Goal: Information Seeking & Learning: Learn about a topic

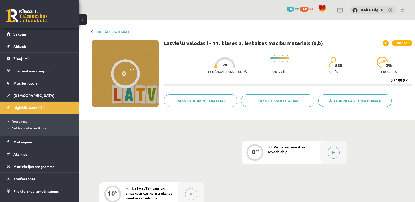
click at [331, 155] on button at bounding box center [333, 153] width 12 height 12
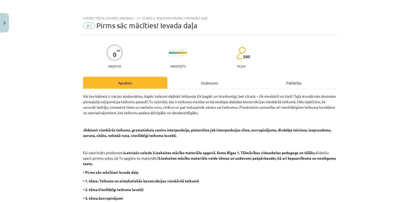
click at [218, 85] on div "Uzdevums" at bounding box center [209, 83] width 84 height 12
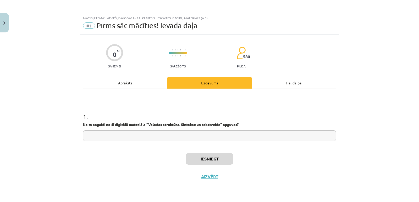
click at [154, 134] on input "text" at bounding box center [209, 136] width 253 height 11
click at [198, 158] on button "Iesniegt" at bounding box center [210, 159] width 48 height 12
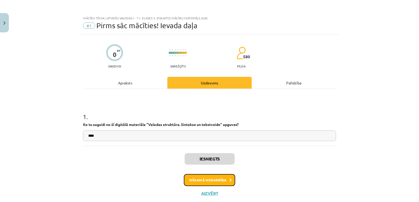
click at [208, 181] on button "Nākamā nodarbība" at bounding box center [209, 180] width 51 height 12
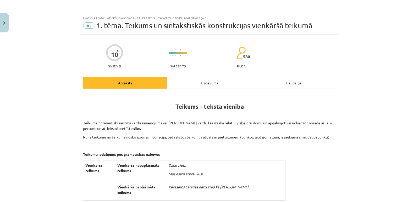
scroll to position [13, 0]
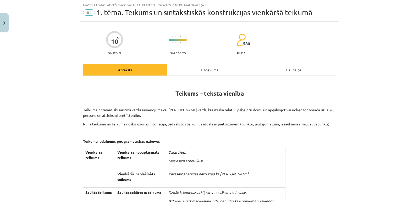
click at [194, 71] on div "Uzdevums" at bounding box center [209, 70] width 84 height 12
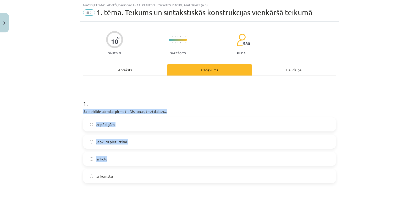
drag, startPoint x: 81, startPoint y: 110, endPoint x: 113, endPoint y: 153, distance: 52.8
click at [115, 157] on div "1 . Ja piebilde atrodas pirms tiešās runas, to atdala ar... ar pēdiņām jebkuru …" at bounding box center [209, 137] width 253 height 92
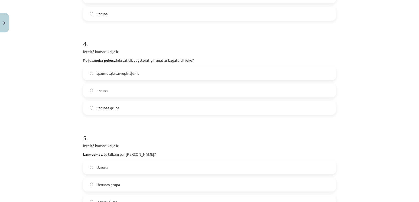
scroll to position [449, 0]
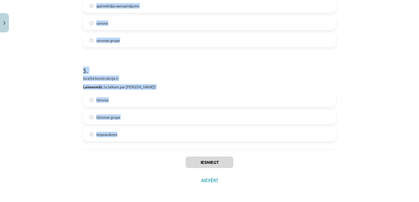
drag, startPoint x: 79, startPoint y: 107, endPoint x: 136, endPoint y: 132, distance: 61.8
copy form "Ja piebilde atrodas pirms tiešās runas, to atdala ar... ar pēdiņām jebkuru piet…"
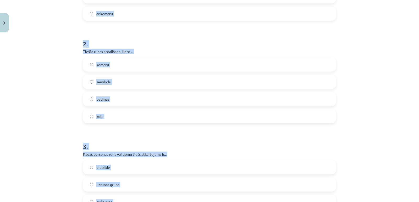
scroll to position [67, 0]
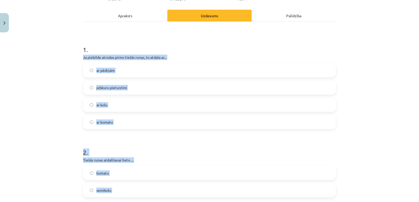
click at [367, 63] on div "Mācību tēma: Latviešu valodas i - 11. klases 3. ieskaites mācību materiāls (a,b…" at bounding box center [209, 101] width 419 height 202
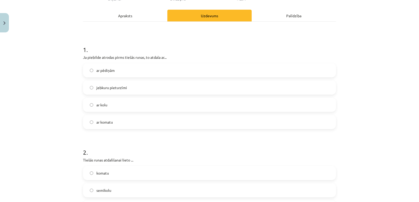
click at [157, 102] on label "ar kolu" at bounding box center [209, 104] width 252 height 13
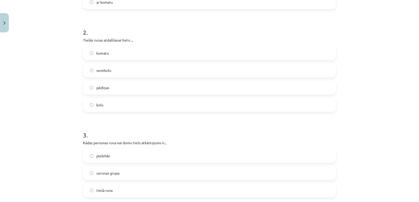
scroll to position [194, 0]
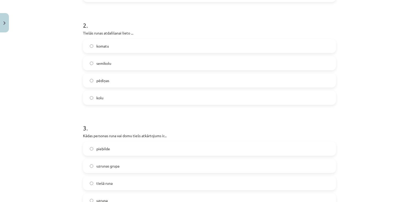
click at [98, 77] on label "pēdiņas" at bounding box center [209, 80] width 252 height 13
click at [118, 181] on label "tiešā runa" at bounding box center [209, 183] width 252 height 13
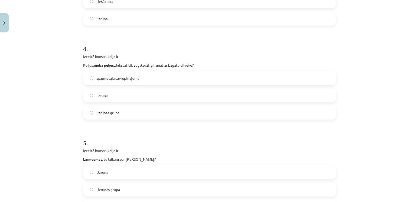
scroll to position [376, 0]
click at [139, 109] on label "uzrunas grupa" at bounding box center [209, 113] width 252 height 13
click at [130, 172] on label "Uzruna" at bounding box center [209, 173] width 252 height 13
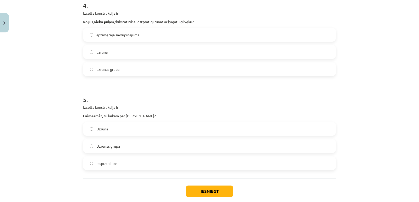
scroll to position [424, 0]
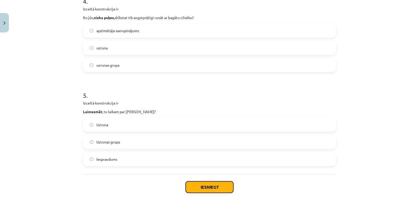
click at [209, 186] on button "Iesniegt" at bounding box center [210, 188] width 48 height 12
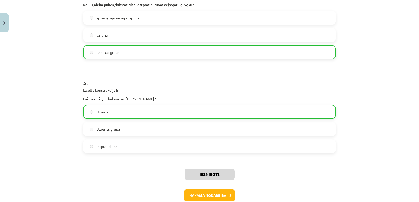
scroll to position [452, 0]
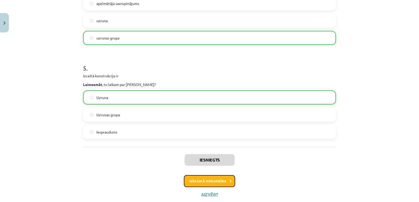
click at [192, 178] on button "Nākamā nodarbība" at bounding box center [209, 181] width 51 height 12
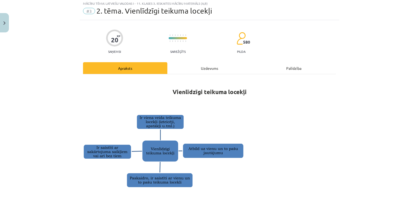
scroll to position [13, 0]
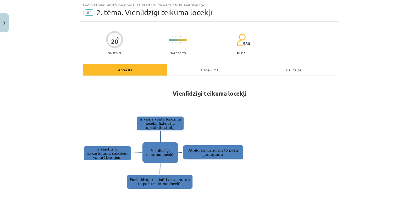
click at [200, 75] on div "Uzdevums" at bounding box center [209, 70] width 84 height 12
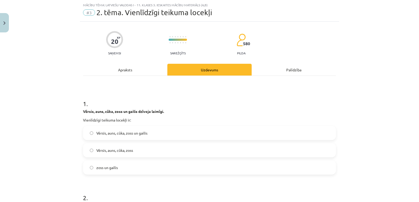
click at [154, 129] on label "Vērsis, auns, cūka, zoss un gailis" at bounding box center [209, 133] width 252 height 13
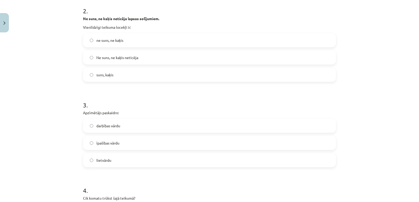
scroll to position [202, 0]
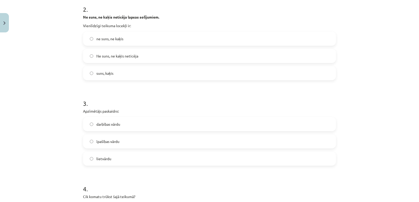
click at [135, 39] on label "ne suns, ne kaķis" at bounding box center [209, 38] width 252 height 13
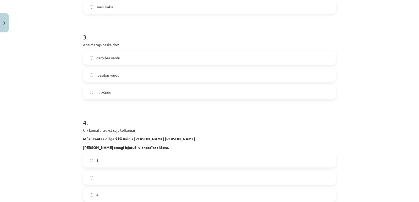
scroll to position [270, 0]
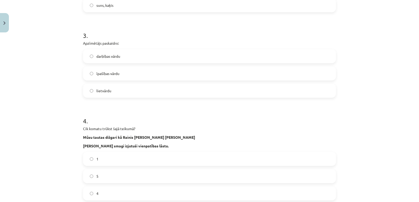
click at [123, 57] on label "darbības vārdu" at bounding box center [209, 56] width 252 height 13
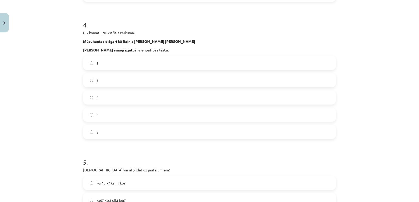
scroll to position [367, 0]
click at [98, 101] on label "4" at bounding box center [209, 96] width 252 height 13
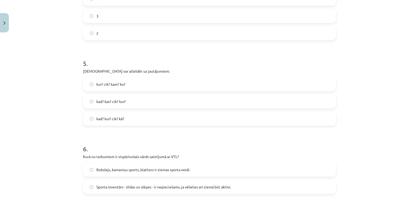
scroll to position [468, 0]
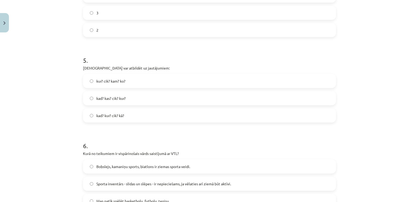
click at [283, 82] on label "kur? cik? kam? ko?" at bounding box center [209, 81] width 252 height 13
drag, startPoint x: 414, startPoint y: 97, endPoint x: 410, endPoint y: 96, distance: 3.9
click at [415, 103] on div "Mācību tēma: Latviešu valodas i - 11. klases 3. ieskaites mācību materiāls (a,b…" at bounding box center [209, 101] width 419 height 202
drag, startPoint x: 416, startPoint y: 99, endPoint x: 401, endPoint y: 129, distance: 33.8
click at [401, 129] on div "Mācību tēma: Latviešu valodas i - 11. klases 3. ieskaites mācību materiāls (a,b…" at bounding box center [209, 101] width 419 height 202
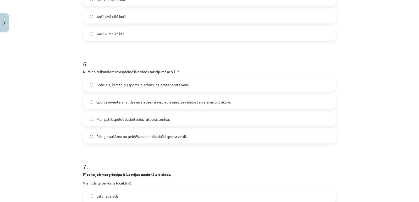
scroll to position [551, 0]
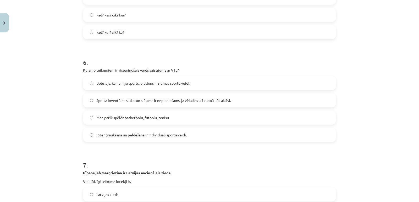
click at [200, 114] on label "Man patīk spēlēt basketbolu, futbolu, tenisu." at bounding box center [209, 117] width 252 height 13
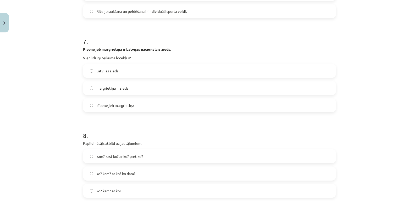
scroll to position [674, 0]
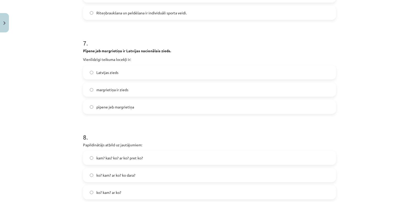
click at [135, 89] on label "margrietiņa ir zieds" at bounding box center [209, 89] width 252 height 13
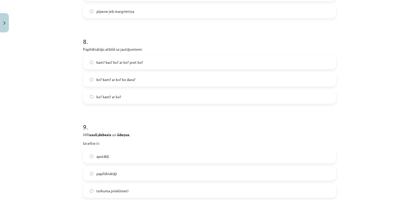
scroll to position [771, 0]
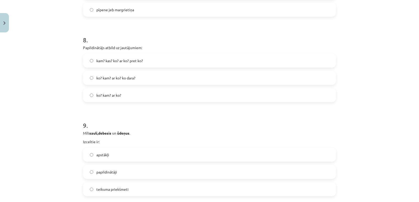
click at [114, 60] on span "kam? kas? ko? ar ko? pret ko?" at bounding box center [119, 60] width 47 height 5
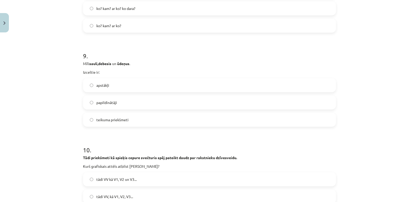
scroll to position [847, 0]
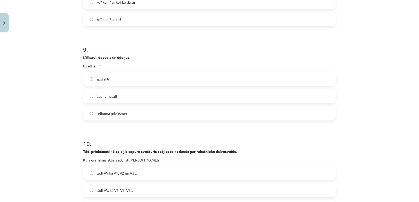
click at [102, 79] on span "apstākļi" at bounding box center [102, 78] width 13 height 5
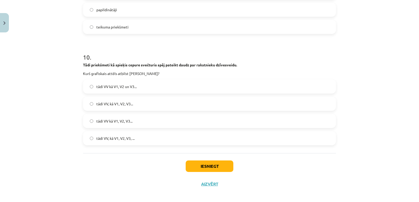
scroll to position [938, 0]
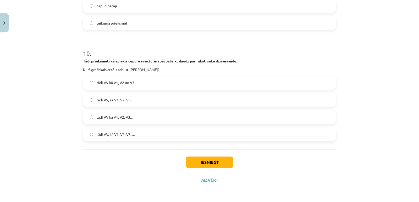
click at [135, 82] on span "tādi VV kā V1, V2 un V3..." at bounding box center [116, 82] width 40 height 5
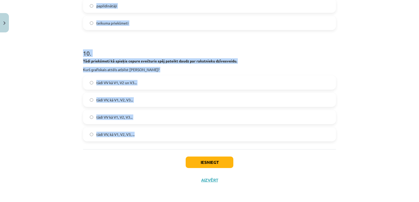
drag, startPoint x: 80, startPoint y: 70, endPoint x: 151, endPoint y: 136, distance: 97.0
copy form "Vērsis, auns, cūka, zoss un gailis dzīvoja laimīgi. Vienlīdzīgi teikuma locekļi…"
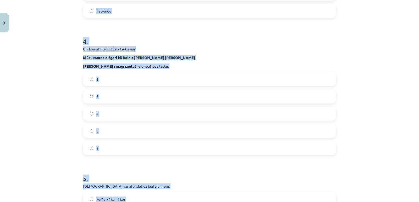
scroll to position [345, 0]
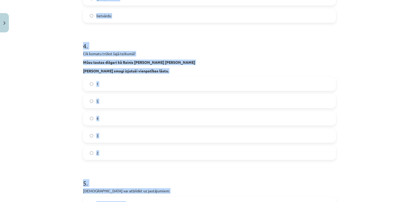
click at [241, 17] on label "lietvārdu" at bounding box center [209, 15] width 252 height 13
click at [253, 43] on h1 "4 ." at bounding box center [209, 41] width 253 height 16
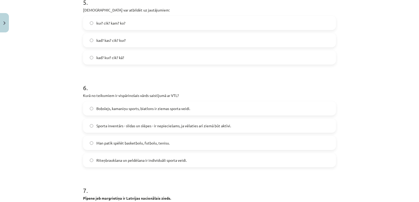
scroll to position [514, 0]
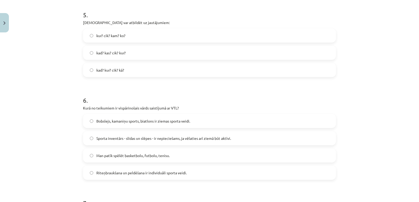
click at [132, 67] on label "kad? kur? cik? kā?" at bounding box center [209, 70] width 252 height 13
click at [148, 118] on label "Bobslejs, kamaniņu sports, biatlons ir ziemas sporta veidi." at bounding box center [209, 121] width 252 height 13
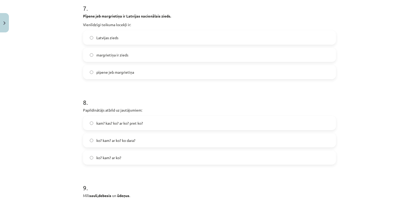
scroll to position [710, 0]
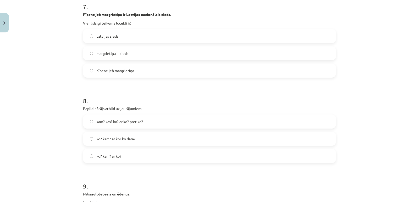
click at [168, 74] on label "pīpene jeb margrietiņa" at bounding box center [209, 70] width 252 height 13
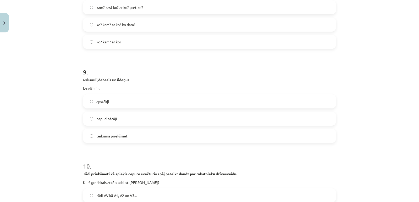
scroll to position [823, 0]
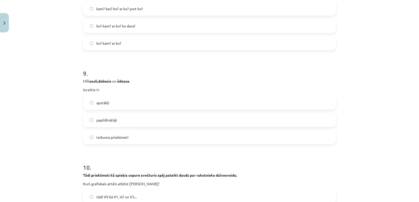
click at [121, 42] on label "ko? kam? ar ko?" at bounding box center [209, 43] width 252 height 13
click at [170, 118] on label "papildinātāji" at bounding box center [209, 120] width 252 height 13
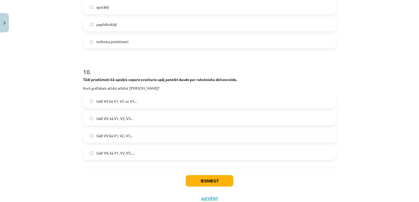
scroll to position [938, 0]
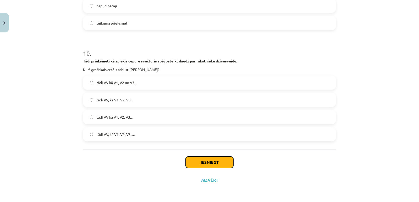
click at [209, 158] on button "Iesniegt" at bounding box center [210, 163] width 48 height 12
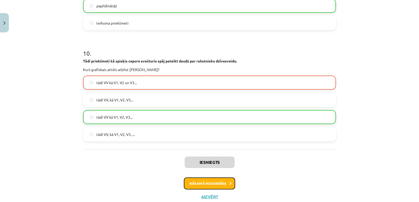
click at [196, 181] on button "Nākamā nodarbība" at bounding box center [209, 184] width 51 height 12
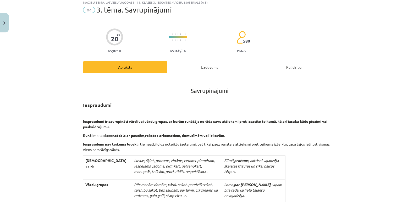
scroll to position [13, 0]
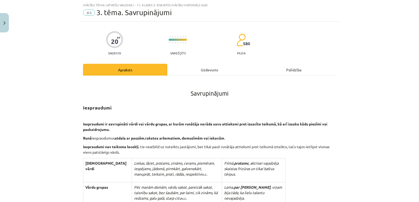
click at [193, 71] on div "Uzdevums" at bounding box center [209, 70] width 84 height 12
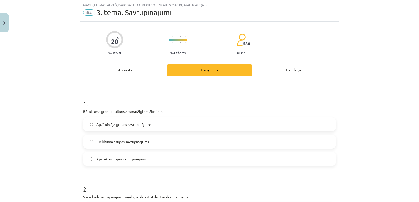
click at [98, 141] on span "Pielikuma grupas savrupinājums" at bounding box center [122, 141] width 53 height 5
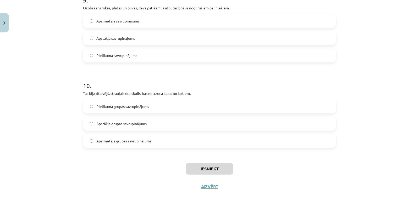
scroll to position [825, 0]
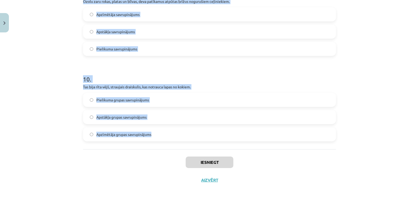
drag, startPoint x: 80, startPoint y: 109, endPoint x: 159, endPoint y: 138, distance: 84.2
click at [159, 138] on label "Apzīmētāja grupas savrupinājums" at bounding box center [209, 134] width 252 height 13
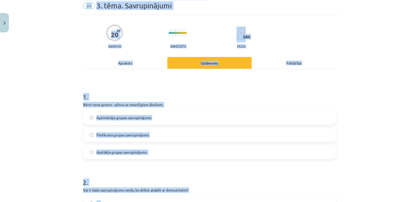
scroll to position [0, 0]
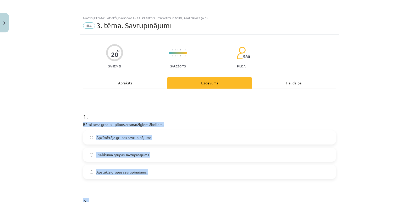
drag, startPoint x: 159, startPoint y: 138, endPoint x: 151, endPoint y: 109, distance: 30.6
click at [151, 109] on h1 "1 ." at bounding box center [209, 112] width 253 height 16
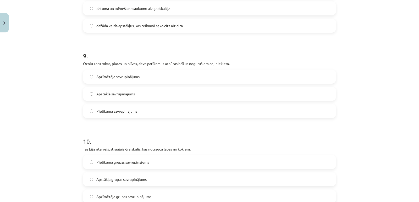
scroll to position [825, 0]
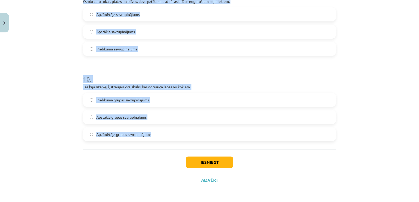
drag, startPoint x: 81, startPoint y: 116, endPoint x: 153, endPoint y: 131, distance: 73.1
click at [154, 131] on label "Apzīmētāja grupas savrupinājums" at bounding box center [209, 134] width 252 height 13
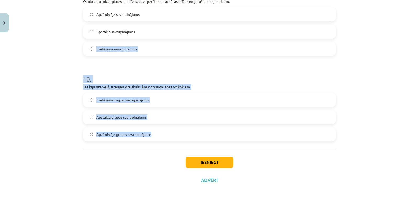
drag, startPoint x: 153, startPoint y: 134, endPoint x: 158, endPoint y: 31, distance: 103.0
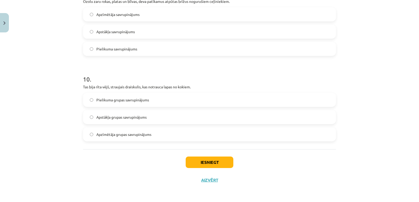
click at [135, 157] on div "Iesniegt Aizvērt" at bounding box center [209, 167] width 253 height 37
drag, startPoint x: 153, startPoint y: 133, endPoint x: 155, endPoint y: 78, distance: 55.0
drag, startPoint x: 155, startPoint y: 78, endPoint x: 155, endPoint y: 153, distance: 75.1
click at [155, 153] on div "Iesniegt Aizvērt" at bounding box center [209, 167] width 253 height 37
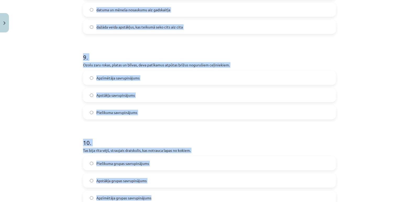
drag, startPoint x: 152, startPoint y: 133, endPoint x: 109, endPoint y: -3, distance: 142.5
click at [109, 0] on html "0 Dāvanas 178 mP 1240 xp Keita Oigus Sākums Aktuāli Kā mācīties eSKOLĀ Kontakti…" at bounding box center [209, 101] width 419 height 202
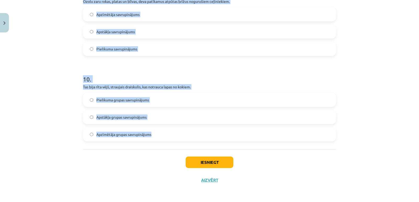
click at [179, 135] on label "Apzīmētāja grupas savrupinājums" at bounding box center [209, 134] width 252 height 13
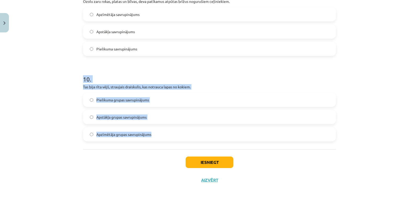
drag, startPoint x: 176, startPoint y: 132, endPoint x: 161, endPoint y: 41, distance: 93.2
click at [197, 92] on div "10 . Tas bija rīta vējš, straujais draiskulis, kas notrauca lapas no kokiem. Pi…" at bounding box center [209, 103] width 253 height 75
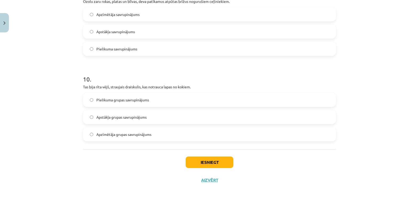
click at [400, 165] on div "Mācību tēma: Latviešu valodas i - 11. klases 3. ieskaites mācību materiāls (a,b…" at bounding box center [209, 101] width 419 height 202
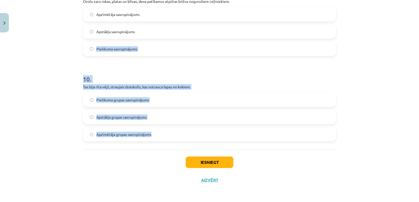
drag, startPoint x: 196, startPoint y: 130, endPoint x: 88, endPoint y: 46, distance: 137.6
click at [299, 132] on label "Apzīmētāja grupas savrupinājums" at bounding box center [209, 134] width 252 height 13
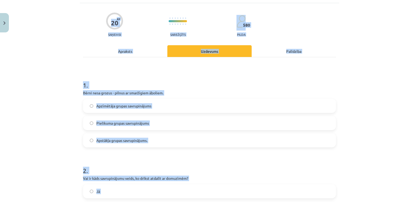
scroll to position [0, 0]
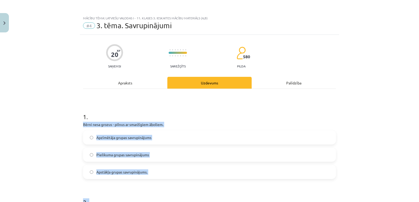
drag, startPoint x: 285, startPoint y: 132, endPoint x: 240, endPoint y: 108, distance: 51.2
click at [240, 108] on h1 "1 ." at bounding box center [209, 112] width 253 height 16
copy form "Bērni nesa grozus - pilnus ar smaržīgiem āboliem. Apzīmētāja grupas savrupināju…"
click at [140, 133] on label "Apzīmētāja grupas savrupinājums" at bounding box center [209, 137] width 252 height 13
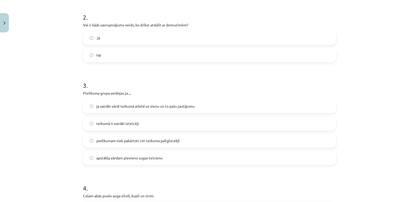
scroll to position [206, 0]
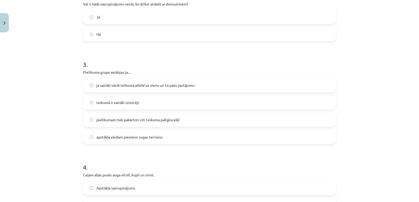
click at [183, 15] on label "Jā" at bounding box center [209, 16] width 252 height 13
drag, startPoint x: 149, startPoint y: 124, endPoint x: 269, endPoint y: 120, distance: 119.7
click at [269, 120] on label "pielikumam tiek pakārtoti citi teikuma palīglocekļi" at bounding box center [209, 119] width 252 height 13
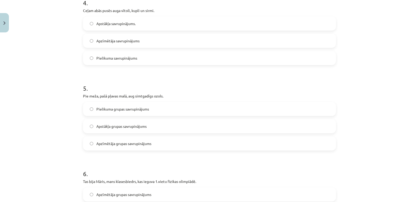
scroll to position [367, 0]
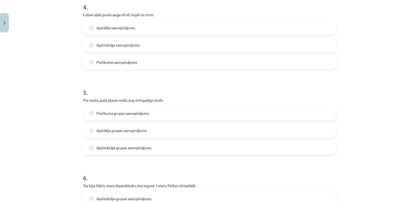
click at [113, 44] on span "Apzīmētāja savrupinājums" at bounding box center [117, 44] width 43 height 5
click at [136, 130] on span "Apstākļa grupas savrupinājums" at bounding box center [121, 130] width 50 height 5
drag, startPoint x: 415, startPoint y: 91, endPoint x: 417, endPoint y: 104, distance: 13.3
click at [415, 104] on div "Mācību tēma: Latviešu valodas i - 11. klases 3. ieskaites mācību materiāls (a,b…" at bounding box center [209, 101] width 419 height 202
click at [394, 98] on div "Mācību tēma: Latviešu valodas i - 11. klases 3. ieskaites mācību materiāls (a,b…" at bounding box center [209, 101] width 419 height 202
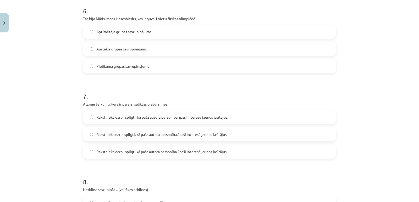
scroll to position [535, 0]
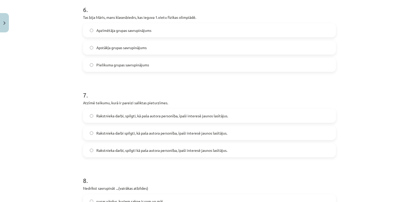
click at [121, 64] on span "Pielikuma grupas savrupinājums" at bounding box center [122, 64] width 53 height 5
click at [156, 152] on span "Rakstnieka darbi, spilgti kā paša autora personība, īpaši interesē jaunos lasīt…" at bounding box center [161, 150] width 131 height 5
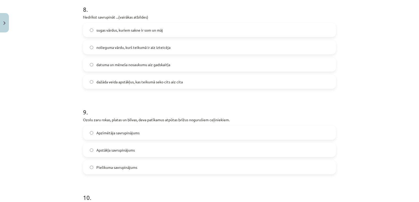
scroll to position [710, 0]
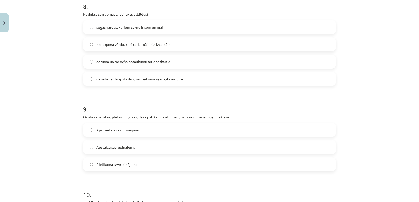
click at [137, 79] on span "dažāda veida apstākļus, kas teikumā seko cits aiz cita" at bounding box center [139, 78] width 86 height 5
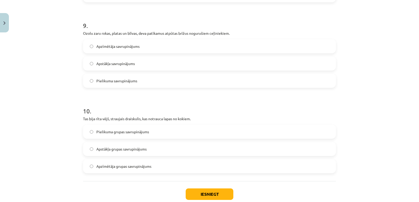
scroll to position [796, 0]
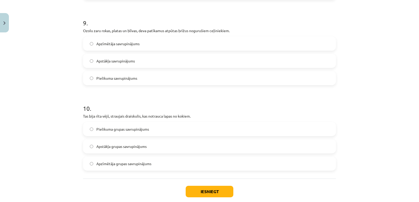
click at [128, 82] on label "Pielikuma savrupinājums" at bounding box center [209, 78] width 252 height 13
click at [225, 192] on button "Iesniegt" at bounding box center [210, 192] width 48 height 12
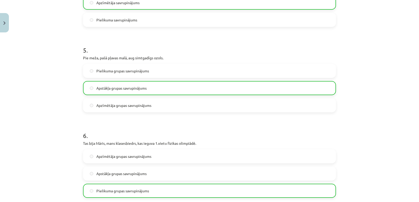
scroll to position [405, 0]
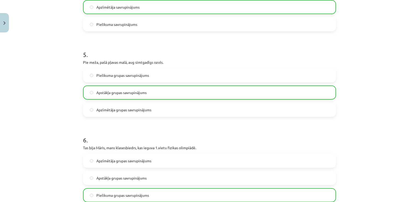
drag, startPoint x: 397, startPoint y: 98, endPoint x: 397, endPoint y: 85, distance: 12.8
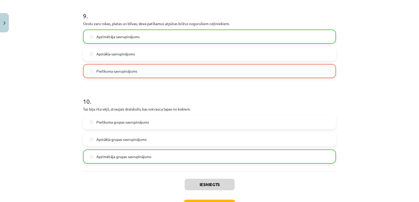
scroll to position [842, 0]
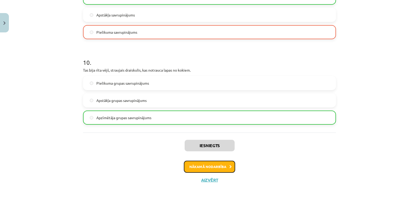
click at [213, 166] on button "Nākamā nodarbība" at bounding box center [209, 167] width 51 height 12
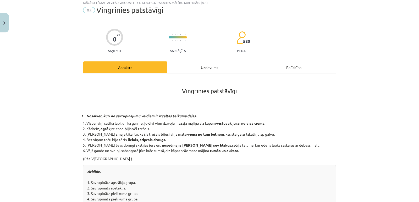
scroll to position [13, 0]
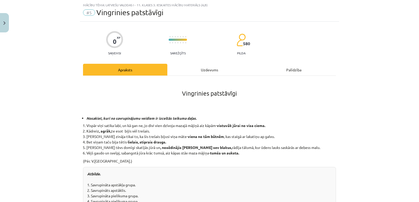
click at [188, 69] on div "Uzdevums" at bounding box center [209, 70] width 84 height 12
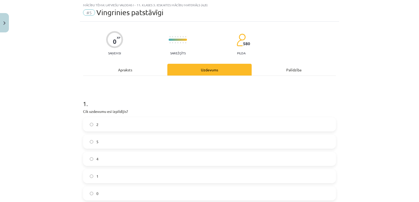
click at [129, 73] on div "Apraksts" at bounding box center [125, 70] width 84 height 12
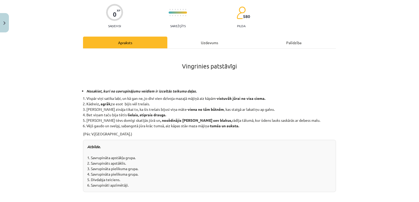
scroll to position [0, 0]
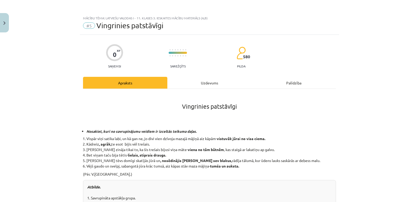
click at [211, 83] on div "Uzdevums" at bounding box center [209, 83] width 84 height 12
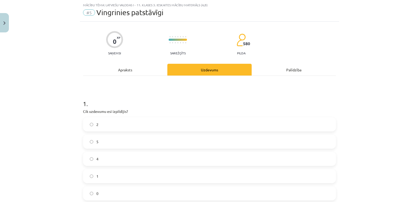
click at [117, 126] on label "2" at bounding box center [209, 124] width 252 height 13
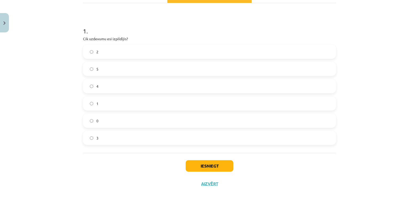
scroll to position [86, 0]
click at [209, 166] on button "Iesniegt" at bounding box center [210, 166] width 48 height 12
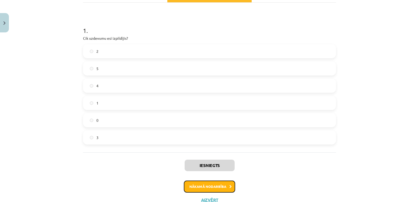
click at [212, 188] on button "Nākamā nodarbība" at bounding box center [209, 187] width 51 height 12
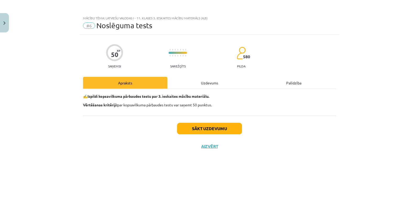
click at [211, 83] on div "Uzdevums" at bounding box center [209, 83] width 84 height 12
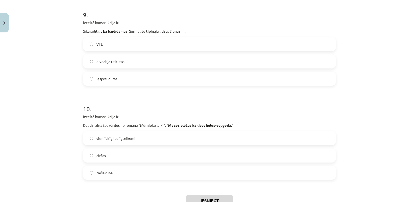
scroll to position [886, 0]
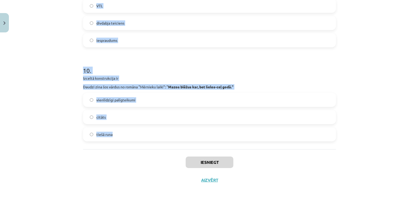
drag, startPoint x: 80, startPoint y: 115, endPoint x: 160, endPoint y: 132, distance: 81.4
click at [163, 136] on label "tiešā runa" at bounding box center [209, 134] width 252 height 13
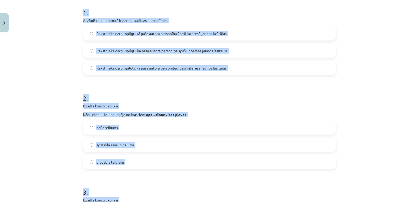
scroll to position [0, 0]
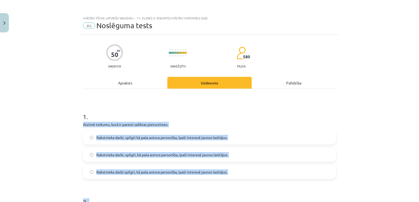
drag, startPoint x: 161, startPoint y: 133, endPoint x: 128, endPoint y: 108, distance: 42.0
click at [135, 108] on h1 "1 ." at bounding box center [209, 112] width 253 height 16
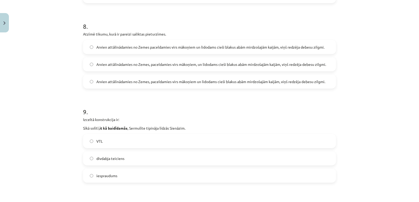
scroll to position [886, 0]
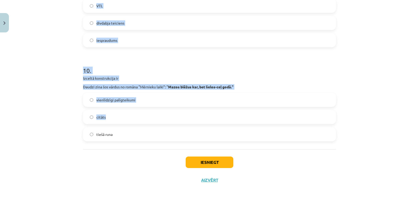
drag, startPoint x: 79, startPoint y: 115, endPoint x: 158, endPoint y: 124, distance: 79.5
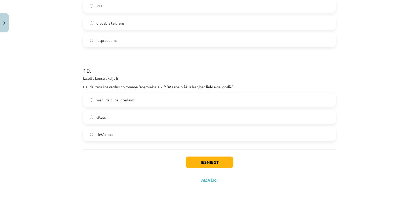
click at [143, 134] on label "tiešā runa" at bounding box center [209, 134] width 252 height 13
drag, startPoint x: 136, startPoint y: 138, endPoint x: 137, endPoint y: 74, distance: 63.3
drag, startPoint x: 137, startPoint y: 74, endPoint x: 117, endPoint y: 129, distance: 57.7
click at [117, 129] on label "tiešā runa" at bounding box center [209, 134] width 252 height 13
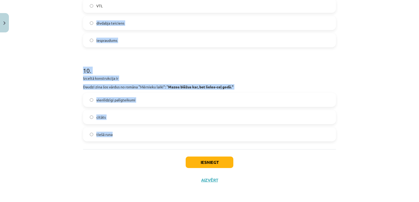
drag, startPoint x: 116, startPoint y: 135, endPoint x: 93, endPoint y: 21, distance: 115.8
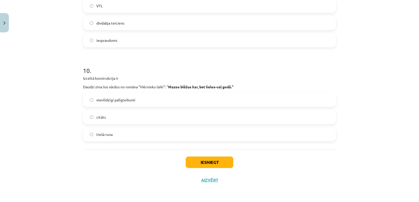
drag, startPoint x: 125, startPoint y: 134, endPoint x: 106, endPoint y: 99, distance: 39.5
drag, startPoint x: 106, startPoint y: 99, endPoint x: 114, endPoint y: 129, distance: 30.4
drag, startPoint x: 114, startPoint y: 129, endPoint x: 92, endPoint y: 126, distance: 22.7
drag, startPoint x: 92, startPoint y: 126, endPoint x: 118, endPoint y: 135, distance: 27.3
click at [118, 135] on label "tiešā runa" at bounding box center [209, 134] width 252 height 13
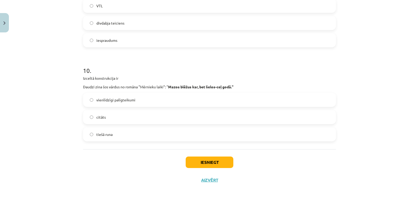
drag, startPoint x: 118, startPoint y: 135, endPoint x: 83, endPoint y: 126, distance: 35.1
drag, startPoint x: 83, startPoint y: 126, endPoint x: 124, endPoint y: 140, distance: 42.8
click at [124, 140] on label "tiešā runa" at bounding box center [209, 134] width 252 height 13
drag, startPoint x: 119, startPoint y: 136, endPoint x: 80, endPoint y: 123, distance: 41.0
drag, startPoint x: 80, startPoint y: 123, endPoint x: 96, endPoint y: 128, distance: 16.4
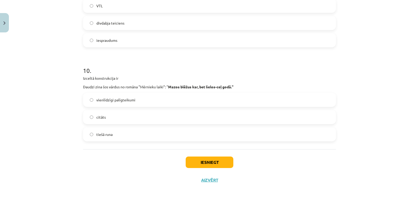
click at [96, 128] on div "tiešā runa" at bounding box center [209, 134] width 253 height 14
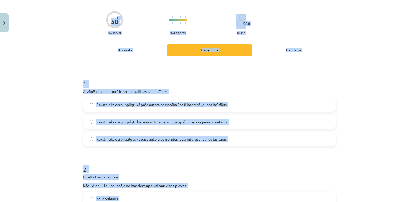
scroll to position [0, 0]
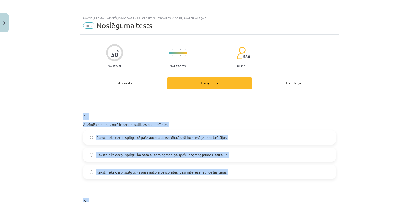
drag, startPoint x: 112, startPoint y: 135, endPoint x: 81, endPoint y: 108, distance: 41.0
click at [83, 110] on h1 "1 ." at bounding box center [209, 112] width 253 height 16
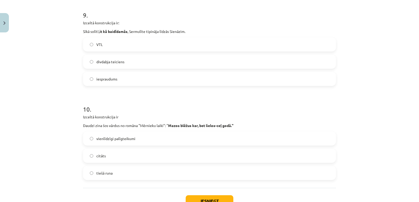
scroll to position [886, 0]
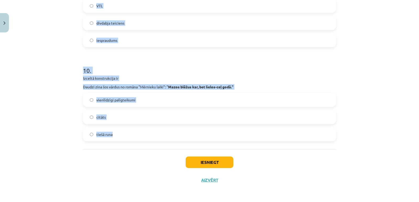
drag, startPoint x: 81, startPoint y: 110, endPoint x: 118, endPoint y: 133, distance: 43.7
copy form "1 . Atzīmē teikumu, kurā ir pareizi saliktas pieturzīmes. Rakstnieka darbi, spi…"
click at [400, 105] on div "Mācību tēma: Latviešu valodas i - 11. klases 3. ieskaites mācību materiāls (a,b…" at bounding box center [209, 101] width 419 height 202
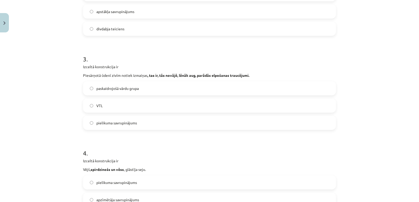
scroll to position [108, 0]
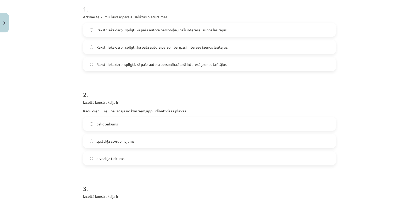
click at [182, 63] on span "Rakstnieka darbi spilgti, kā paša autora personība, īpaši interesē jaunos lasīt…" at bounding box center [161, 64] width 131 height 5
click at [136, 161] on label "divdabja teiciens" at bounding box center [209, 158] width 252 height 13
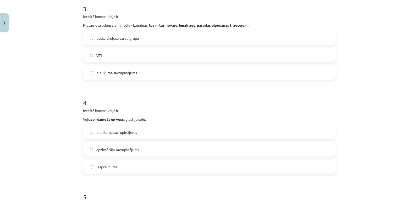
scroll to position [289, 0]
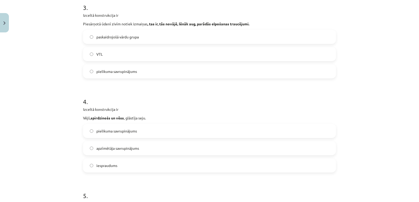
click at [138, 37] on label "paskaidrojošā vārdu grupa" at bounding box center [209, 36] width 252 height 13
drag, startPoint x: 118, startPoint y: 146, endPoint x: 210, endPoint y: 149, distance: 92.2
click at [210, 149] on label "apzīmētāja savrupinājums" at bounding box center [209, 148] width 252 height 13
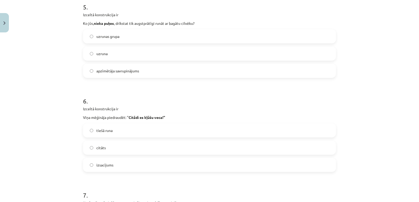
scroll to position [480, 0]
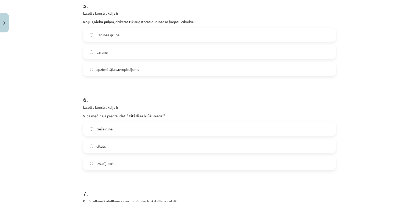
click at [138, 33] on label "uzrunas grupa" at bounding box center [209, 34] width 252 height 13
click at [148, 122] on div "tiešā runa" at bounding box center [209, 129] width 253 height 14
click at [148, 124] on label "tiešā runa" at bounding box center [209, 128] width 252 height 13
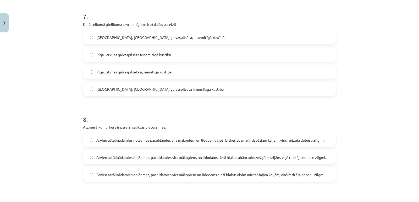
scroll to position [658, 0]
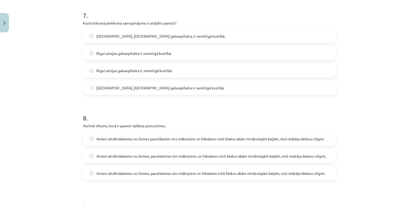
click at [112, 36] on span "Rīga, Latvijas galvaspilsēta, ir nemitīgā kustībā." at bounding box center [160, 36] width 129 height 5
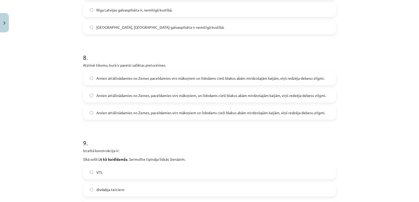
scroll to position [728, 0]
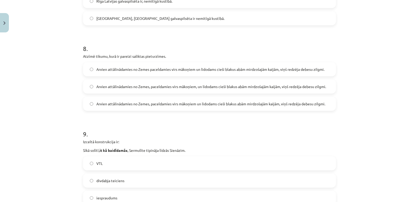
click at [179, 108] on label "Arvien attālinādamies no Zemes, paceldamies virs mākoņiem un lidodams cieši bla…" at bounding box center [209, 103] width 252 height 13
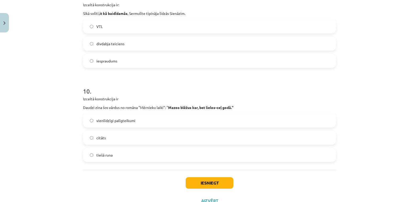
scroll to position [867, 0]
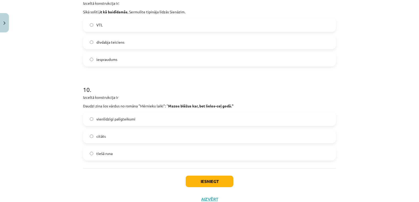
click at [114, 132] on label "citāts" at bounding box center [209, 136] width 252 height 13
click at [119, 44] on span "divdabja teiciens" at bounding box center [110, 42] width 28 height 5
click at [210, 182] on button "Iesniegt" at bounding box center [210, 182] width 48 height 12
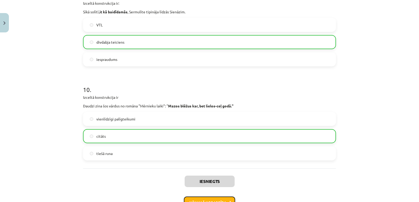
click at [217, 200] on button "Nākamā nodarbība" at bounding box center [209, 203] width 51 height 12
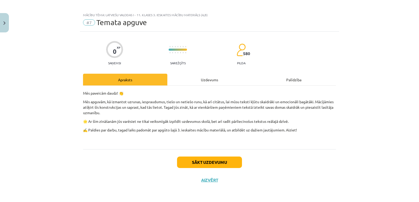
scroll to position [3, 0]
click at [196, 81] on div "Uzdevums" at bounding box center [209, 80] width 84 height 12
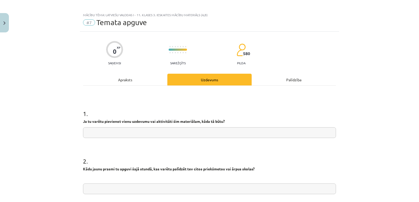
scroll to position [224, 0]
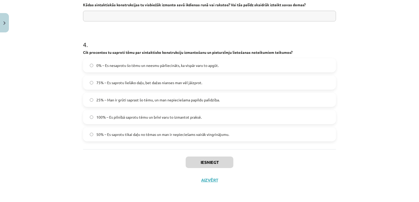
click at [126, 89] on label "75% – Es saprotu lielāko daļu, bet dažas nianses man vēl jāizprot." at bounding box center [209, 82] width 252 height 13
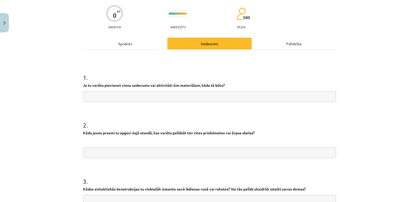
scroll to position [38, 0]
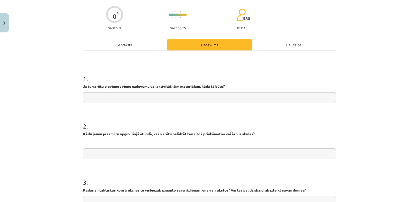
click at [159, 96] on input "text" at bounding box center [209, 97] width 253 height 11
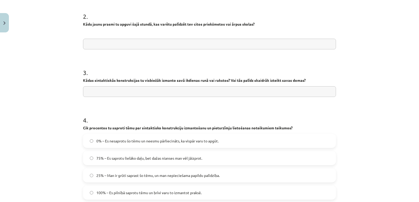
scroll to position [224, 0]
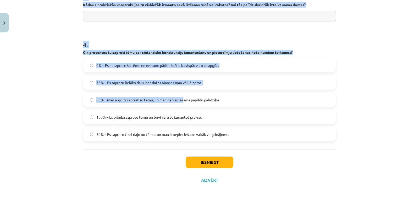
drag, startPoint x: 79, startPoint y: 77, endPoint x: 184, endPoint y: 90, distance: 105.4
click at [184, 90] on div "0 XP Saņemsi Sarežģīts 580 pilda Apraksts Uzdevums Palīdzība 1 . Ja tu varētu p…" at bounding box center [209, 0] width 259 height 378
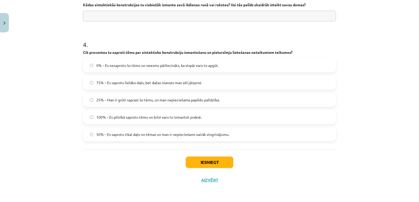
click at [203, 79] on label "75% – Es saprotu lielāko daļu, bet dažas nianses man vēl jāizprot." at bounding box center [209, 82] width 252 height 13
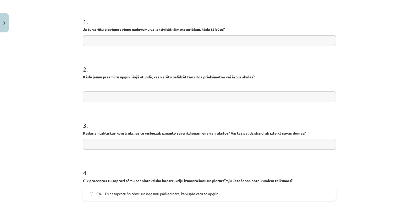
scroll to position [95, 0]
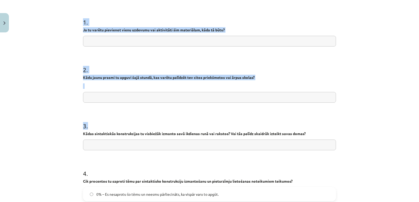
drag, startPoint x: 81, startPoint y: 21, endPoint x: 232, endPoint y: 139, distance: 192.2
click at [232, 139] on form "1 . Ja tu varētu pievienot vienu uzdevumu vai aktivitāti šim materiālam, kāda t…" at bounding box center [209, 139] width 253 height 261
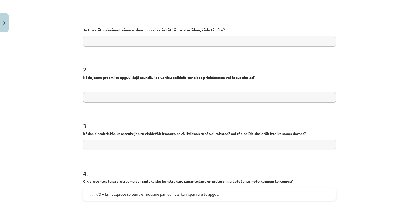
drag, startPoint x: 232, startPoint y: 140, endPoint x: 330, endPoint y: 104, distance: 103.6
click at [330, 104] on form "1 . Ja tu varētu pievienot vienu uzdevumu vai aktivitāti šim materiālam, kāda t…" at bounding box center [209, 139] width 253 height 261
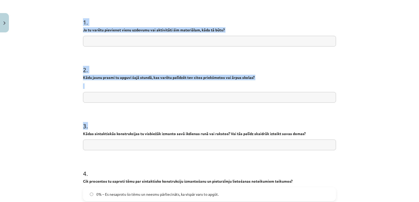
drag, startPoint x: 79, startPoint y: 20, endPoint x: 202, endPoint y: 146, distance: 176.2
click at [202, 146] on div "0 XP Saņemsi Sarežģīts 580 pilda Apraksts Uzdevums Palīdzība 1 . Ja tu varētu p…" at bounding box center [209, 129] width 259 height 378
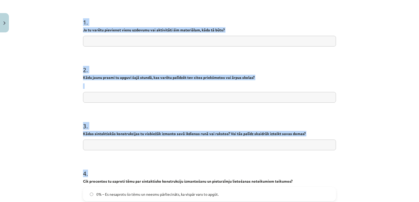
drag, startPoint x: 202, startPoint y: 147, endPoint x: 248, endPoint y: 163, distance: 48.8
click at [248, 163] on form "1 . Ja tu varētu pievienot vienu uzdevumu vai aktivitāti šim materiālam, kāda t…" at bounding box center [209, 139] width 253 height 261
copy form "1 . Ja tu varētu pievienot vienu uzdevumu vai aktivitāti šim materiālam, kāda t…"
click at [129, 38] on input "text" at bounding box center [209, 41] width 253 height 11
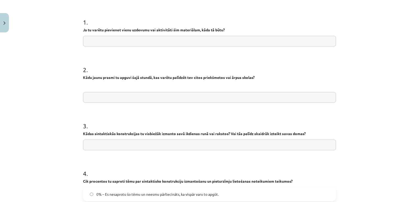
click at [130, 40] on input "text" at bounding box center [209, 41] width 253 height 11
paste input "**********"
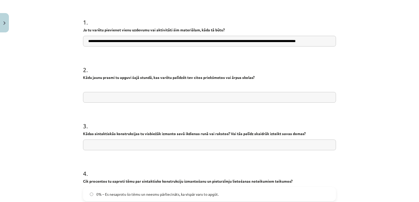
scroll to position [0, 20]
click at [142, 42] on input "**********" at bounding box center [209, 41] width 253 height 11
click at [167, 42] on input "**********" at bounding box center [209, 41] width 253 height 11
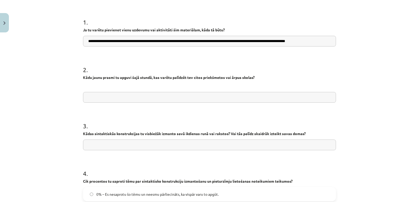
drag, startPoint x: 328, startPoint y: 42, endPoint x: 278, endPoint y: 46, distance: 50.2
click at [278, 46] on input "**********" at bounding box center [209, 41] width 253 height 11
drag, startPoint x: 285, startPoint y: 41, endPoint x: 261, endPoint y: 40, distance: 23.3
click at [261, 40] on input "**********" at bounding box center [209, 41] width 253 height 11
drag, startPoint x: 139, startPoint y: 42, endPoint x: 109, endPoint y: 46, distance: 30.3
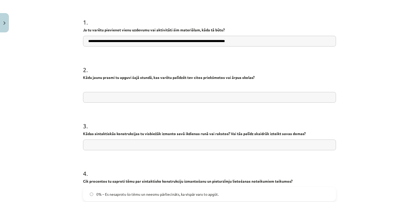
click at [109, 46] on input "**********" at bounding box center [209, 41] width 253 height 11
drag, startPoint x: 116, startPoint y: 43, endPoint x: 108, endPoint y: 41, distance: 8.0
click at [108, 41] on input "**********" at bounding box center [209, 41] width 253 height 11
type input "**********"
click at [104, 96] on input "text" at bounding box center [209, 97] width 253 height 11
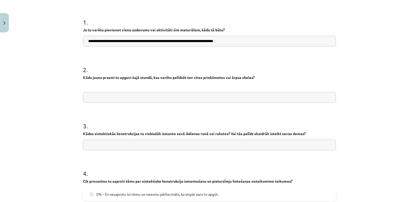
paste input "**********"
click at [160, 99] on input "**********" at bounding box center [209, 97] width 253 height 11
paste input "**********"
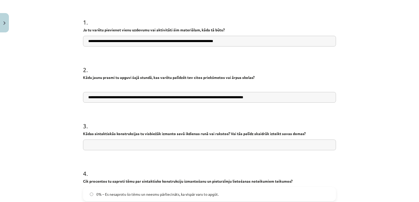
type input "**********"
click at [106, 147] on input "text" at bounding box center [209, 145] width 253 height 11
paste input "**********"
type input "**********"
click at [247, 107] on form "**********" at bounding box center [209, 139] width 253 height 261
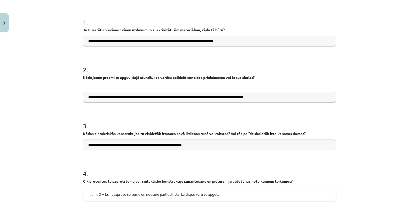
drag, startPoint x: 200, startPoint y: 145, endPoint x: 56, endPoint y: 119, distance: 146.0
click at [56, 119] on div "**********" at bounding box center [209, 101] width 419 height 202
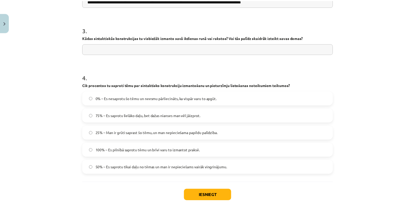
scroll to position [224, 0]
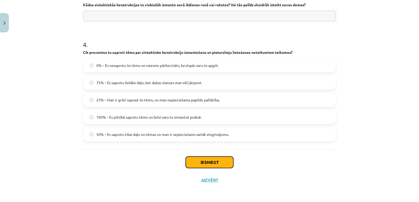
click at [210, 161] on button "Iesniegt" at bounding box center [210, 163] width 48 height 12
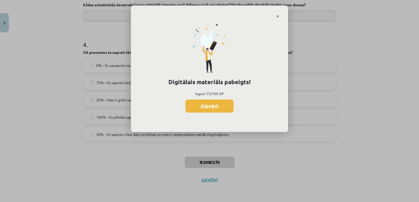
click at [212, 109] on button "Aizvērt" at bounding box center [209, 106] width 48 height 13
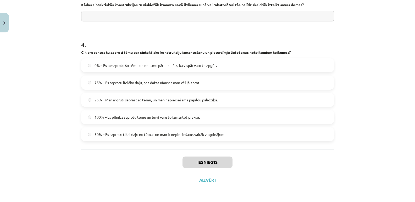
drag, startPoint x: 209, startPoint y: 179, endPoint x: 224, endPoint y: 183, distance: 15.4
drag, startPoint x: 224, startPoint y: 183, endPoint x: 206, endPoint y: 180, distance: 18.0
click at [206, 180] on button "Aizvērt" at bounding box center [208, 180] width 20 height 5
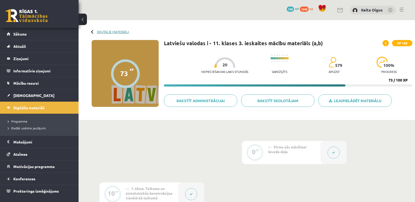
click at [115, 30] on link "Digitālie materiāli" at bounding box center [113, 32] width 32 height 4
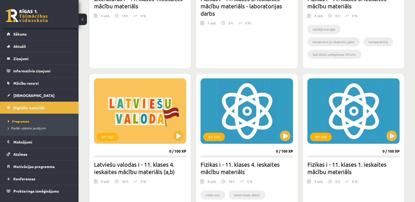
scroll to position [262, 0]
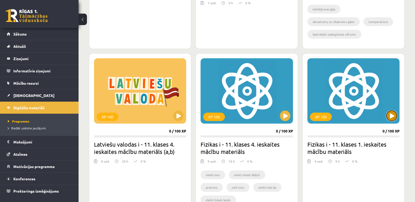
click at [392, 119] on button at bounding box center [391, 116] width 10 height 10
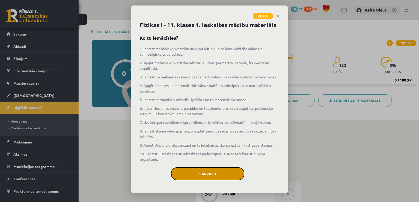
click at [231, 177] on button "Sapratu" at bounding box center [207, 174] width 73 height 13
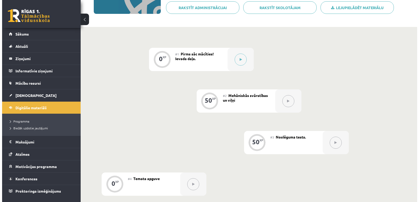
scroll to position [99, 0]
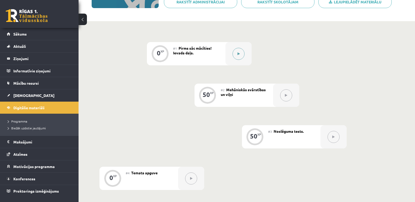
click at [238, 55] on icon at bounding box center [238, 53] width 2 height 3
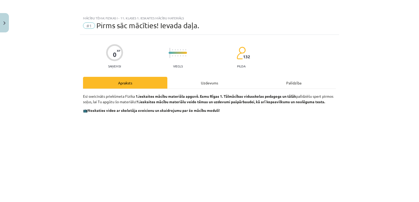
click at [204, 83] on div "Uzdevums" at bounding box center [209, 83] width 84 height 12
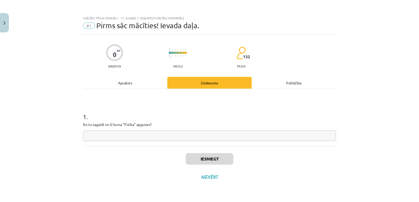
click at [137, 135] on input "text" at bounding box center [209, 136] width 253 height 11
type input "**********"
click at [196, 157] on button "Iesniegt" at bounding box center [210, 159] width 48 height 12
click at [209, 177] on button "Aizvērt" at bounding box center [209, 176] width 20 height 5
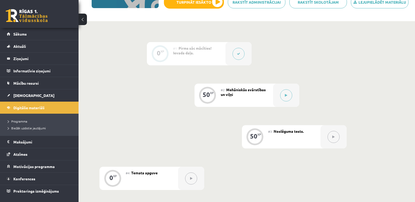
click at [234, 49] on div at bounding box center [238, 53] width 26 height 23
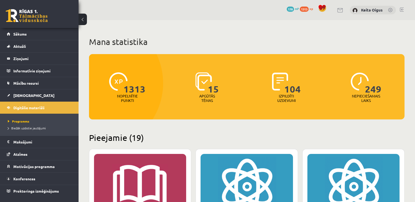
scroll to position [262, 0]
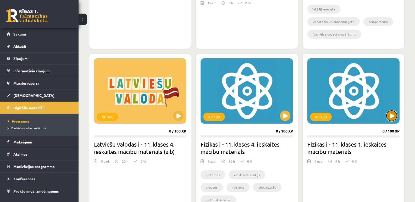
click at [389, 115] on button at bounding box center [391, 116] width 10 height 10
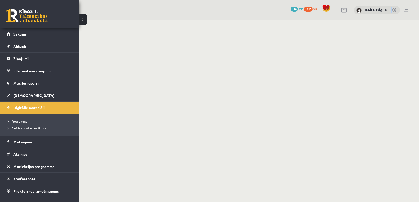
drag, startPoint x: 0, startPoint y: 0, endPoint x: 410, endPoint y: 30, distance: 411.3
click at [410, 30] on body "0 Dāvanas 178 mP 1313 xp Keita Oigus Sākums Aktuāli Kā mācīties eSKOLĀ Kontakti…" at bounding box center [209, 101] width 419 height 202
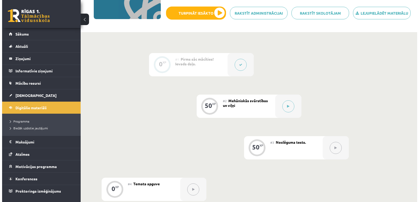
scroll to position [89, 0]
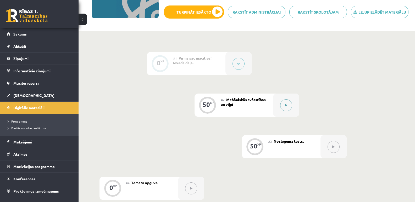
drag, startPoint x: 288, startPoint y: 104, endPoint x: 282, endPoint y: 106, distance: 7.0
click at [282, 106] on button at bounding box center [286, 105] width 12 height 12
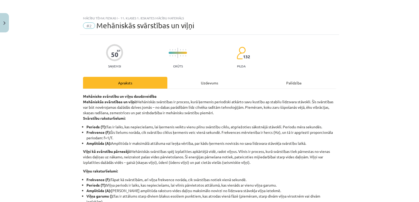
click at [282, 106] on div "Mācību tēma: Fizikas i - 11. klases 1. ieskaites mācību materiāls #2 Mehāniskās…" at bounding box center [209, 101] width 419 height 202
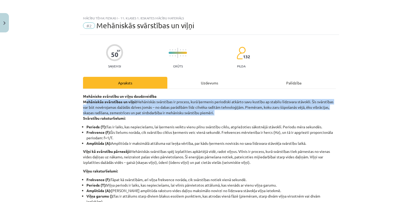
click at [282, 106] on p "Mehānisko svārstību un viļņu daudzveidība Mehāniskās svārstības un viļņi: Mehān…" at bounding box center [209, 107] width 253 height 27
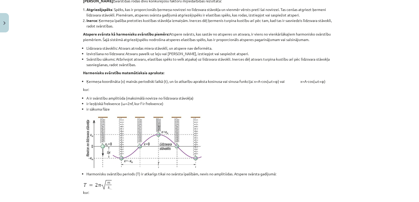
scroll to position [0, 0]
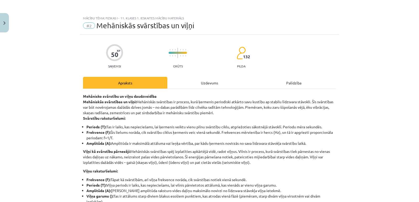
click at [213, 83] on div "Uzdevums" at bounding box center [209, 83] width 84 height 12
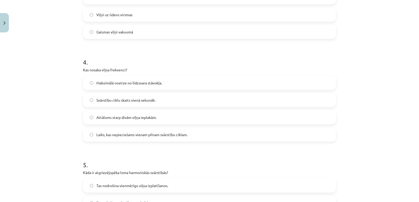
scroll to position [466, 0]
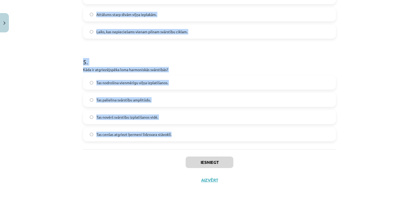
drag, startPoint x: 78, startPoint y: 106, endPoint x: 196, endPoint y: 140, distance: 122.5
copy form "1 . Kas raksturo viļņa garumu? Ātrums, ar kādu vilnis pārvietojas. Laiks, kas n…"
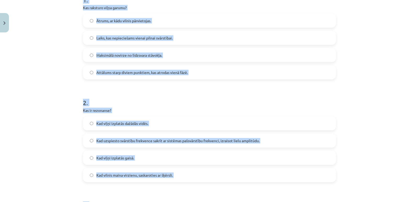
scroll to position [116, 0]
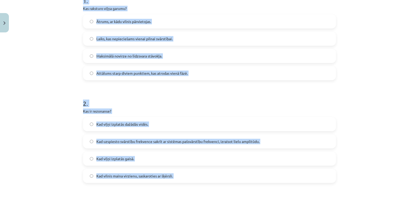
click at [361, 100] on div "Mācību tēma: Fizikas i - 11. klases 1. ieskaites mācību materiāls #2 Mehāniskās…" at bounding box center [209, 101] width 419 height 202
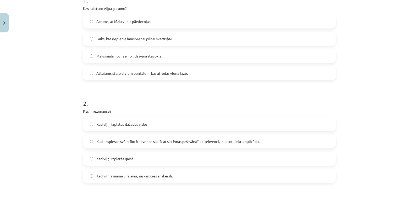
click at [265, 69] on label "Attālums starp diviem punktiem, kas atrodas vienā fāzē." at bounding box center [209, 73] width 252 height 13
click at [171, 141] on span "Kad uzspiesto svārstību frekvence sakrīt ar sistēmas pašsvārstību frekvenci, iz…" at bounding box center [177, 141] width 163 height 5
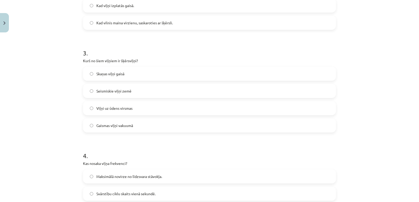
scroll to position [280, 0]
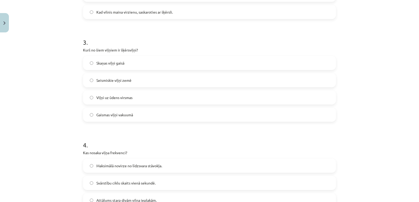
click at [136, 117] on label "Gaismas viļņi vakuumā" at bounding box center [209, 114] width 252 height 13
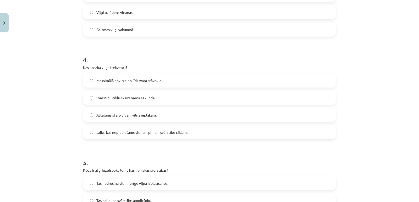
scroll to position [367, 0]
click at [167, 97] on label "Svārstību ciklu skaits vienā sekundē." at bounding box center [209, 96] width 252 height 13
drag, startPoint x: 414, startPoint y: 140, endPoint x: 414, endPoint y: 147, distance: 7.6
click at [414, 147] on div "Mācību tēma: Fizikas i - 11. klases 1. ieskaites mācību materiāls #2 Mehāniskās…" at bounding box center [209, 101] width 419 height 202
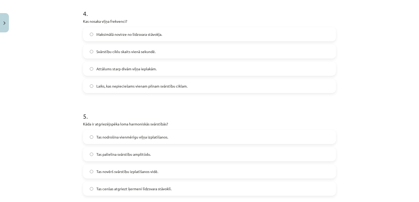
scroll to position [416, 0]
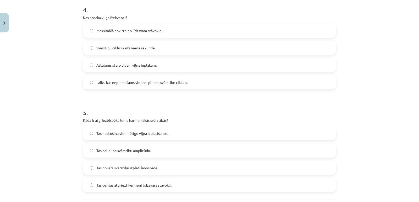
click at [143, 188] on span "Tas cenšas atgriezt ķermeni līdzsvara stāvoklī." at bounding box center [133, 185] width 75 height 5
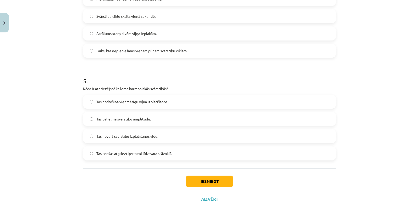
scroll to position [449, 0]
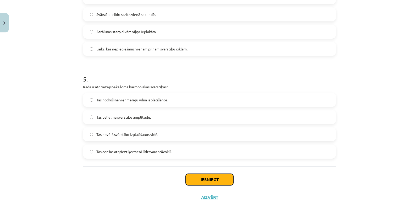
click at [222, 179] on button "Iesniegt" at bounding box center [210, 180] width 48 height 12
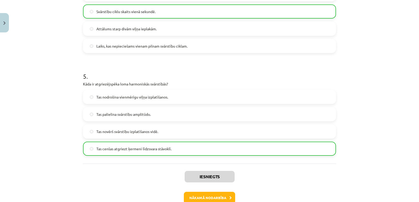
scroll to position [483, 0]
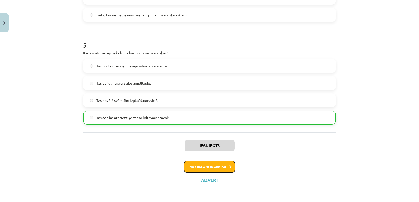
click at [213, 167] on button "Nākamā nodarbība" at bounding box center [209, 167] width 51 height 12
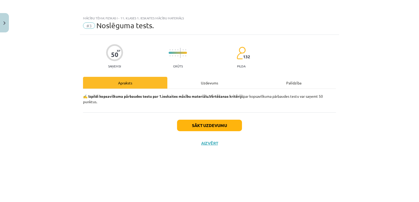
scroll to position [0, 0]
click at [195, 87] on div "Uzdevums" at bounding box center [209, 83] width 84 height 12
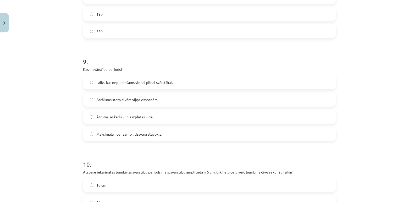
scroll to position [986, 0]
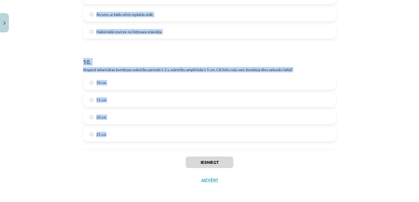
drag, startPoint x: 82, startPoint y: 121, endPoint x: 160, endPoint y: 127, distance: 78.5
copy form "Makšķernieks novēroja, ka 15 sekundēs pludiņš izdara 30 svārstības. Attālums st…"
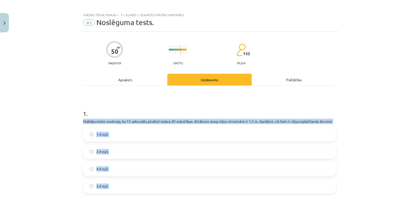
scroll to position [0, 0]
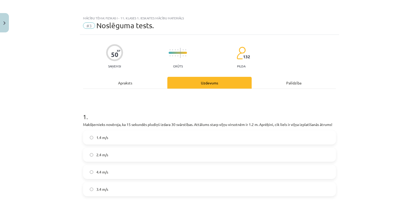
click at [391, 65] on div "Mācību tēma: Fizikas i - 11. klases 1. ieskaites mācību materiāls #3 Noslēguma …" at bounding box center [209, 101] width 419 height 202
click at [131, 153] on label "2.4 m/s" at bounding box center [209, 154] width 252 height 13
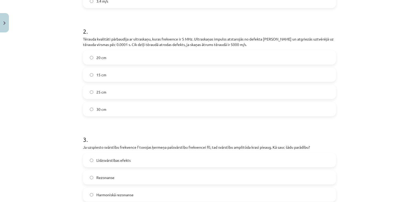
scroll to position [192, 0]
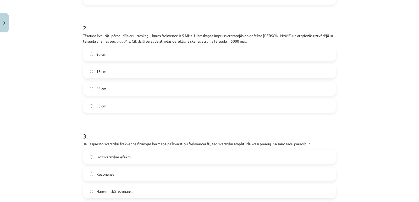
click at [167, 90] on label "25 cm" at bounding box center [209, 88] width 252 height 13
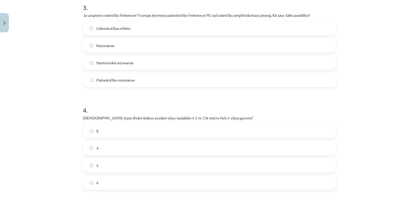
scroll to position [324, 0]
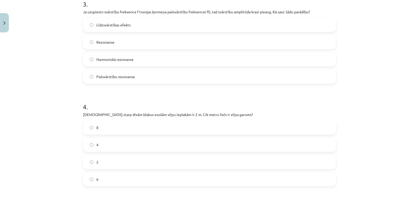
click at [117, 40] on label "Rezonanse" at bounding box center [209, 42] width 252 height 13
click at [116, 160] on label "2" at bounding box center [209, 162] width 252 height 13
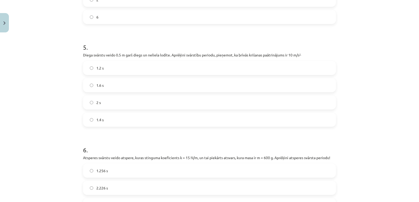
scroll to position [488, 0]
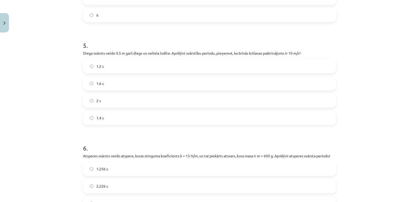
click at [199, 148] on h1 "6 ." at bounding box center [209, 144] width 253 height 16
click at [183, 117] on label "1.4 s" at bounding box center [209, 118] width 252 height 13
click at [160, 172] on label "1.256 s" at bounding box center [209, 169] width 252 height 13
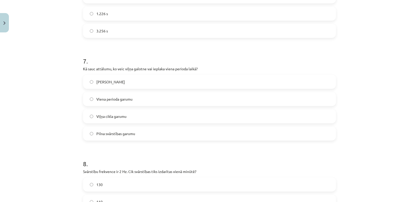
scroll to position [683, 0]
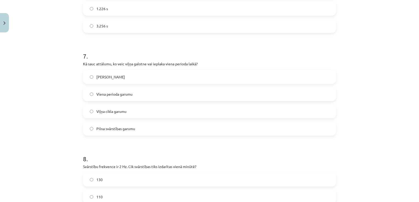
click at [116, 81] on label "Viļņa garumu" at bounding box center [209, 76] width 252 height 13
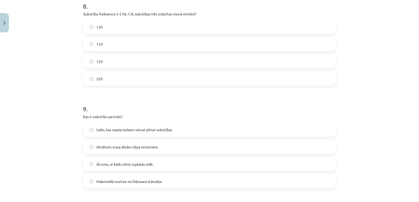
scroll to position [835, 0]
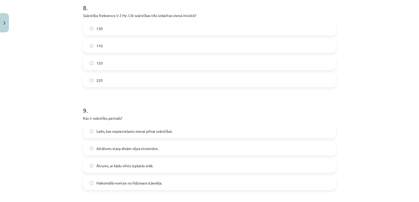
click at [195, 70] on div "120" at bounding box center [209, 63] width 253 height 14
click at [212, 55] on div "130 110 120 220" at bounding box center [209, 54] width 253 height 66
click at [218, 59] on label "120" at bounding box center [209, 63] width 252 height 13
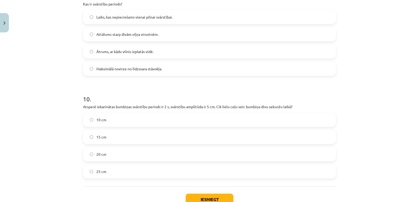
scroll to position [951, 0]
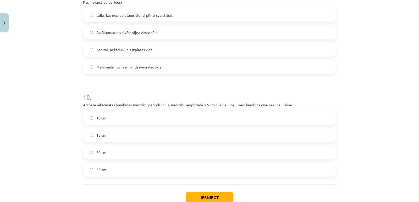
click at [114, 11] on label "Laiks, kas nepieciešams vienai pilnai svārstībai." at bounding box center [209, 15] width 252 height 13
click at [122, 159] on label "20 cm" at bounding box center [209, 152] width 252 height 13
click at [205, 196] on button "Iesniegt" at bounding box center [210, 198] width 48 height 12
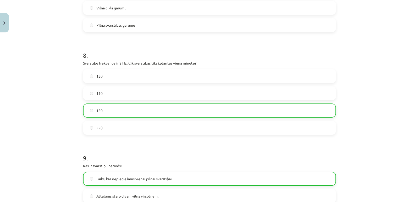
scroll to position [1003, 0]
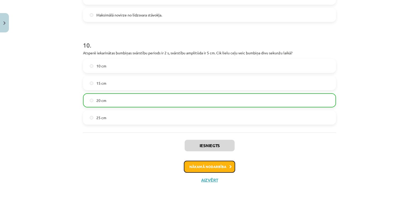
click at [205, 168] on button "Nākamā nodarbība" at bounding box center [209, 167] width 51 height 12
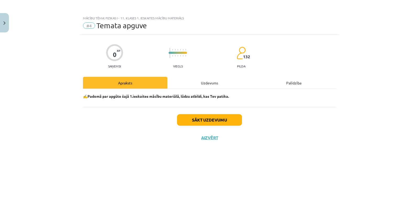
click at [192, 84] on div "Uzdevums" at bounding box center [209, 83] width 84 height 12
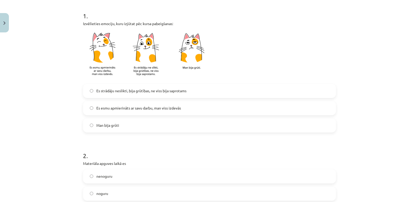
scroll to position [103, 0]
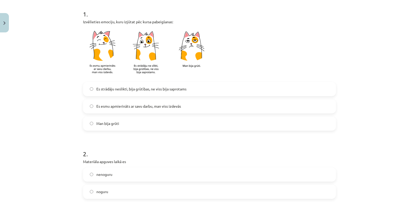
click at [112, 104] on span "Es esmu apmierināts ar savu darbu, man viss izdevās" at bounding box center [138, 106] width 85 height 5
click at [105, 172] on span "nenoguru" at bounding box center [104, 174] width 16 height 5
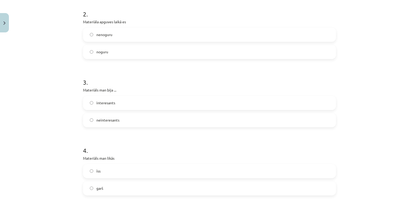
scroll to position [243, 0]
click at [208, 105] on label "interesants" at bounding box center [209, 103] width 252 height 13
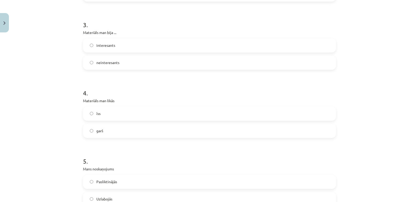
scroll to position [316, 0]
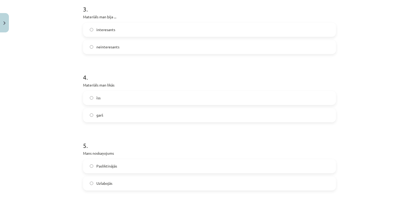
click at [266, 98] on label "īss" at bounding box center [209, 98] width 252 height 13
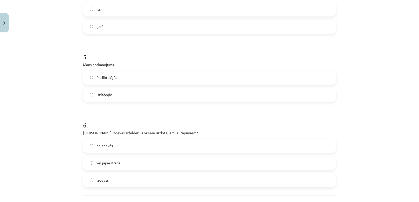
scroll to position [409, 0]
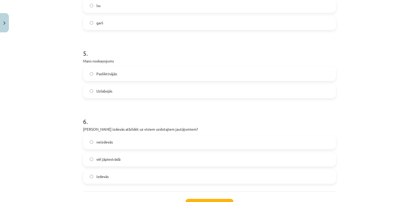
click at [153, 96] on label "Uzlabojās" at bounding box center [209, 91] width 252 height 13
drag, startPoint x: 140, startPoint y: 177, endPoint x: 221, endPoint y: 181, distance: 81.2
click at [221, 181] on label "izdevās" at bounding box center [209, 176] width 252 height 13
drag, startPoint x: 414, startPoint y: 158, endPoint x: 415, endPoint y: 161, distance: 4.0
click at [415, 161] on div "Mācību tēma: Fizikas i - 11. klases 1. ieskaites mācību materiāls #4 Temata apg…" at bounding box center [209, 101] width 419 height 202
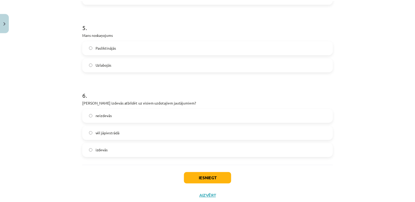
scroll to position [439, 0]
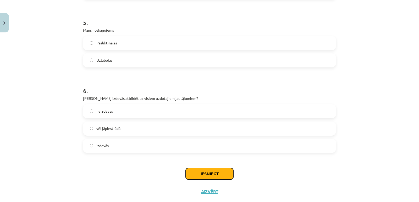
click at [212, 171] on button "Iesniegt" at bounding box center [210, 174] width 48 height 12
click at [212, 172] on button "Iesniegt" at bounding box center [210, 174] width 48 height 12
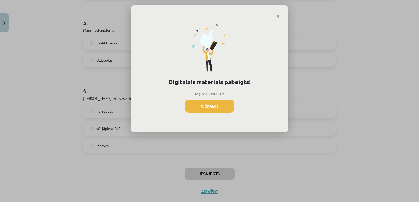
click at [225, 103] on button "Aizvērt" at bounding box center [209, 106] width 48 height 13
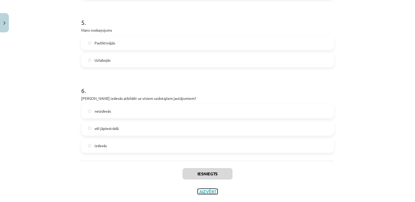
click at [207, 190] on button "Aizvērt" at bounding box center [208, 191] width 20 height 5
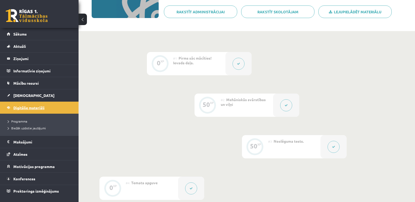
click at [30, 105] on link "Digitālie materiāli" at bounding box center [39, 108] width 65 height 12
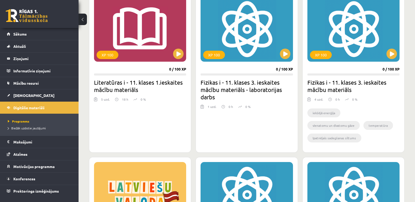
scroll to position [161, 0]
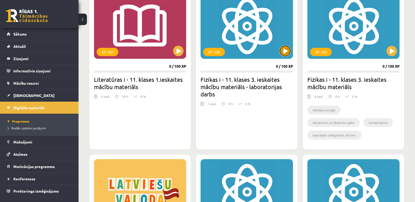
click at [284, 49] on button at bounding box center [285, 51] width 10 height 10
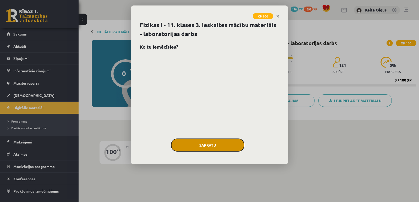
click at [225, 140] on button "Sapratu" at bounding box center [207, 145] width 73 height 13
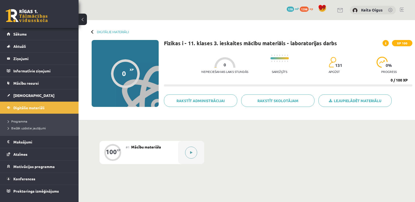
click at [191, 153] on icon at bounding box center [191, 152] width 2 height 3
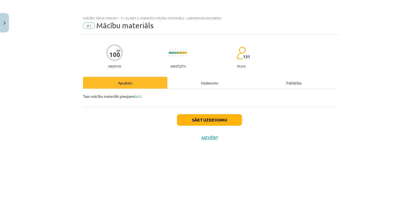
click at [196, 80] on div "Uzdevums" at bounding box center [209, 83] width 84 height 12
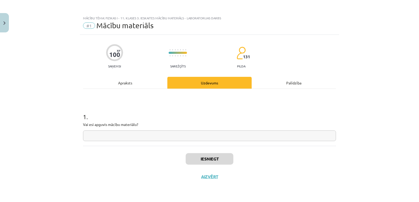
click at [136, 83] on div "Apraksts" at bounding box center [125, 83] width 84 height 12
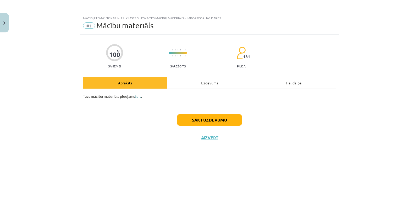
click at [140, 97] on link "šeit" at bounding box center [138, 96] width 6 height 5
click at [209, 138] on button "Aizvērt" at bounding box center [209, 137] width 20 height 5
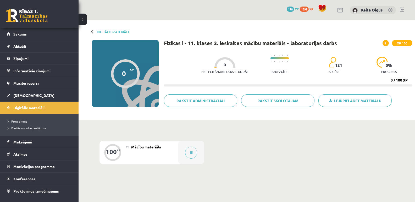
click at [114, 30] on div "Digitālie materiāli 0 XP XP 100 0 / 100 XP Fizikas i - 11. klases 3. ieskaites …" at bounding box center [247, 70] width 336 height 100
click at [111, 32] on link "Digitālie materiāli" at bounding box center [113, 32] width 32 height 4
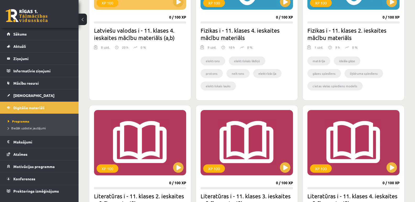
scroll to position [370, 0]
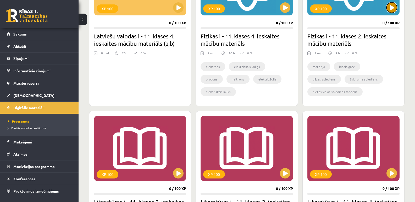
click at [390, 9] on button at bounding box center [391, 7] width 10 height 10
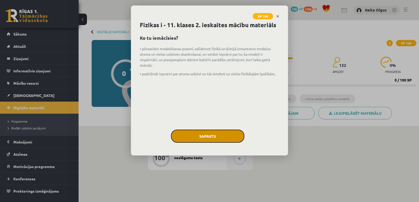
click at [214, 141] on button "Sapratu" at bounding box center [207, 136] width 73 height 13
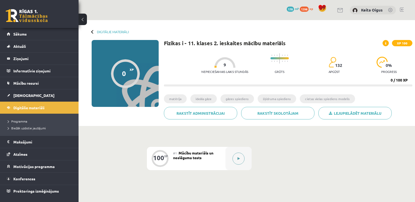
click at [240, 161] on button at bounding box center [238, 159] width 12 height 12
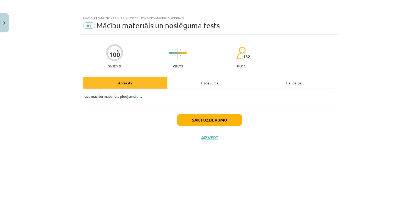
click at [138, 97] on link "šeit" at bounding box center [138, 96] width 6 height 5
click at [202, 119] on button "Sākt uzdevumu" at bounding box center [209, 120] width 65 height 12
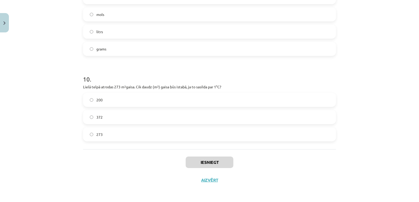
scroll to position [802, 0]
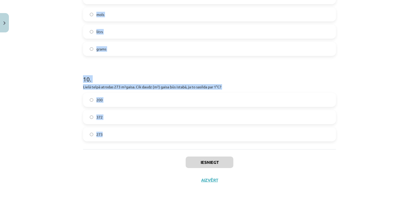
drag, startPoint x: 71, startPoint y: 109, endPoint x: 154, endPoint y: 139, distance: 88.4
click at [154, 139] on div "Mācību tēma: Fizikas i - 11. klases 2. ieskaites mācību materiāls #1 Mācību mat…" at bounding box center [209, 101] width 419 height 202
copy form "1 . Kurā vielas agregātstāvoklī daļiņas ir visciešāk izvietotas? šķidrā gāzveid…"
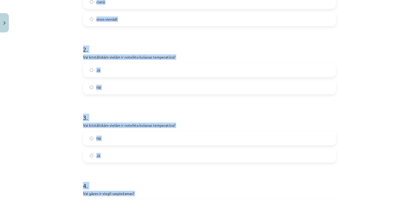
scroll to position [33, 0]
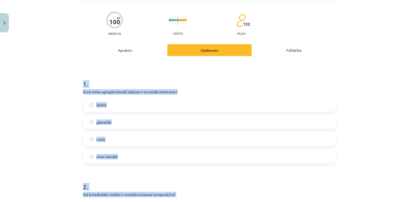
click at [215, 143] on label "cietā" at bounding box center [209, 139] width 252 height 13
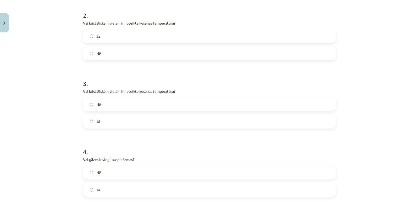
scroll to position [214, 0]
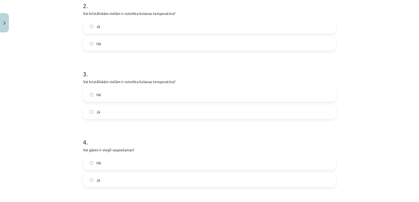
click at [181, 29] on label "Jā" at bounding box center [209, 26] width 252 height 13
click at [134, 115] on label "Jā" at bounding box center [209, 111] width 252 height 13
drag, startPoint x: 121, startPoint y: 185, endPoint x: 107, endPoint y: 182, distance: 14.2
click at [107, 182] on label "Jā" at bounding box center [209, 180] width 252 height 13
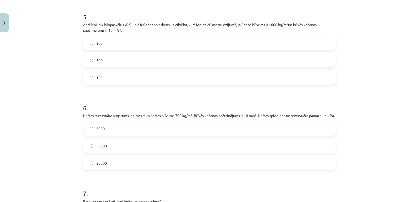
scroll to position [410, 0]
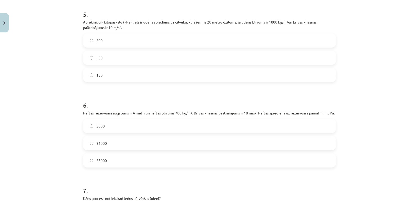
click at [134, 37] on label "200" at bounding box center [209, 40] width 252 height 13
drag, startPoint x: 139, startPoint y: 170, endPoint x: 117, endPoint y: 166, distance: 21.8
click at [117, 166] on label "28000" at bounding box center [209, 160] width 252 height 13
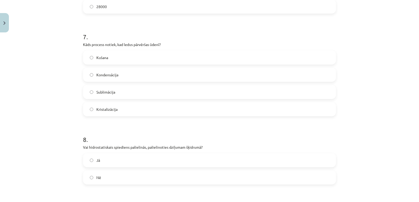
scroll to position [566, 0]
click at [109, 63] on label "Kušana" at bounding box center [209, 56] width 252 height 13
click at [171, 183] on label "Nē" at bounding box center [209, 176] width 252 height 13
click at [166, 166] on label "Jā" at bounding box center [209, 159] width 252 height 13
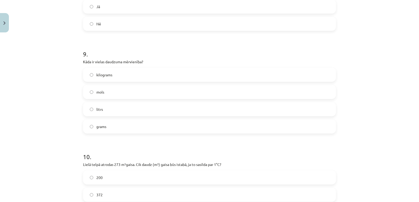
scroll to position [720, 0]
click at [121, 95] on label "mols" at bounding box center [209, 90] width 252 height 13
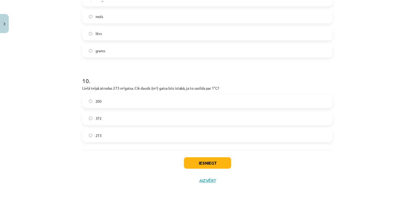
scroll to position [799, 0]
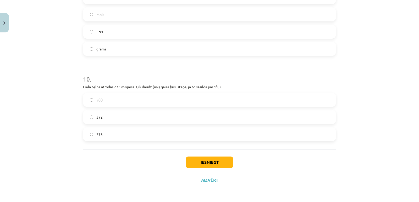
click at [207, 135] on label "273" at bounding box center [209, 134] width 252 height 13
click at [200, 167] on button "Iesniegt" at bounding box center [210, 163] width 48 height 12
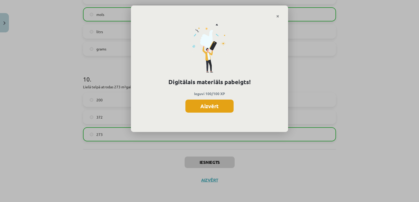
click at [203, 110] on button "Aizvērt" at bounding box center [209, 106] width 48 height 13
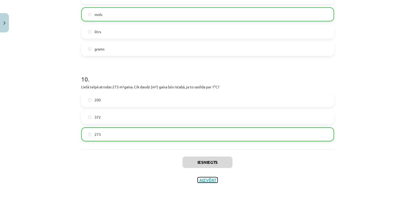
click at [210, 183] on button "Aizvērt" at bounding box center [208, 180] width 20 height 5
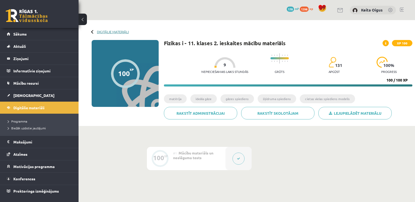
click at [117, 30] on link "Digitālie materiāli" at bounding box center [113, 32] width 32 height 4
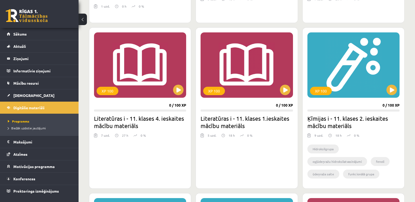
scroll to position [433, 0]
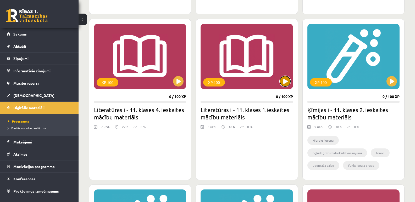
click at [287, 82] on button at bounding box center [285, 81] width 10 height 10
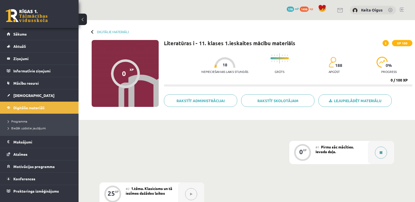
click at [379, 151] on button at bounding box center [381, 153] width 12 height 12
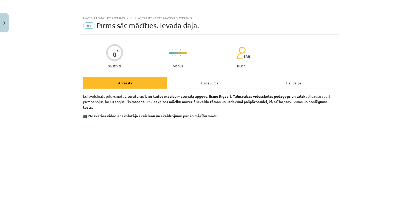
click at [196, 82] on div "Uzdevums" at bounding box center [209, 83] width 84 height 12
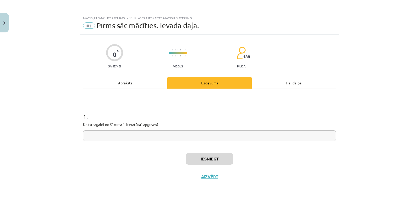
click at [138, 134] on input "text" at bounding box center [209, 136] width 253 height 11
click at [202, 156] on button "Iesniegt" at bounding box center [210, 159] width 48 height 12
click at [212, 177] on button "Aizvērt" at bounding box center [209, 176] width 20 height 5
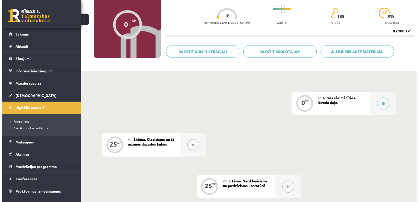
scroll to position [51, 0]
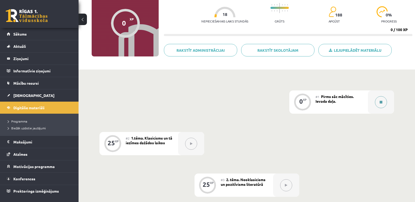
click at [379, 99] on button at bounding box center [381, 102] width 12 height 12
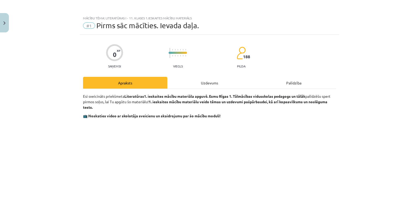
click at [209, 79] on div "Uzdevums" at bounding box center [209, 83] width 84 height 12
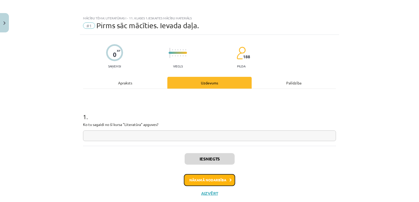
click at [210, 180] on button "Nākamā nodarbība" at bounding box center [209, 180] width 51 height 12
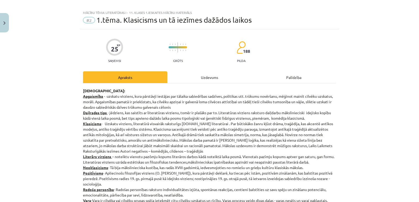
scroll to position [0, 0]
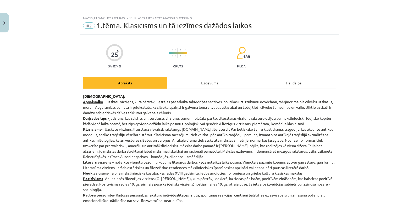
click at [218, 82] on div "Uzdevums" at bounding box center [209, 83] width 84 height 12
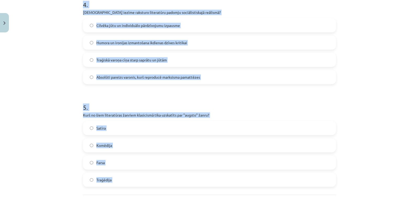
scroll to position [466, 0]
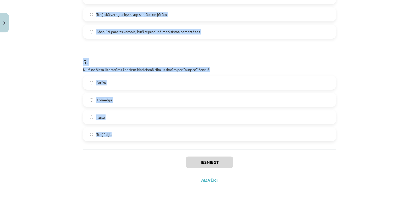
drag, startPoint x: 81, startPoint y: 109, endPoint x: 131, endPoint y: 126, distance: 52.7
copy form "Kurš autors ir saistīts ar latviešu literatūras klasicismu? Vilis Lācis Kristof…"
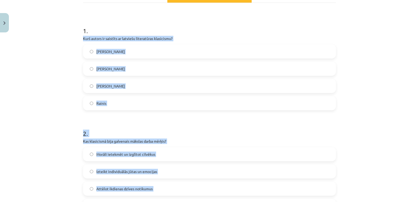
scroll to position [81, 0]
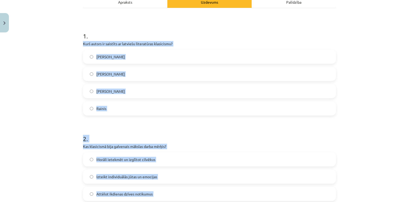
click at [123, 75] on span "Kristofers Fīrekers" at bounding box center [110, 73] width 29 height 5
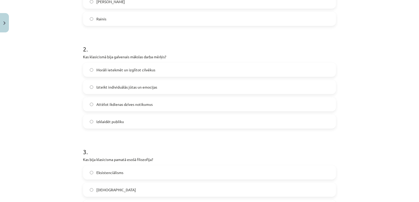
scroll to position [172, 0]
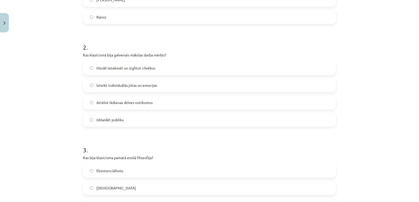
click at [126, 69] on span "Morāli ietekmēt un izglītot cilvēkus" at bounding box center [125, 67] width 59 height 5
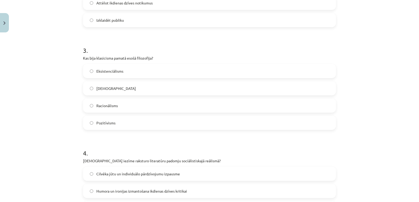
scroll to position [274, 0]
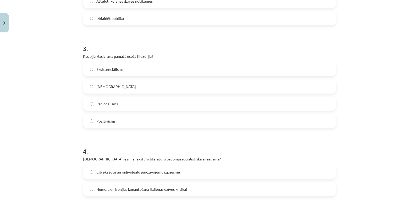
click at [141, 101] on label "Racionālisms" at bounding box center [209, 103] width 252 height 13
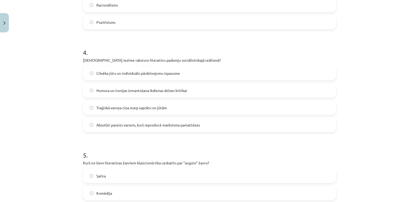
scroll to position [374, 0]
click at [144, 123] on span "Absolūti pareizs varonis, kurš reproducē marksisma pamattēzes" at bounding box center [148, 124] width 104 height 5
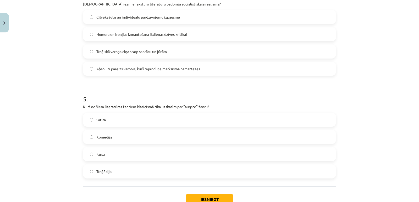
scroll to position [466, 0]
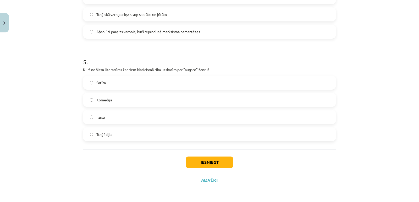
click at [173, 137] on label "Traģēdija" at bounding box center [209, 134] width 252 height 13
click at [211, 160] on button "Iesniegt" at bounding box center [210, 163] width 48 height 12
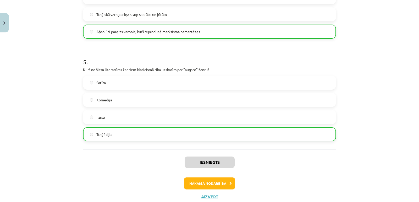
drag, startPoint x: 416, startPoint y: 152, endPoint x: 414, endPoint y: 133, distance: 18.4
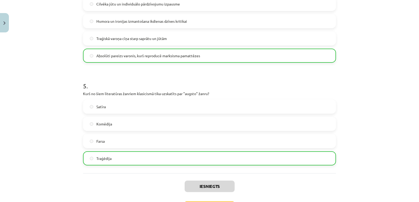
scroll to position [483, 0]
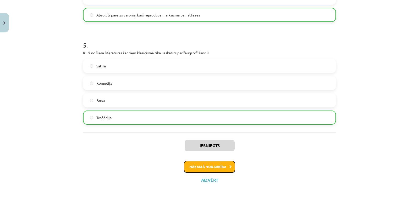
click at [215, 171] on button "Nākamā nodarbība" at bounding box center [209, 167] width 51 height 12
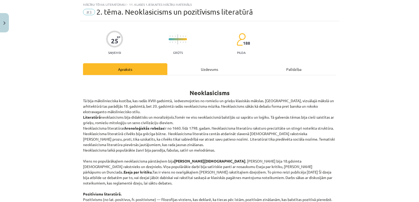
scroll to position [13, 0]
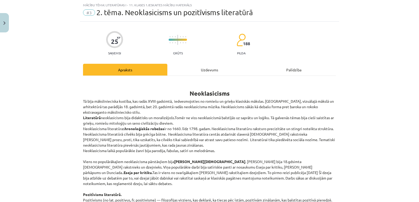
click at [201, 73] on div "Uzdevums" at bounding box center [209, 70] width 84 height 12
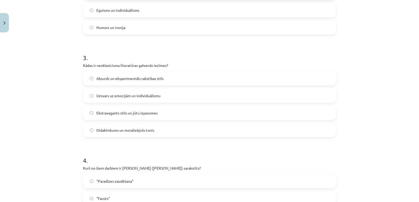
scroll to position [466, 0]
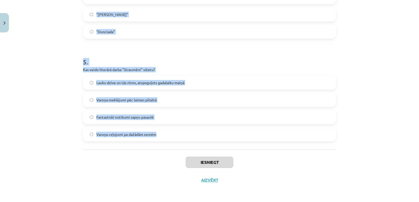
drag, startPoint x: 82, startPoint y: 108, endPoint x: 187, endPoint y: 135, distance: 108.6
copy form "Kāds ir pozitīvisma galvenais princips? Saprāts ir augstākais morāles mērs Māks…"
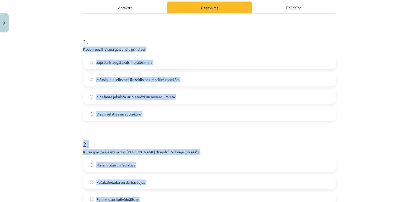
scroll to position [49, 0]
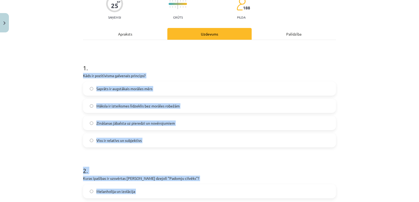
click at [166, 120] on label "Zināšanas jābalsta uz pieredzi un novērojumiem" at bounding box center [209, 123] width 252 height 13
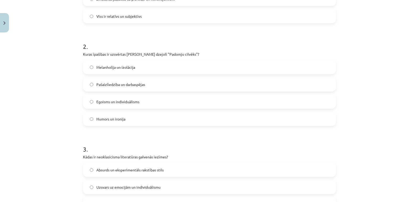
scroll to position [174, 0]
click at [113, 86] on span "Pašaizliedzība un darbaspējas" at bounding box center [120, 83] width 49 height 5
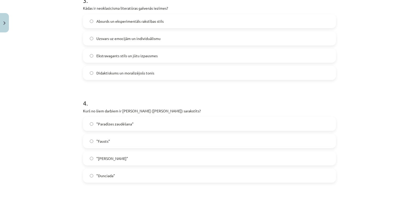
scroll to position [323, 0]
click at [126, 68] on label "Didaktiskums un moralizējošs tonis" at bounding box center [209, 72] width 252 height 13
click at [125, 174] on label ""Dunciada"" at bounding box center [209, 175] width 252 height 13
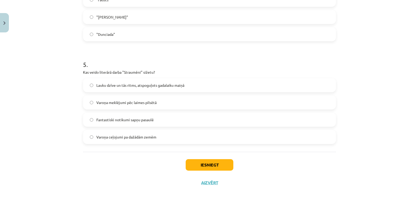
scroll to position [466, 0]
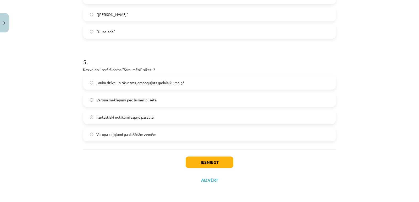
click at [122, 82] on span "Lauku dzīve un tās ritms, atspoguļots gadalaiku maiņā" at bounding box center [140, 82] width 88 height 5
click at [218, 160] on button "Iesniegt" at bounding box center [210, 163] width 48 height 12
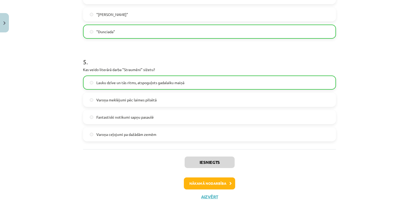
drag, startPoint x: 417, startPoint y: 159, endPoint x: 410, endPoint y: 161, distance: 7.5
click at [410, 161] on div "Mācību tēma: Literatūras i - 11. klases 1.ieskaites mācību materiāls #3 2. tēma…" at bounding box center [209, 101] width 419 height 202
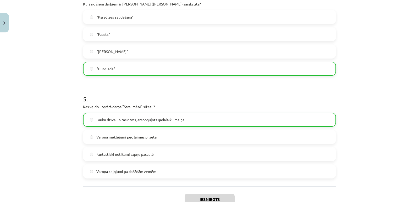
scroll to position [483, 0]
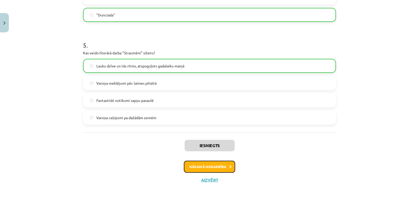
click at [224, 162] on button "Nākamā nodarbība" at bounding box center [209, 167] width 51 height 12
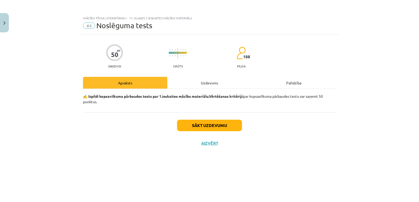
scroll to position [0, 0]
click at [204, 85] on div "Uzdevums" at bounding box center [209, 83] width 84 height 12
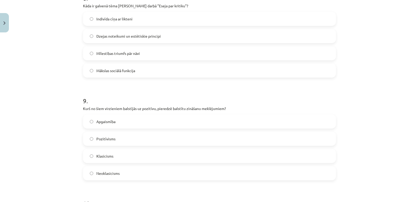
scroll to position [981, 0]
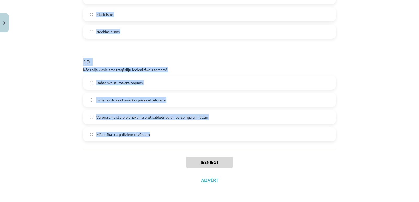
drag, startPoint x: 79, startPoint y: 114, endPoint x: 172, endPoint y: 131, distance: 94.2
copy form "1 . Kāda bija padomju literatūras galvenā ideoloģiskā funkcija? Pārnest lasītāj…"
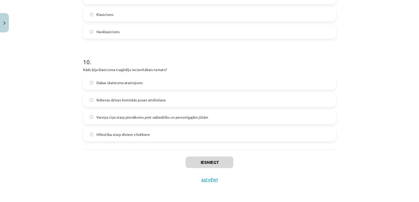
click at [268, 165] on div "Iesniegt Aizvērt" at bounding box center [209, 167] width 253 height 37
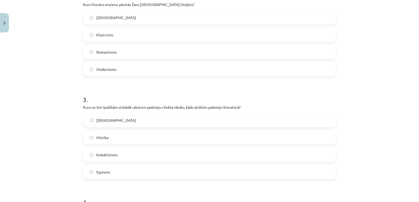
scroll to position [74, 0]
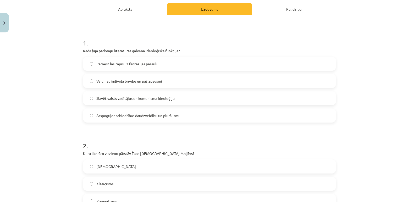
drag, startPoint x: 144, startPoint y: 99, endPoint x: 135, endPoint y: 97, distance: 9.5
click at [135, 97] on span "Slavēt valsts vadītājus un komunisma ideoloģiju" at bounding box center [135, 98] width 78 height 5
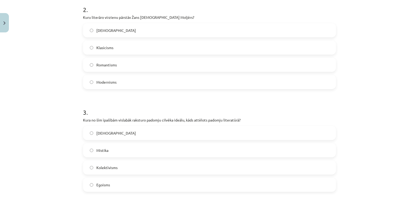
scroll to position [209, 0]
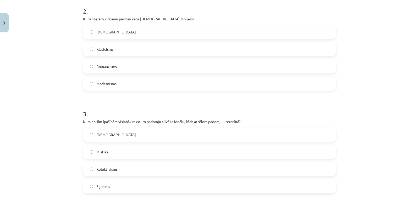
click at [115, 51] on label "Klasicisms" at bounding box center [209, 49] width 252 height 13
click at [140, 168] on label "Kolektīvisms" at bounding box center [209, 169] width 252 height 13
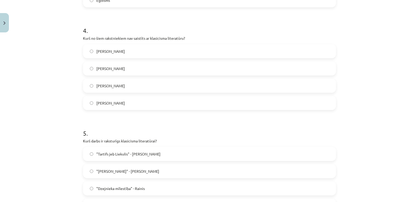
scroll to position [397, 0]
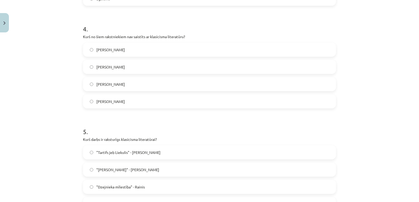
click at [119, 83] on label "Vilis Lācis" at bounding box center [209, 84] width 252 height 13
click at [138, 153] on span ""Tartifs jeb Liekulis" - Žans Batists Moljērs" at bounding box center [128, 152] width 64 height 5
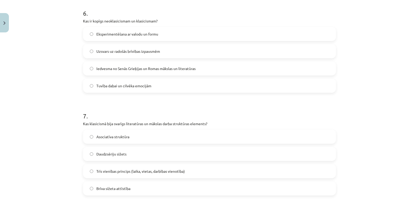
scroll to position [620, 0]
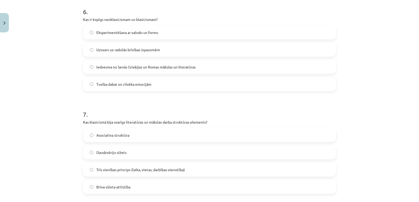
click at [158, 67] on span "Iedvesma no Senās Grieķijas un Romas mākslas un literatūras" at bounding box center [145, 66] width 99 height 5
drag, startPoint x: 156, startPoint y: 171, endPoint x: 135, endPoint y: 172, distance: 21.5
click at [135, 172] on label "Trīs vienības princips (laika, vietas, darbības vienotība)" at bounding box center [209, 169] width 252 height 13
click at [132, 168] on span "Trīs vienības princips (laika, vietas, darbības vienotība)" at bounding box center [140, 169] width 88 height 5
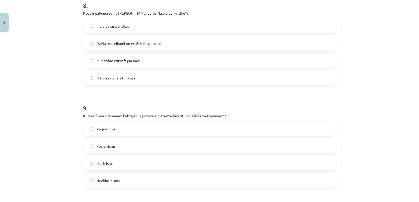
scroll to position [823, 0]
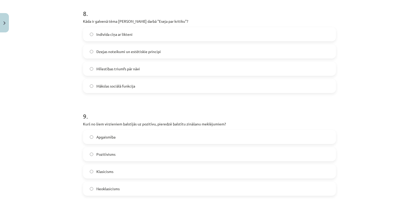
click at [127, 52] on span "Dzejas noteikumi un estētiskie principi" at bounding box center [128, 51] width 64 height 5
click at [132, 155] on label "Pozitīvisms" at bounding box center [209, 154] width 252 height 13
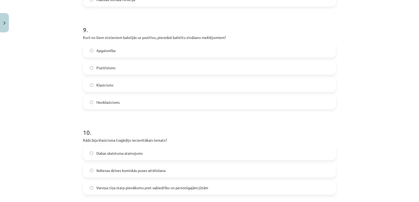
scroll to position [918, 0]
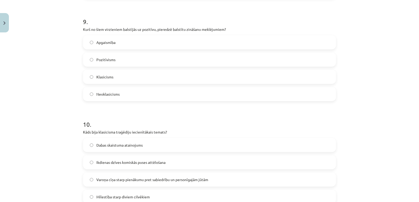
click at [204, 177] on span "Varoņa cīņa starp pienākumu pret sabiedrību un personīgajām jūtām" at bounding box center [152, 179] width 112 height 5
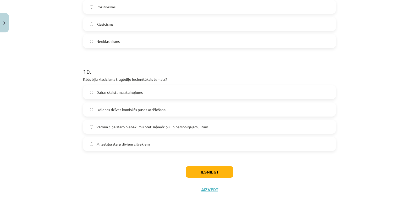
scroll to position [981, 0]
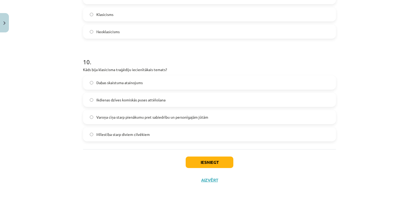
click at [110, 168] on div "Iesniegt Aizvērt" at bounding box center [209, 167] width 253 height 37
click at [205, 159] on button "Iesniegt" at bounding box center [210, 163] width 48 height 12
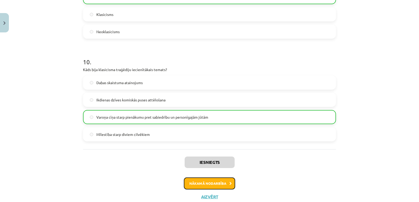
click at [200, 187] on button "Nākamā nodarbība" at bounding box center [209, 184] width 51 height 12
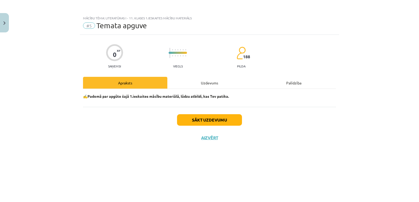
click at [206, 85] on div "Uzdevums" at bounding box center [209, 83] width 84 height 12
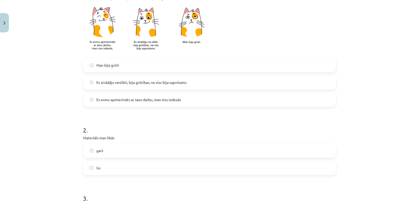
scroll to position [130, 0]
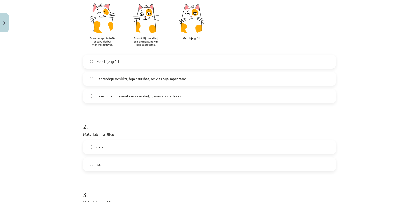
click at [236, 91] on label "Es esmu apmierināts ar savu darbu, man viss izdevās" at bounding box center [209, 96] width 252 height 13
click at [167, 160] on label "īss" at bounding box center [209, 164] width 252 height 13
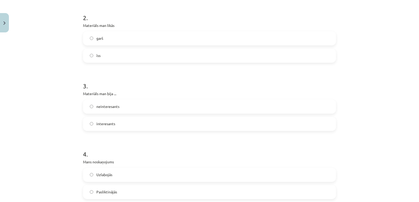
scroll to position [241, 0]
click at [166, 124] on label "interesants" at bounding box center [209, 122] width 252 height 13
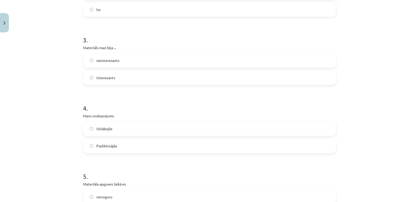
scroll to position [285, 0]
click at [148, 131] on label "Uzlabojās" at bounding box center [209, 129] width 252 height 13
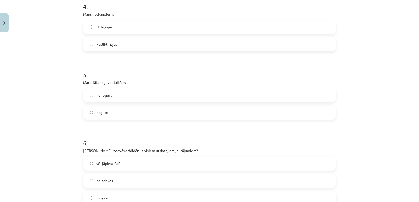
scroll to position [388, 0]
click at [245, 95] on label "nenoguru" at bounding box center [209, 94] width 252 height 13
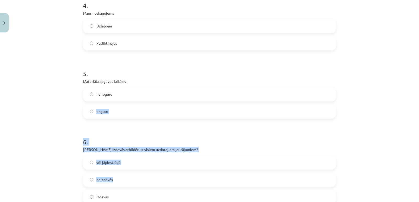
drag, startPoint x: 254, startPoint y: 96, endPoint x: 407, endPoint y: 195, distance: 182.5
click at [407, 195] on div "Mācību tēma: Literatūras i - 11. klases 1.ieskaites mācību materiāls #5 Temata …" at bounding box center [209, 101] width 419 height 202
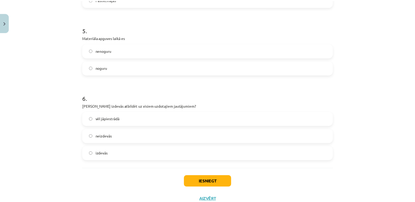
scroll to position [434, 0]
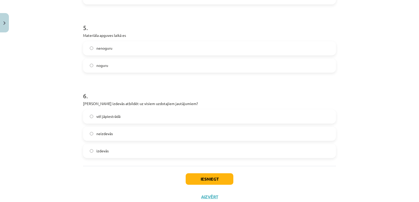
click at [263, 150] on label "izdevās" at bounding box center [209, 151] width 252 height 13
click at [208, 177] on button "Iesniegt" at bounding box center [210, 180] width 48 height 12
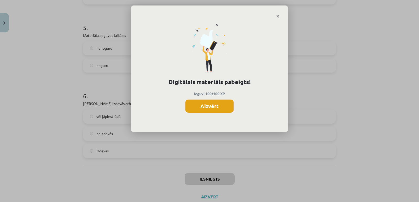
click at [199, 102] on button "Aizvērt" at bounding box center [209, 106] width 48 height 13
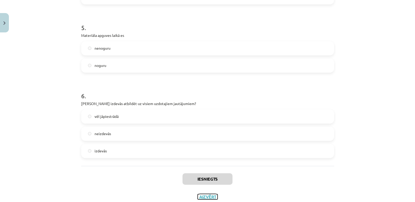
click at [209, 196] on button "Aizvērt" at bounding box center [208, 196] width 20 height 5
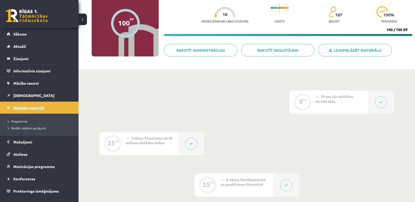
click at [35, 105] on link "Digitālie materiāli" at bounding box center [39, 108] width 65 height 12
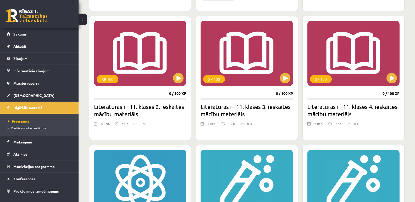
scroll to position [302, 0]
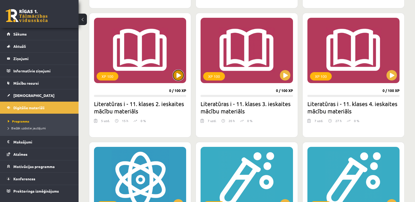
click at [179, 74] on button at bounding box center [178, 75] width 10 height 10
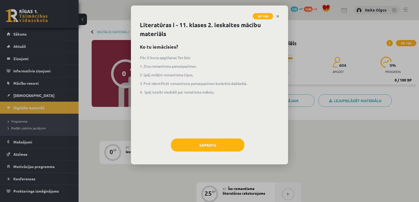
click at [203, 157] on div "Literatūras i - 11. klases 2. ieskaites mācību materiāls Ko tu iemācīsies? Pēc …" at bounding box center [209, 93] width 157 height 144
click at [210, 145] on button "Sapratu" at bounding box center [207, 145] width 73 height 13
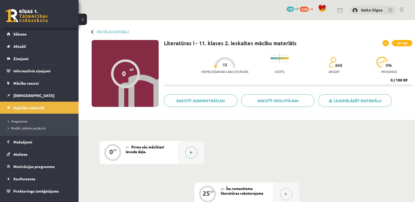
click at [191, 152] on icon at bounding box center [191, 152] width 2 height 3
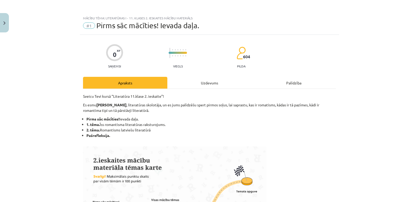
click at [207, 83] on div "Uzdevums" at bounding box center [209, 83] width 84 height 12
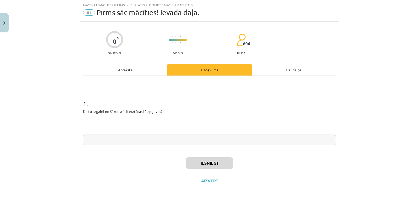
click at [139, 140] on input "text" at bounding box center [209, 140] width 253 height 11
click at [211, 164] on button "Iesniegt" at bounding box center [210, 164] width 48 height 12
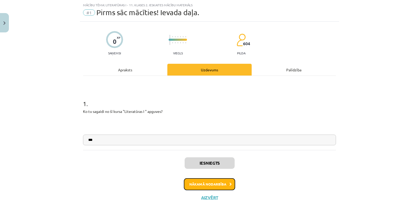
click at [209, 183] on button "Nākamā nodarbība" at bounding box center [209, 185] width 51 height 12
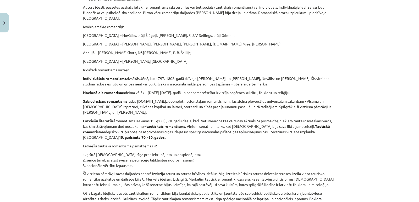
scroll to position [589, 0]
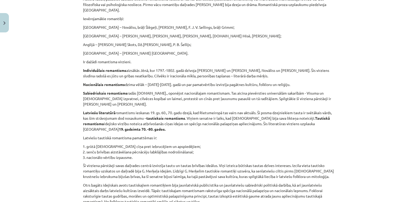
drag, startPoint x: 400, startPoint y: 89, endPoint x: 392, endPoint y: 108, distance: 19.9
drag, startPoint x: 392, startPoint y: 108, endPoint x: 413, endPoint y: 112, distance: 21.2
click at [413, 112] on div "Mācību tēma: Literatūras i - 11. klases 2. ieskaites mācību materiāls #2 Īss ro…" at bounding box center [209, 101] width 419 height 202
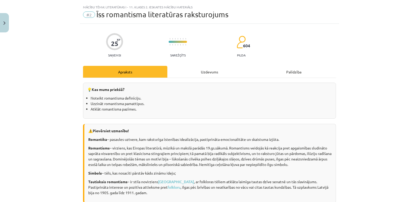
scroll to position [0, 0]
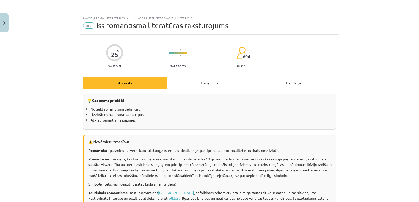
drag, startPoint x: 206, startPoint y: 84, endPoint x: 208, endPoint y: 88, distance: 4.8
click at [206, 85] on div "Uzdevums" at bounding box center [209, 83] width 84 height 12
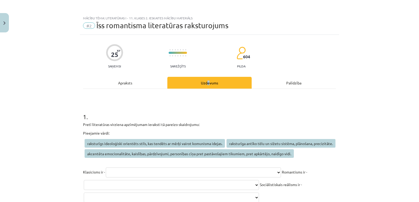
scroll to position [13, 0]
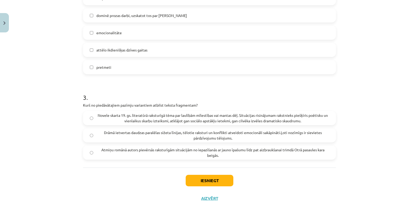
scroll to position [372, 0]
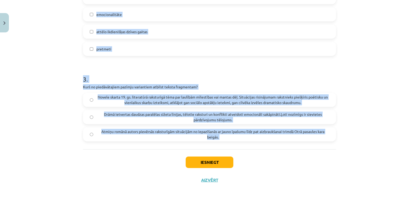
drag, startPoint x: 81, startPoint y: 107, endPoint x: 197, endPoint y: 151, distance: 124.3
copy form "**********"
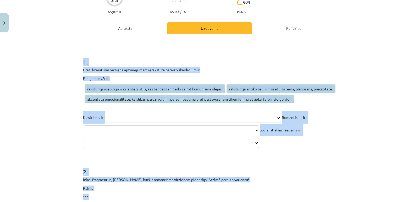
scroll to position [55, 0]
click at [244, 84] on div "**********" at bounding box center [209, 112] width 253 height 73
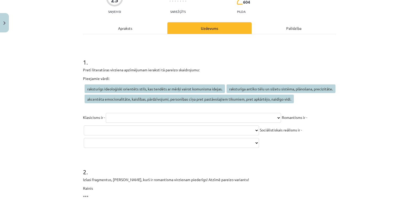
click at [244, 84] on div "**********" at bounding box center [209, 112] width 253 height 73
drag, startPoint x: 173, startPoint y: 89, endPoint x: 171, endPoint y: 131, distance: 42.2
click at [171, 131] on div "**********" at bounding box center [209, 112] width 253 height 73
drag, startPoint x: 171, startPoint y: 130, endPoint x: 158, endPoint y: 125, distance: 14.3
click at [158, 123] on select "**********" at bounding box center [193, 118] width 175 height 10
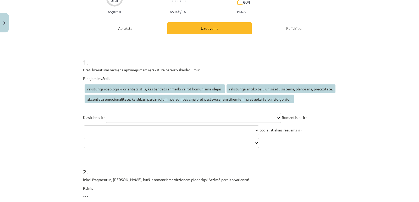
select select "**********"
click at [106, 122] on select "**********" at bounding box center [193, 118] width 175 height 10
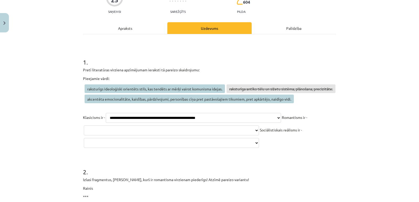
click at [200, 149] on p "**********" at bounding box center [209, 130] width 253 height 38
click at [197, 136] on select "**********" at bounding box center [171, 131] width 175 height 10
select select "**********"
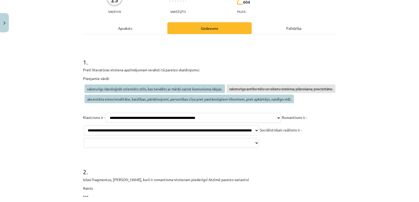
click at [108, 135] on select "**********" at bounding box center [171, 131] width 175 height 10
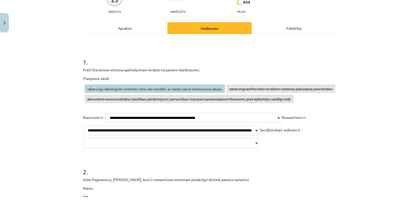
drag, startPoint x: 197, startPoint y: 165, endPoint x: 171, endPoint y: 164, distance: 26.7
click at [171, 148] on select "**********" at bounding box center [171, 143] width 175 height 10
select select "**********"
click at [84, 148] on select "**********" at bounding box center [171, 143] width 175 height 10
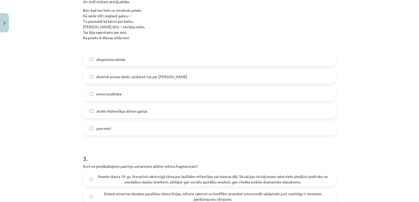
scroll to position [269, 0]
click at [125, 101] on label "emocionalitāte" at bounding box center [209, 94] width 252 height 13
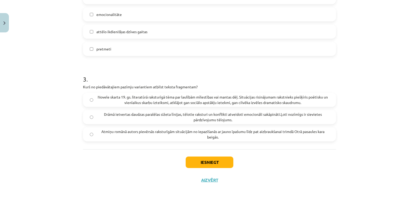
scroll to position [359, 0]
click at [111, 105] on span "Novele skarta 19. gs. literatūrā raksturīgā tēma par laulībām mīlestības vai ma…" at bounding box center [212, 99] width 233 height 11
click at [200, 168] on button "Iesniegt" at bounding box center [210, 163] width 48 height 12
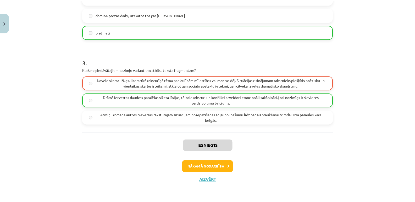
scroll to position [389, 0]
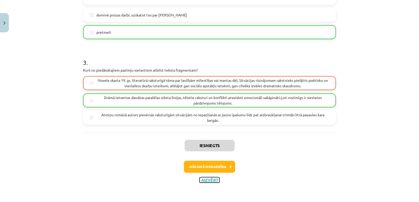
click at [210, 181] on button "Aizvērt" at bounding box center [209, 180] width 20 height 5
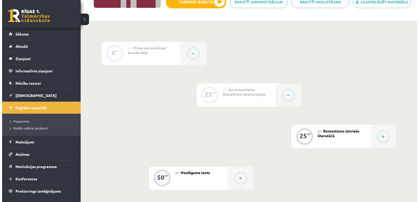
scroll to position [97, 0]
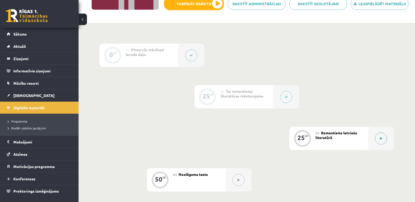
click at [380, 139] on icon at bounding box center [381, 138] width 2 height 3
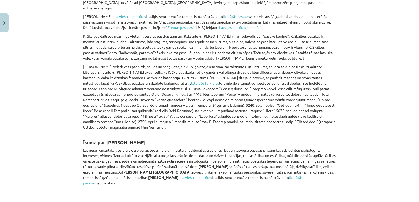
scroll to position [1430, 0]
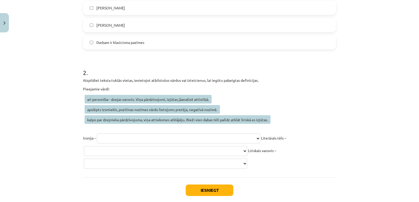
scroll to position [195, 0]
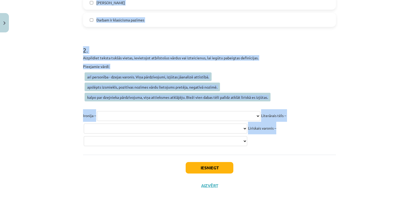
drag, startPoint x: 76, startPoint y: 102, endPoint x: 136, endPoint y: 148, distance: 74.9
click at [136, 148] on div "Mācību tēma: Literatūras i - 11. klases 2. ieskaites mācību materiāls #3 Romant…" at bounding box center [209, 101] width 419 height 202
copy form "**********"
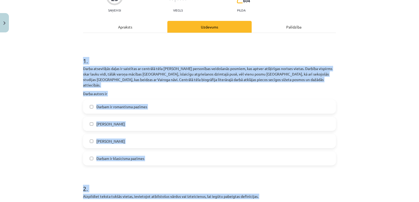
scroll to position [0, 0]
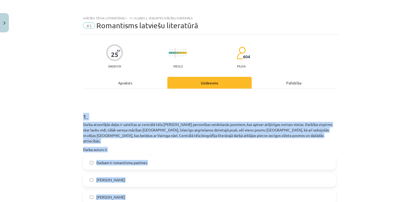
click at [177, 167] on div "Darbam ir romantisma pazīmes Jānis Poruks Kārlis Skalbe Darbam ir klasicisma pa…" at bounding box center [209, 189] width 253 height 66
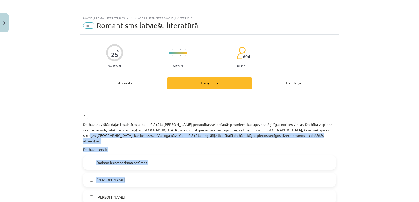
drag, startPoint x: 177, startPoint y: 167, endPoint x: 418, endPoint y: 125, distance: 244.6
click at [418, 125] on div "Mācību tēma: Literatūras i - 11. klases 2. ieskaites mācību materiāls #3 Romant…" at bounding box center [209, 101] width 419 height 202
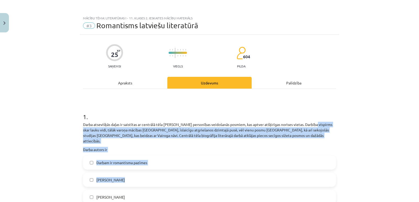
click at [177, 177] on label "Jānis Poruks" at bounding box center [209, 180] width 252 height 13
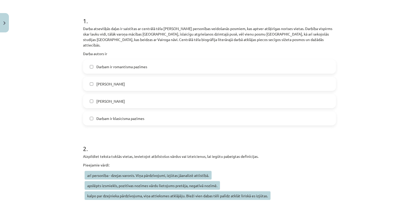
scroll to position [97, 0]
click at [107, 64] on span "Darbam ir romantisma pazīmes" at bounding box center [121, 66] width 51 height 5
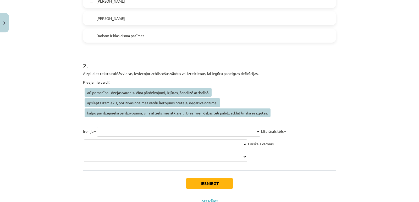
scroll to position [185, 0]
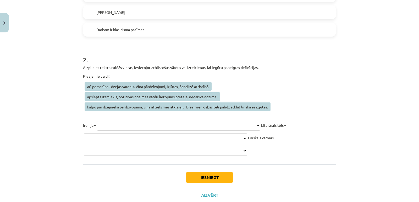
click at [129, 121] on select "**********" at bounding box center [178, 126] width 163 height 10
select select "**********"
click at [97, 121] on select "**********" at bounding box center [178, 126] width 163 height 10
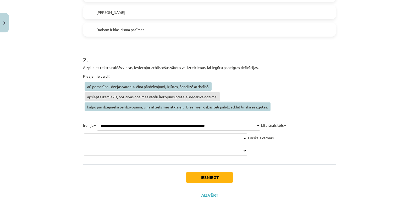
click at [167, 135] on select "**********" at bounding box center [165, 138] width 163 height 10
select select "**********"
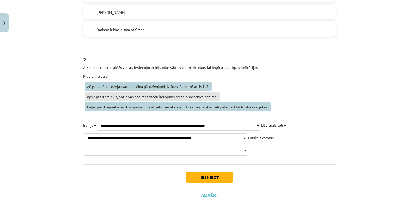
click at [84, 133] on select "**********" at bounding box center [165, 138] width 163 height 10
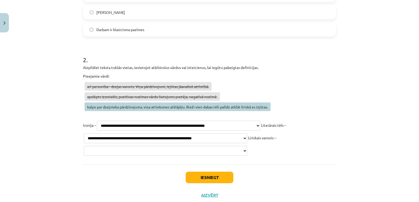
click at [157, 146] on select "**********" at bounding box center [165, 151] width 163 height 10
select select "**********"
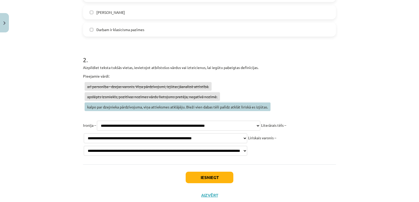
click at [84, 146] on select "**********" at bounding box center [165, 151] width 163 height 10
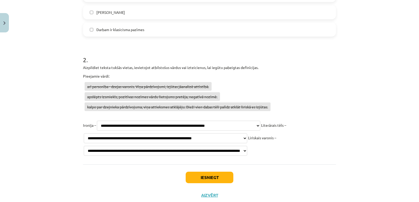
click at [139, 134] on select "**********" at bounding box center [165, 138] width 163 height 10
select select "**********"
click at [84, 133] on select "**********" at bounding box center [165, 138] width 163 height 10
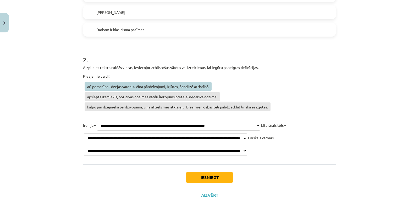
click at [131, 146] on select "**********" at bounding box center [165, 151] width 163 height 10
select select "**********"
click at [84, 146] on select "**********" at bounding box center [165, 151] width 163 height 10
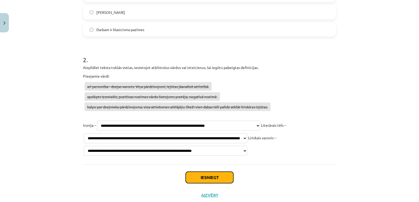
click at [219, 172] on button "Iesniegt" at bounding box center [210, 178] width 48 height 12
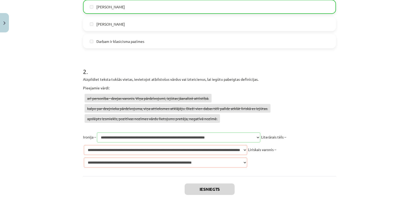
scroll to position [204, 0]
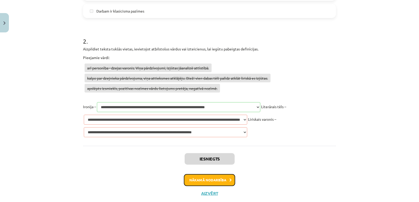
click at [221, 174] on button "Nākamā nodarbība" at bounding box center [209, 180] width 51 height 12
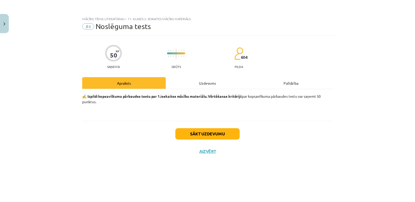
scroll to position [0, 0]
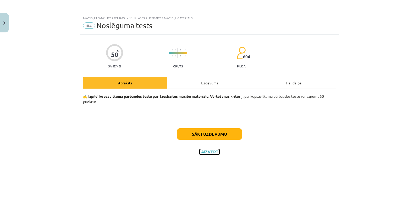
click at [210, 153] on button "Aizvērt" at bounding box center [209, 151] width 20 height 5
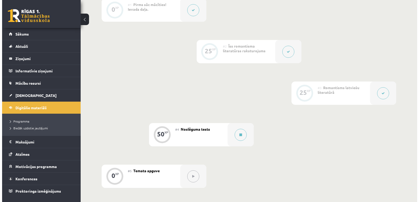
scroll to position [144, 0]
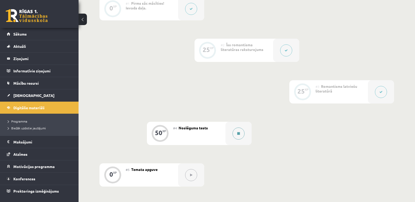
click at [238, 134] on icon at bounding box center [238, 133] width 3 height 3
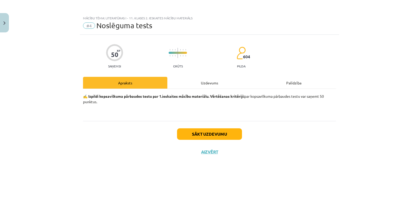
click at [215, 87] on div "Uzdevums" at bounding box center [209, 83] width 84 height 12
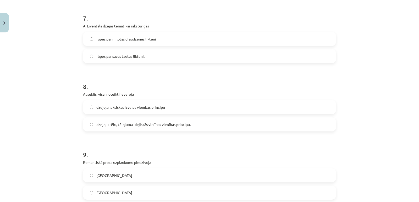
scroll to position [635, 0]
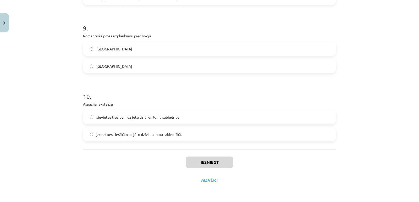
drag, startPoint x: 83, startPoint y: 116, endPoint x: 208, endPoint y: 123, distance: 124.8
click at [197, 127] on div "sievietes tiesībām uz jūtu dzīvi un lomu sabiedrībā. jaunatnes tiesībām uz jūtu…" at bounding box center [209, 125] width 253 height 31
drag, startPoint x: 229, startPoint y: 130, endPoint x: 207, endPoint y: 87, distance: 48.0
drag, startPoint x: 207, startPoint y: 87, endPoint x: 185, endPoint y: 136, distance: 53.4
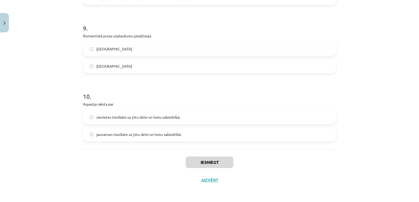
click at [185, 136] on label "jaunatnes tiesībām uz jūtu dzīvi un lomu sabiedrībā." at bounding box center [209, 134] width 252 height 13
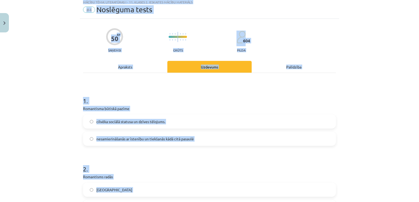
scroll to position [0, 0]
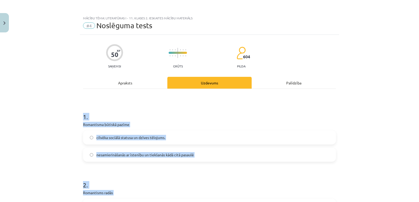
drag, startPoint x: 180, startPoint y: 131, endPoint x: 80, endPoint y: 108, distance: 103.5
copy form "1 . Romantisma būtiskā pazīme cilvēka sociālā statusa un dzīves tēlojums. nesam…"
click at [180, 110] on h1 "1 ." at bounding box center [209, 112] width 253 height 16
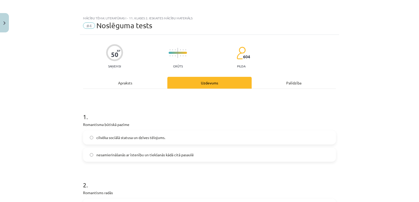
click at [184, 154] on span "nesamierināšanās ar īstenību un tiekšanās kādā citā pasaulē" at bounding box center [144, 154] width 97 height 5
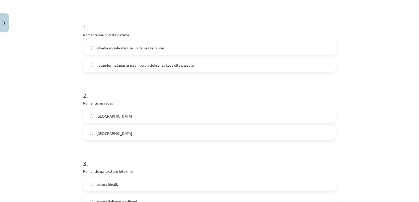
scroll to position [89, 0]
click at [220, 136] on label "Vācijā" at bounding box center [209, 134] width 252 height 13
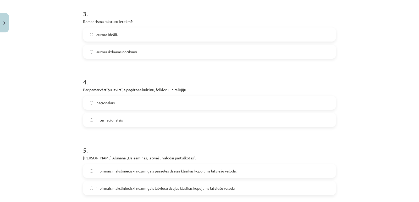
scroll to position [236, 0]
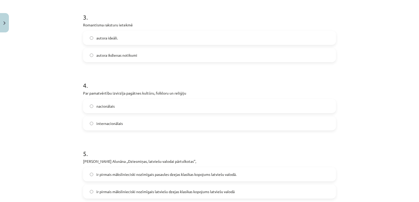
click at [123, 40] on label "autora ideāli." at bounding box center [209, 37] width 252 height 13
click at [129, 102] on label "nacionālais" at bounding box center [209, 106] width 252 height 13
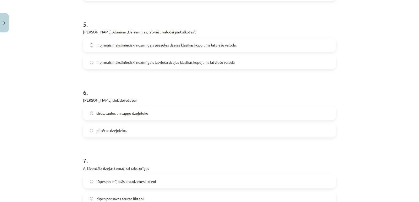
scroll to position [367, 0]
click at [149, 44] on span "ir pirmais mākslinieciski nozīmīgais pasaules dzejas klasikas kopojums latviešu…" at bounding box center [166, 43] width 140 height 5
click at [136, 112] on span "sirds, saules un sapņu dzejnieku" at bounding box center [122, 112] width 52 height 5
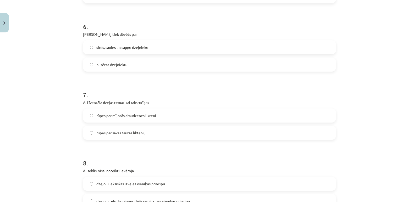
scroll to position [433, 0]
click at [143, 129] on span "rūpes par savas tautas likteni," at bounding box center [120, 131] width 48 height 5
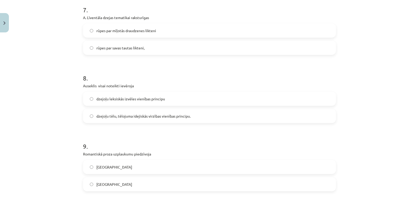
scroll to position [518, 0]
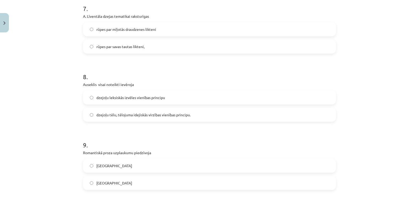
click at [119, 114] on span "dzejoļu tēlu, tēlojuma idejiskās virzības vienības principu." at bounding box center [143, 114] width 94 height 5
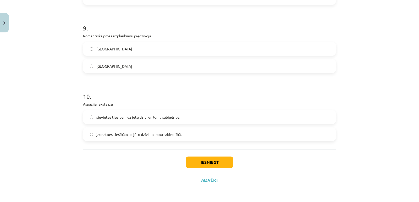
drag, startPoint x: 136, startPoint y: 116, endPoint x: 105, endPoint y: 112, distance: 30.7
click at [105, 112] on label "sievietes tiesībām uz jūtu dzīvi un lomu sabiedrībā." at bounding box center [209, 117] width 252 height 13
click at [115, 46] on label "Vācijā" at bounding box center [209, 48] width 252 height 13
click at [222, 160] on button "Iesniegt" at bounding box center [210, 163] width 48 height 12
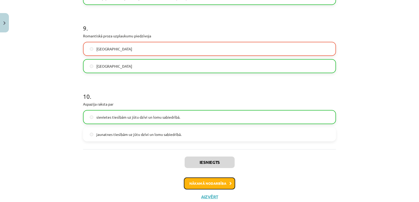
click at [211, 185] on button "Nākamā nodarbība" at bounding box center [209, 184] width 51 height 12
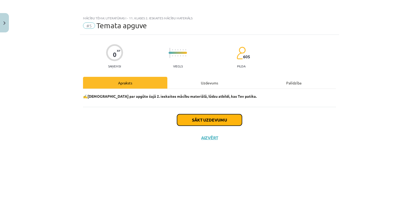
click at [194, 117] on button "Sākt uzdevumu" at bounding box center [209, 120] width 65 height 12
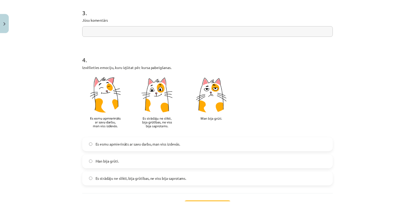
scroll to position [459, 0]
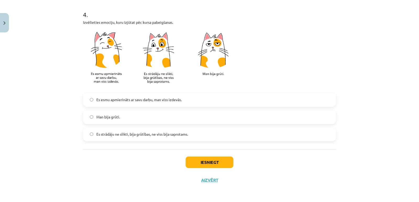
click at [178, 136] on span "Es strādāju ne slikti, bija grūtības, ne viss bija saprotams." at bounding box center [142, 134] width 92 height 5
click at [220, 164] on button "Iesniegt" at bounding box center [210, 163] width 48 height 12
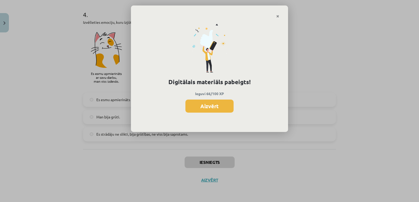
drag, startPoint x: 211, startPoint y: 107, endPoint x: 200, endPoint y: 106, distance: 11.0
click at [200, 106] on button "Aizvērt" at bounding box center [209, 106] width 48 height 13
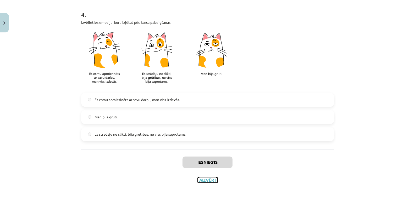
click at [202, 178] on button "Aizvērt" at bounding box center [208, 180] width 20 height 5
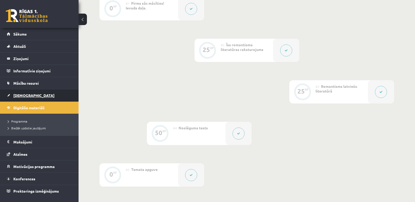
click at [24, 93] on span "[DEMOGRAPHIC_DATA]" at bounding box center [33, 95] width 41 height 5
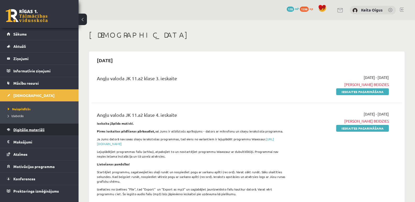
drag, startPoint x: 31, startPoint y: 130, endPoint x: 29, endPoint y: 127, distance: 4.1
click at [29, 127] on link "Digitālie materiāli" at bounding box center [39, 130] width 65 height 12
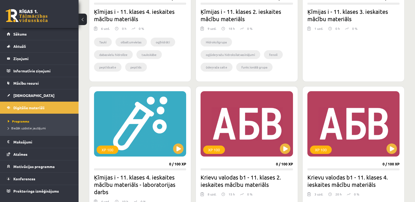
scroll to position [598, 0]
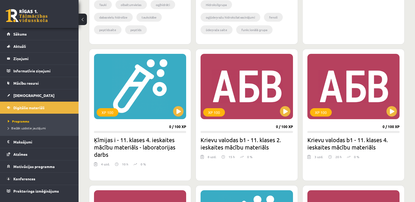
drag, startPoint x: 417, startPoint y: 68, endPoint x: 406, endPoint y: 74, distance: 13.1
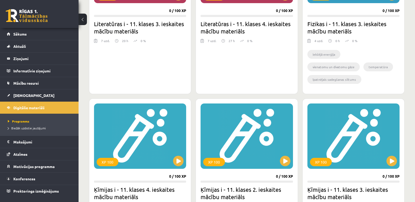
scroll to position [380, 0]
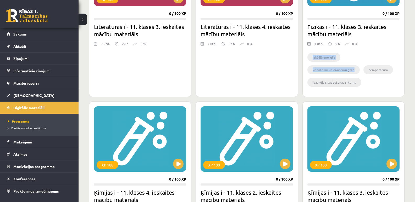
drag, startPoint x: 413, startPoint y: 55, endPoint x: 410, endPoint y: 47, distance: 8.6
drag, startPoint x: 405, startPoint y: 66, endPoint x: 408, endPoint y: 58, distance: 9.4
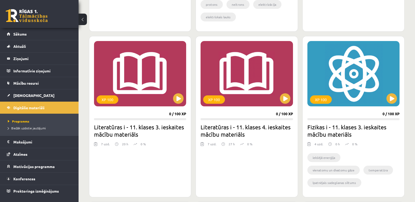
scroll to position [282, 0]
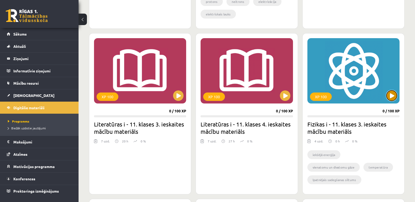
click at [391, 92] on button at bounding box center [391, 96] width 10 height 10
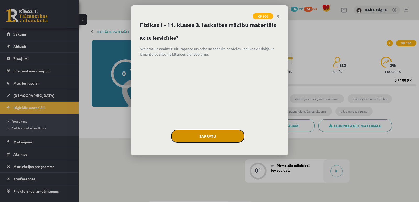
click at [190, 141] on button "Sapratu" at bounding box center [207, 136] width 73 height 13
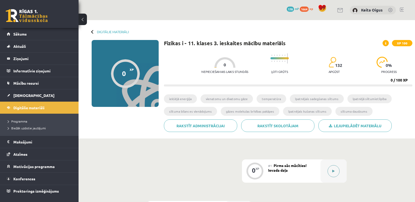
click at [331, 171] on button at bounding box center [333, 171] width 12 height 12
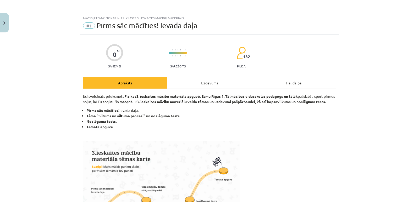
click at [211, 83] on div "Uzdevums" at bounding box center [209, 83] width 84 height 12
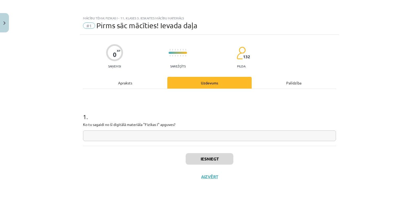
click at [187, 137] on input "text" at bounding box center [209, 136] width 253 height 11
click at [200, 157] on button "Iesniegt" at bounding box center [210, 159] width 48 height 12
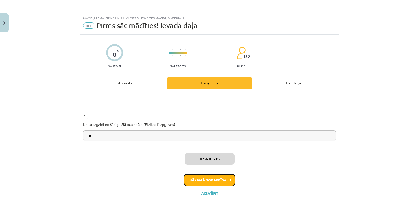
click at [204, 176] on button "Nākamā nodarbība" at bounding box center [209, 180] width 51 height 12
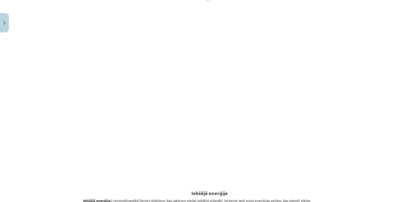
scroll to position [13, 0]
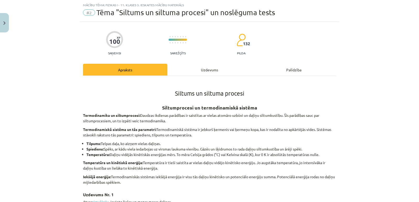
click at [223, 70] on div "Uzdevums" at bounding box center [209, 70] width 84 height 12
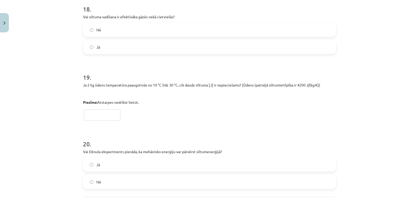
scroll to position [1550, 0]
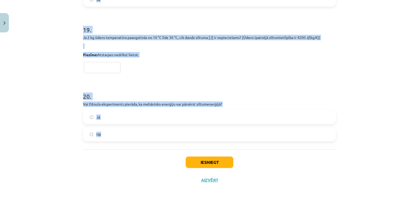
drag, startPoint x: 85, startPoint y: 110, endPoint x: 164, endPoint y: 138, distance: 84.2
copy form "lorem ipsumdolo si 978 aMe co adi elitsed doeiusmo te 8,8 i³ utla 6,4 e³, dolo …"
click at [359, 43] on div "Mācību tēma: Fizikas i - 11. klases 3. ieskaites mācību materiāls #2 Tēma "Silt…" at bounding box center [209, 101] width 419 height 202
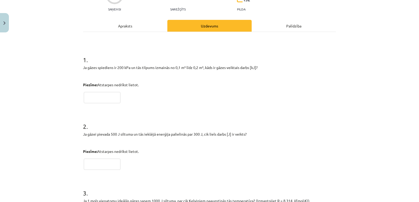
scroll to position [29, 0]
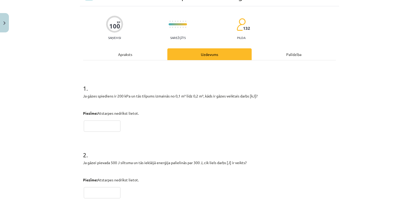
click at [106, 128] on input "text" at bounding box center [102, 126] width 37 height 11
type input "****"
click at [107, 194] on input "text" at bounding box center [102, 192] width 37 height 11
type input "****"
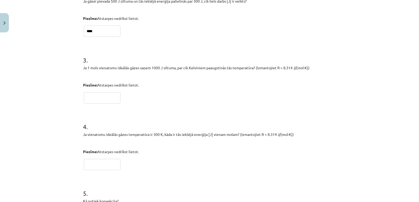
scroll to position [195, 0]
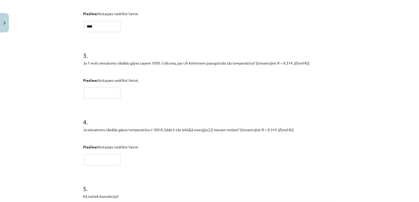
drag, startPoint x: 101, startPoint y: 96, endPoint x: 98, endPoint y: 94, distance: 3.4
click at [98, 94] on input "text" at bounding box center [102, 93] width 37 height 11
type input "******"
click at [97, 158] on input "text" at bounding box center [102, 159] width 37 height 11
type input "*******"
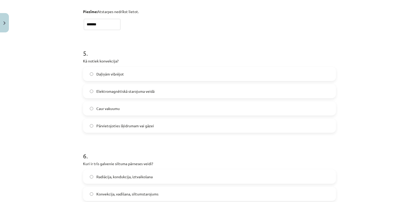
scroll to position [333, 0]
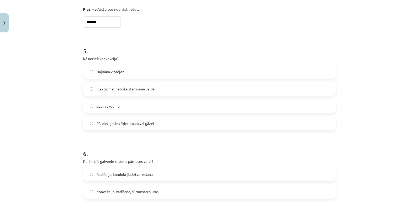
click at [213, 118] on label "Pārvietojoties šķidrumam vai gāzei" at bounding box center [209, 123] width 252 height 13
drag, startPoint x: 415, startPoint y: 47, endPoint x: 418, endPoint y: 55, distance: 8.9
click at [418, 55] on div "Mācību tēma: Fizikas i - 11. klases 3. ieskaites mācību materiāls #2 Tēma "Silt…" at bounding box center [209, 101] width 419 height 202
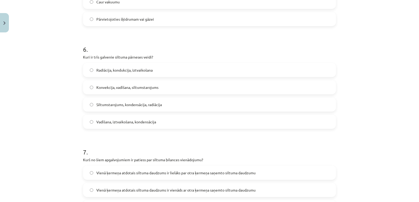
scroll to position [440, 0]
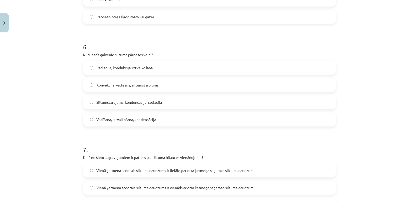
click at [140, 85] on span "Konvekcija, vadīšana, siltumstarojums" at bounding box center [127, 84] width 62 height 5
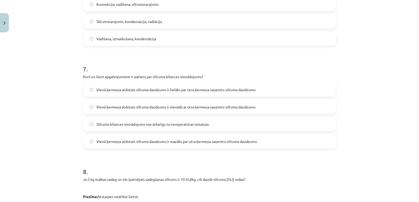
scroll to position [523, 0]
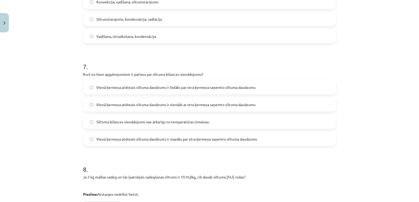
click at [171, 107] on span "Vienā ķermeņa atdotais siltuma daudzums ir vienāds ar otra ķermeņa saņemto silt…" at bounding box center [175, 104] width 159 height 5
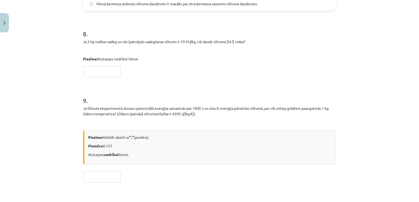
scroll to position [661, 0]
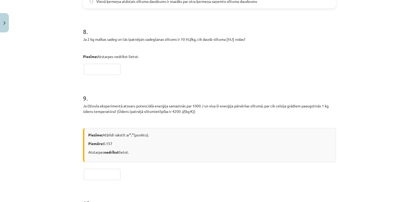
click at [98, 68] on input "text" at bounding box center [102, 69] width 37 height 11
type input "****"
click at [105, 175] on input "text" at bounding box center [102, 174] width 37 height 11
type input "*"
type input "******"
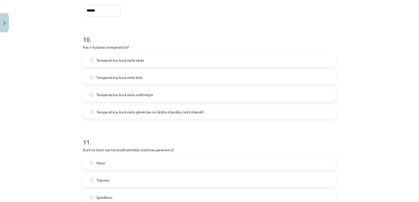
scroll to position [827, 0]
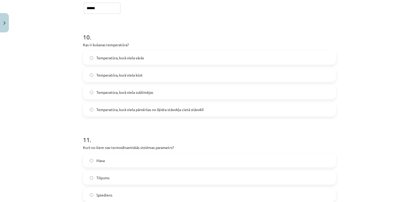
drag, startPoint x: 136, startPoint y: 71, endPoint x: 237, endPoint y: 73, distance: 100.5
click at [237, 73] on label "Temperatūra, kurā viela kūst" at bounding box center [209, 75] width 252 height 13
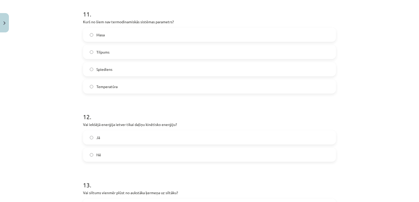
scroll to position [949, 0]
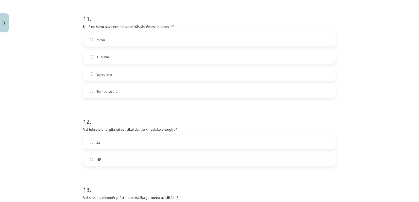
click at [114, 40] on label "Masa" at bounding box center [209, 39] width 252 height 13
click at [130, 160] on label "Nē" at bounding box center [209, 159] width 252 height 13
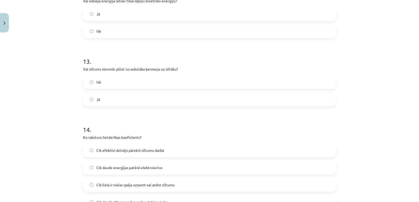
scroll to position [1084, 0]
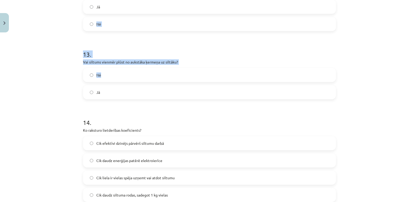
drag, startPoint x: 136, startPoint y: 8, endPoint x: 148, endPoint y: 66, distance: 59.8
click at [150, 74] on label "Nē" at bounding box center [209, 75] width 252 height 13
click at [140, 144] on span "Cik efektīvi dzinējs pārvērš siltumu darbā" at bounding box center [130, 143] width 68 height 5
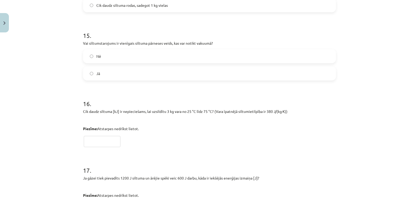
scroll to position [1277, 0]
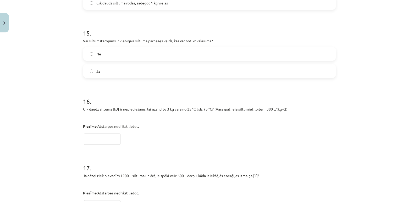
click at [130, 59] on label "Nē" at bounding box center [209, 53] width 252 height 13
click at [102, 73] on label "Jā" at bounding box center [209, 71] width 252 height 13
click at [94, 144] on input "text" at bounding box center [102, 139] width 37 height 11
type input "****"
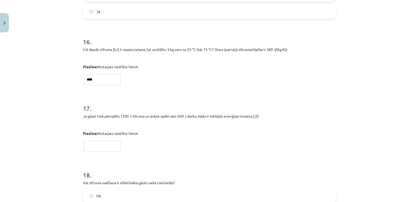
scroll to position [1341, 0]
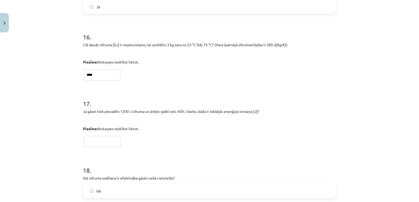
click at [99, 138] on input "text" at bounding box center [102, 141] width 37 height 11
type input "*****"
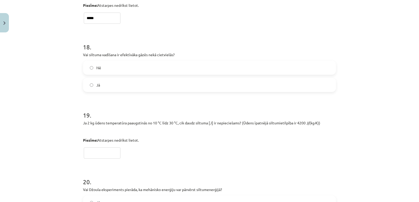
scroll to position [1467, 0]
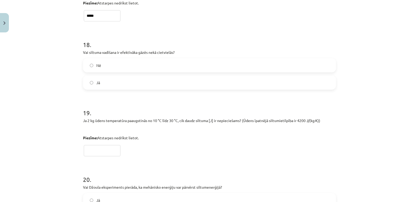
click at [155, 65] on label "Nē" at bounding box center [209, 65] width 252 height 13
click at [101, 149] on input "text" at bounding box center [102, 150] width 37 height 11
type input "*******"
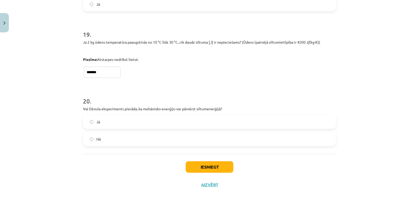
scroll to position [1548, 0]
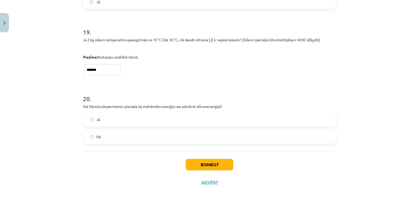
click at [98, 122] on label "Jā" at bounding box center [209, 119] width 252 height 13
click at [215, 163] on button "Iesniegt" at bounding box center [210, 165] width 48 height 12
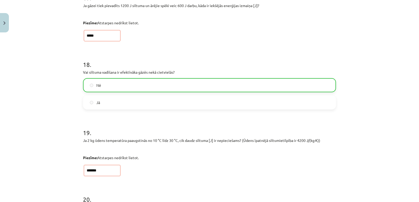
scroll to position [1567, 0]
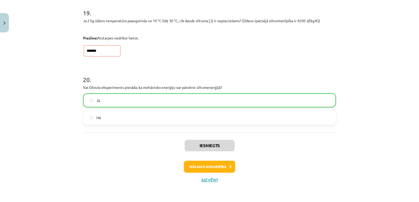
click at [214, 193] on div "Mācību tēma: Fizikas i - 11. klases 3. ieskaites mācību materiāls #2 Tēma "Silt…" at bounding box center [209, 101] width 419 height 202
click at [205, 167] on button "Nākamā nodarbība" at bounding box center [209, 167] width 51 height 12
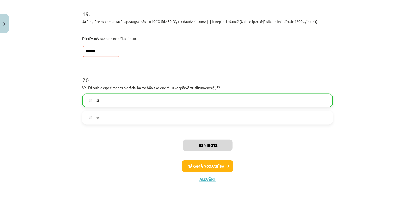
scroll to position [0, 0]
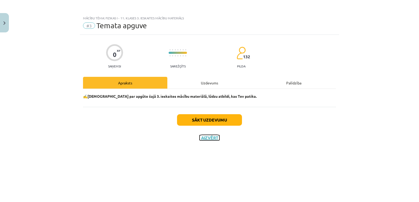
click at [206, 138] on button "Aizvērt" at bounding box center [209, 137] width 20 height 5
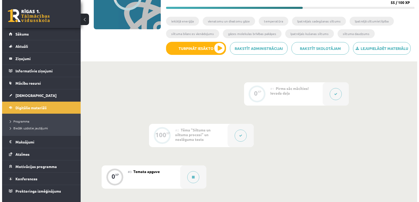
scroll to position [83, 0]
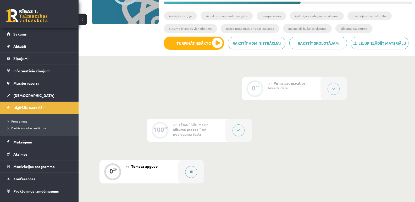
click at [187, 170] on button at bounding box center [191, 172] width 12 height 12
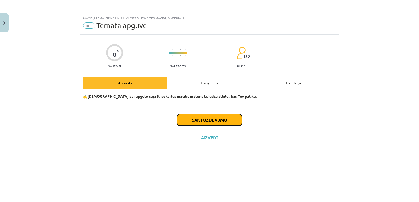
click at [194, 121] on button "Sākt uzdevumu" at bounding box center [209, 120] width 65 height 12
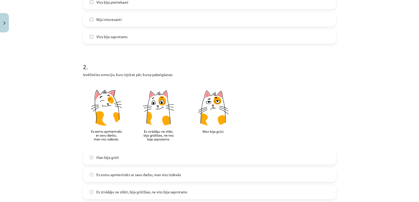
scroll to position [239, 0]
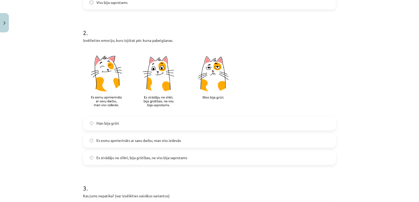
drag, startPoint x: 192, startPoint y: 158, endPoint x: 185, endPoint y: 149, distance: 11.0
click at [187, 152] on label "Es strādāju ne slikti, bija grūtības, ne viss bija saprotams" at bounding box center [209, 158] width 252 height 13
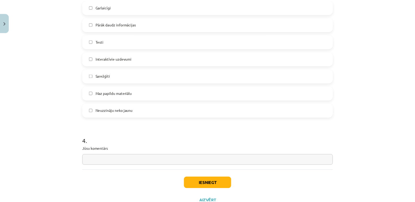
scroll to position [462, 0]
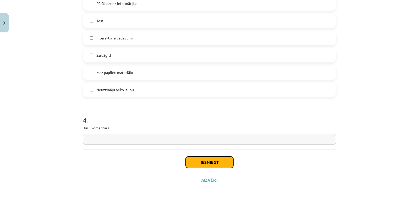
drag, startPoint x: 215, startPoint y: 167, endPoint x: 209, endPoint y: 159, distance: 9.9
click at [209, 159] on button "Iesniegt" at bounding box center [210, 163] width 48 height 12
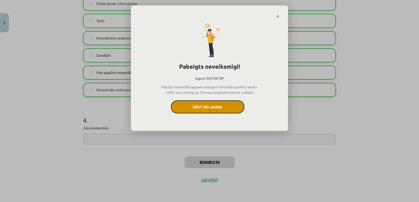
click at [208, 109] on button "Sākt no jauna" at bounding box center [207, 107] width 73 height 13
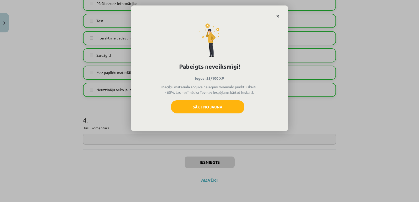
click at [276, 14] on link "Close" at bounding box center [277, 16] width 9 height 10
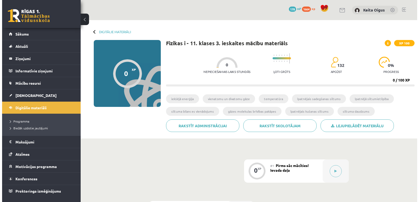
scroll to position [83, 0]
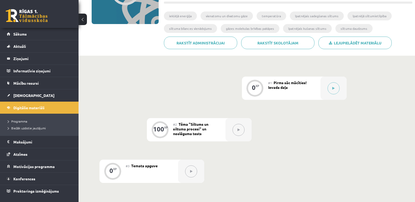
click at [238, 131] on icon at bounding box center [238, 130] width 2 height 3
click at [332, 88] on button at bounding box center [333, 88] width 12 height 12
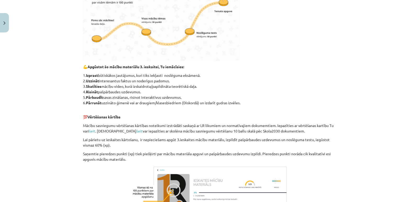
scroll to position [170, 0]
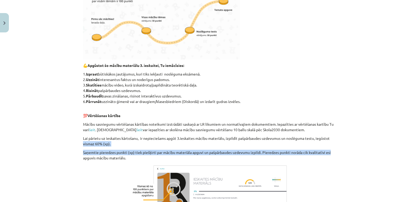
drag, startPoint x: 410, startPoint y: 141, endPoint x: 411, endPoint y: 158, distance: 17.0
click at [411, 158] on div "Mācību tēma: Fizikas i - 11. klases 3. ieskaites mācību materiāls #1 Pirms sāc …" at bounding box center [209, 101] width 419 height 202
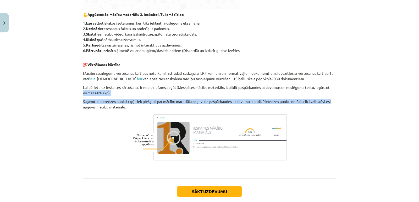
scroll to position [256, 0]
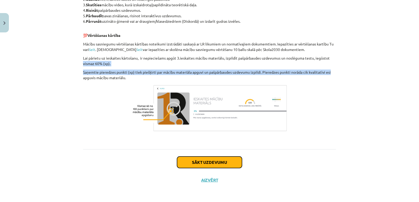
click at [199, 162] on button "Sākt uzdevumu" at bounding box center [209, 163] width 65 height 12
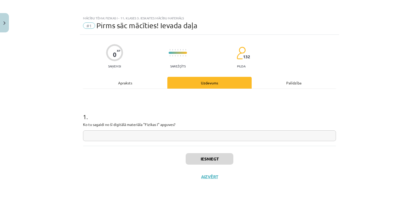
click at [154, 136] on input "text" at bounding box center [209, 136] width 253 height 11
click at [198, 154] on button "Iesniegt" at bounding box center [210, 159] width 48 height 12
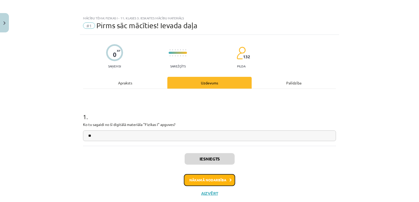
click at [208, 177] on button "Nākamā nodarbība" at bounding box center [209, 180] width 51 height 12
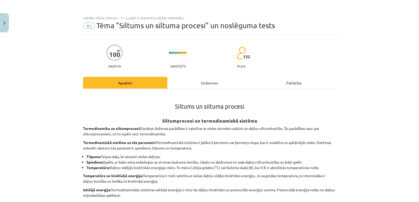
scroll to position [13, 0]
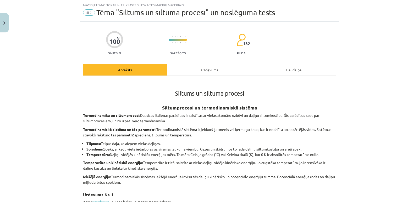
click at [204, 68] on div "Uzdevums" at bounding box center [209, 70] width 84 height 12
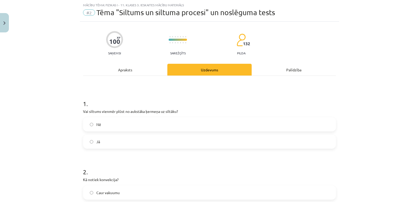
click at [141, 68] on div "Apraksts" at bounding box center [125, 70] width 84 height 12
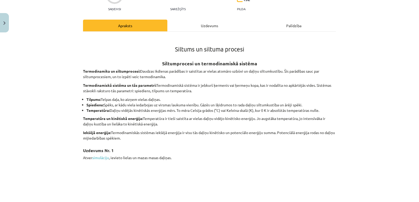
scroll to position [0, 0]
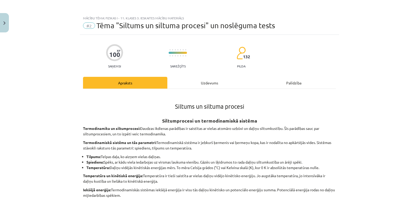
click at [212, 85] on div "Uzdevums" at bounding box center [209, 83] width 84 height 12
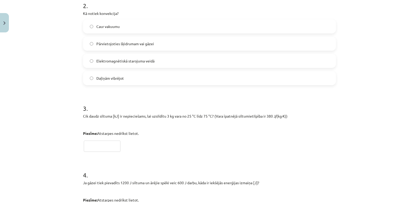
scroll to position [182, 0]
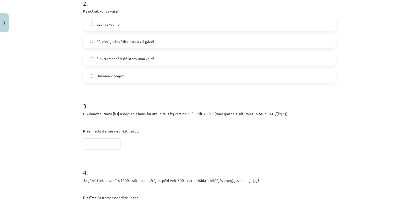
click at [402, 37] on div "Mācību tēma: Fizikas i - 11. klases 3. ieskaites mācību materiāls #2 Tēma "Silt…" at bounding box center [209, 101] width 419 height 202
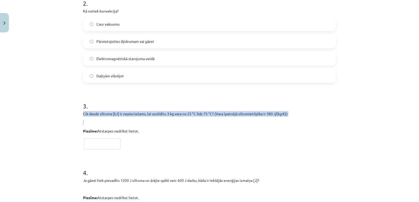
drag, startPoint x: 80, startPoint y: 110, endPoint x: 228, endPoint y: 121, distance: 149.0
copy div "Cik daudz siltuma [kJ] ir nepieciešams, lai uzsildītu 3 kg vara no 25 °C līdz 7…"
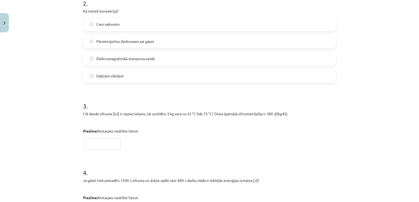
click at [162, 103] on h1 "3 ." at bounding box center [209, 101] width 253 height 16
click at [107, 142] on input "text" at bounding box center [102, 143] width 37 height 11
type input "****"
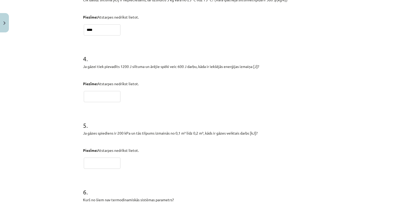
scroll to position [298, 0]
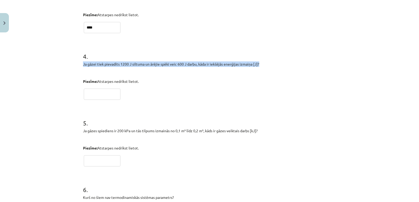
drag, startPoint x: 79, startPoint y: 61, endPoint x: 265, endPoint y: 62, distance: 185.8
copy p "Ja gāzei tiek pievadīts 1200 J siltuma un ārējie spēki veic 600 J darbu, kāda i…"
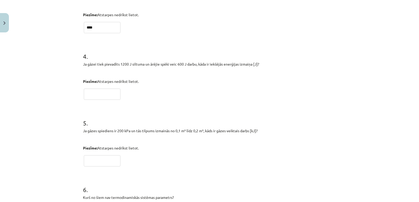
click at [104, 87] on p at bounding box center [209, 93] width 253 height 13
click at [104, 91] on input "text" at bounding box center [102, 94] width 37 height 11
type input "*****"
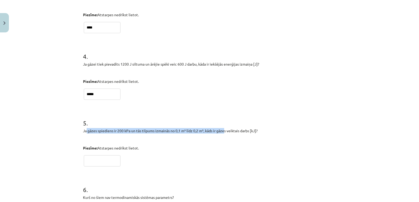
drag, startPoint x: 85, startPoint y: 127, endPoint x: 222, endPoint y: 127, distance: 137.9
click at [222, 127] on div "5 . Ja gāzes spiediens ir 200 kPa un tās tilpums izmainās no 0,1 m³ līdz 0,2 m³…" at bounding box center [209, 138] width 253 height 56
click at [201, 118] on h1 "5 ." at bounding box center [209, 118] width 253 height 16
drag, startPoint x: 81, startPoint y: 128, endPoint x: 257, endPoint y: 133, distance: 175.7
click at [257, 133] on p "Ja gāzes spiediens ir 200 kPa un tās tilpums izmainās no 0,1 m³ līdz 0,2 m³, kā…" at bounding box center [209, 130] width 253 height 5
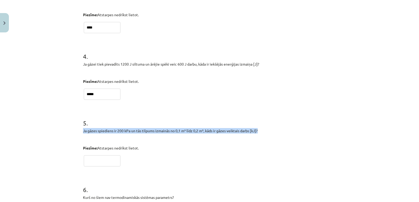
click at [256, 132] on p "Ja gāzes spiediens ir 200 kPa un tās tilpums izmainās no 0,1 m³ līdz 0,2 m³, kā…" at bounding box center [209, 130] width 253 height 5
drag, startPoint x: 257, startPoint y: 130, endPoint x: 78, endPoint y: 129, distance: 179.0
copy p "Ja gāzes spiediens ir 200 kPa un tās tilpums izmainās no 0,1 m³ līdz 0,2 m³, kā…"
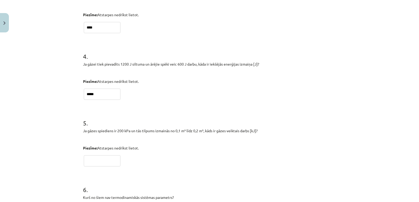
click at [101, 163] on input "text" at bounding box center [102, 160] width 37 height 11
type input "****"
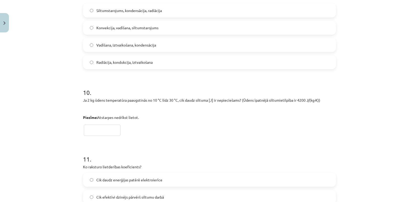
scroll to position [743, 0]
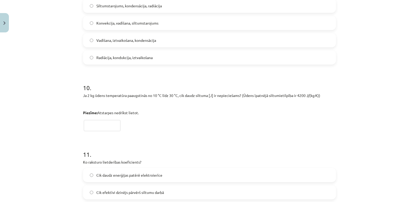
drag, startPoint x: 416, startPoint y: 94, endPoint x: 378, endPoint y: 45, distance: 61.7
click at [378, 45] on div "Mācību tēma: Fizikas i - 11. klases 3. ieskaites mācību materiāls #2 Tēma "Silt…" at bounding box center [209, 101] width 419 height 202
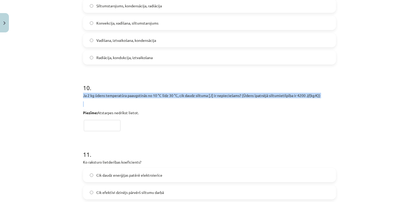
drag, startPoint x: 81, startPoint y: 93, endPoint x: 306, endPoint y: 103, distance: 225.3
click at [306, 103] on div "Ja 2 kg ūdens temperatūra paaugstinās no 10 °C līdz 30 °C, cik daudz siltuma [J…" at bounding box center [209, 104] width 253 height 23
copy div "Ja 2 kg ūdens temperatūra paaugstinās no 10 °C līdz 30 °C, cik daudz siltuma [J…"
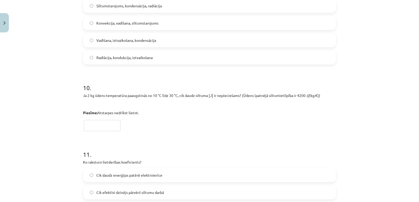
click at [85, 127] on input "text" at bounding box center [102, 125] width 37 height 11
type input "*******"
drag, startPoint x: 416, startPoint y: 92, endPoint x: 413, endPoint y: 113, distance: 21.2
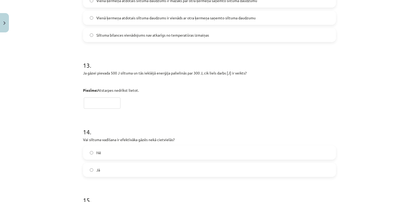
scroll to position [1052, 0]
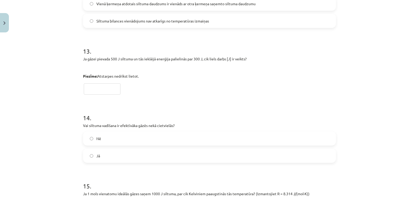
drag, startPoint x: 82, startPoint y: 54, endPoint x: 144, endPoint y: 79, distance: 66.8
click at [144, 79] on div "13 . Ja gāzei pievada 500 J siltuma un tās iekšējā enerģija palielinās par 300 …" at bounding box center [209, 66] width 253 height 56
copy div "13 . Ja gāzei pievada 500 J siltuma un tās iekšējā enerģija palielinās par 300 …"
click at [86, 86] on input "text" at bounding box center [102, 88] width 37 height 11
type input "****"
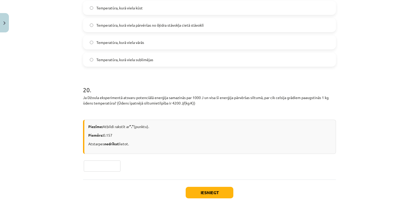
scroll to position [1550, 0]
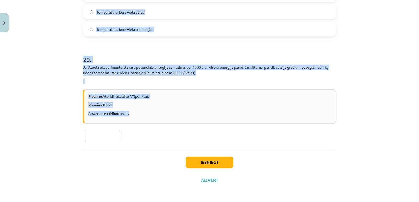
drag, startPoint x: 79, startPoint y: 60, endPoint x: 139, endPoint y: 126, distance: 89.0
copy form "1 . Vai siltums vienmēr plūst no aukstāka ķermeņa uz siltāku? Nē Jā 2 . Kā noti…"
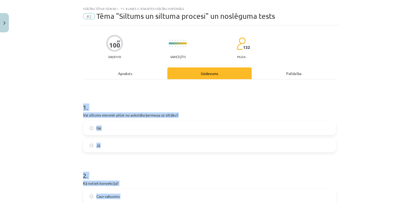
scroll to position [0, 0]
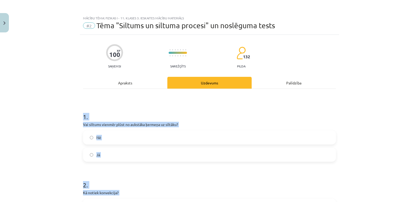
click at [201, 134] on label "Nē" at bounding box center [209, 137] width 252 height 13
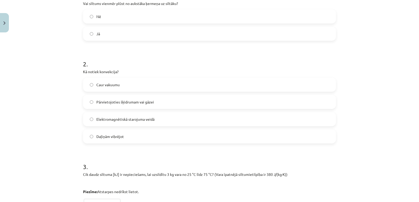
scroll to position [133, 0]
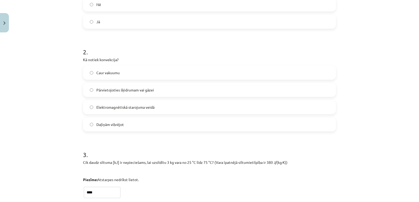
click at [196, 86] on label "Pārvietojoties šķidrumam vai gāzei" at bounding box center [209, 89] width 252 height 13
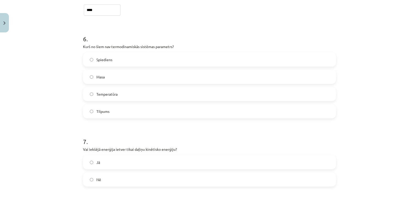
scroll to position [452, 0]
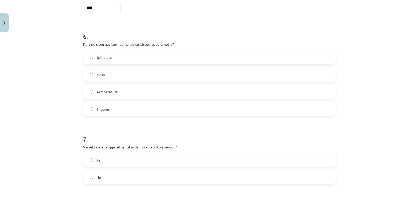
drag, startPoint x: 219, startPoint y: 71, endPoint x: 158, endPoint y: 77, distance: 61.0
click at [158, 77] on label "Masa" at bounding box center [209, 74] width 252 height 13
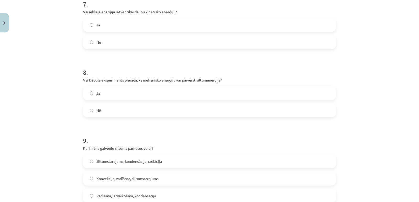
scroll to position [590, 0]
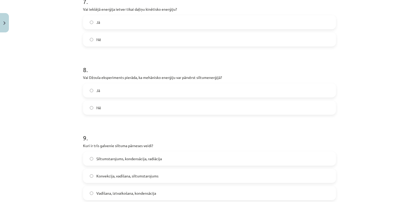
click at [163, 38] on label "Nē" at bounding box center [209, 39] width 252 height 13
drag, startPoint x: 130, startPoint y: 103, endPoint x: 100, endPoint y: 83, distance: 35.7
click at [100, 83] on div "8 . Vai Džoula eksperiments pierāda, ka mehānisko enerģiju var pārvērst siltume…" at bounding box center [209, 86] width 253 height 58
click at [103, 90] on label "Jā" at bounding box center [209, 90] width 252 height 13
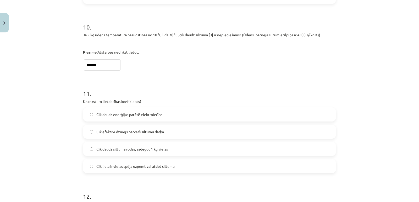
scroll to position [806, 0]
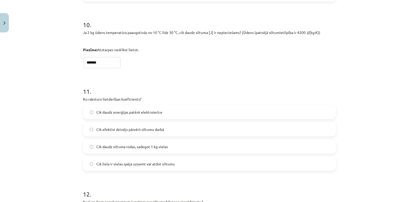
click at [144, 130] on span "Cik efektīvi dzinējs pārvērš siltumu darbā" at bounding box center [130, 129] width 68 height 5
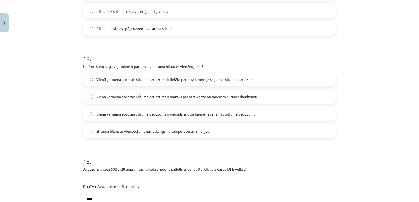
scroll to position [944, 0]
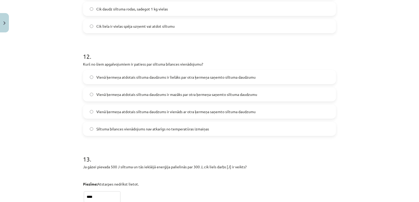
click at [196, 115] on label "Vienā ķermeņa atdotais siltuma daudzums ir vienāds ar otra ķermeņa saņemto silt…" at bounding box center [209, 111] width 252 height 13
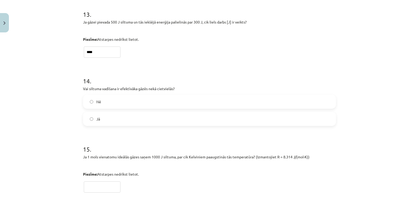
scroll to position [1096, 0]
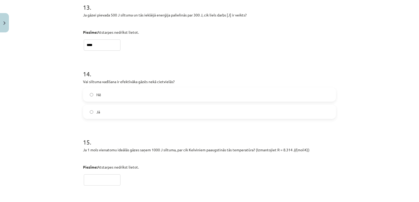
click at [196, 96] on label "Nē" at bounding box center [209, 94] width 252 height 13
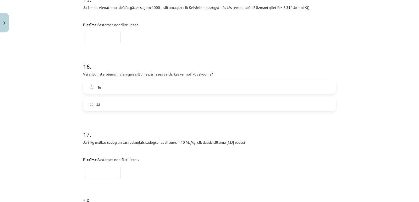
scroll to position [1241, 0]
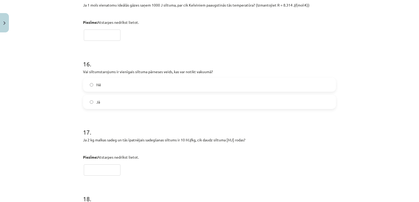
click at [94, 35] on input "text" at bounding box center [102, 35] width 37 height 11
type input "****"
click at [108, 88] on label "Nē" at bounding box center [209, 84] width 252 height 13
click at [107, 167] on input "text" at bounding box center [102, 170] width 37 height 11
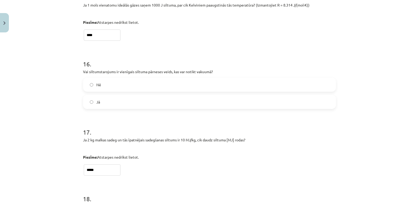
type input "*****"
drag, startPoint x: 101, startPoint y: 31, endPoint x: 73, endPoint y: 28, distance: 27.9
click at [73, 28] on div "Mācību tēma: Fizikas i - 11. klases 3. ieskaites mācību materiāls #2 Tēma "Silt…" at bounding box center [209, 101] width 419 height 202
type input "******"
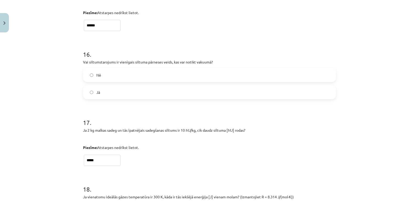
scroll to position [1253, 0]
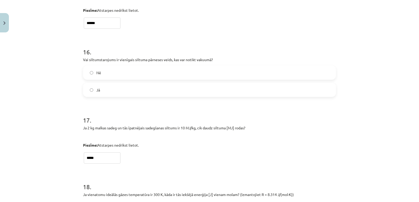
drag, startPoint x: 94, startPoint y: 157, endPoint x: 80, endPoint y: 159, distance: 14.5
type input "****"
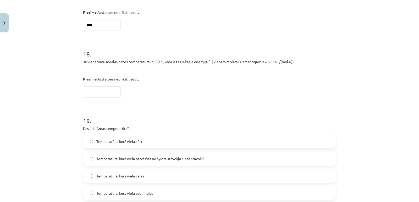
scroll to position [1396, 0]
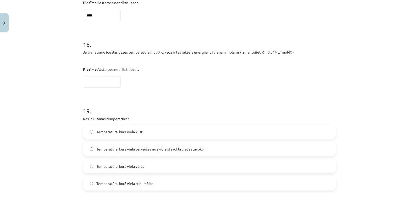
click at [101, 80] on input "text" at bounding box center [102, 82] width 37 height 11
type input "*******"
click at [148, 131] on label "Temperatūra, kurā viela kūst" at bounding box center [209, 131] width 252 height 13
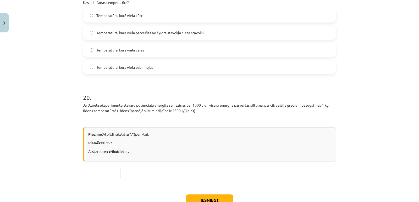
scroll to position [1550, 0]
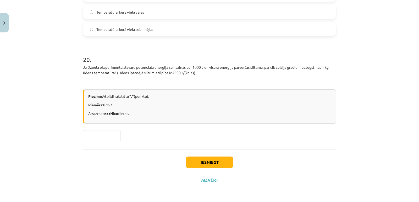
click at [104, 133] on input "text" at bounding box center [102, 135] width 37 height 11
type input "******"
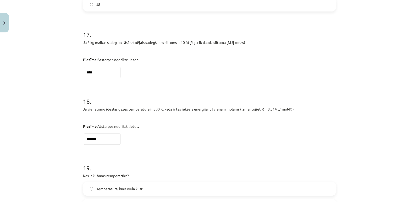
scroll to position [1331, 0]
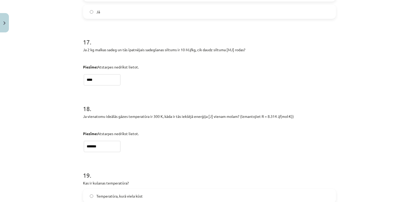
click at [95, 146] on input "*******" at bounding box center [102, 146] width 37 height 11
type input "*****"
drag, startPoint x: 414, startPoint y: 166, endPoint x: 415, endPoint y: 157, distance: 9.2
click at [415, 157] on div "Mācību tēma: Fizikas i - 11. klases 3. ieskaites mācību materiāls #2 Tēma "Silt…" at bounding box center [209, 101] width 419 height 202
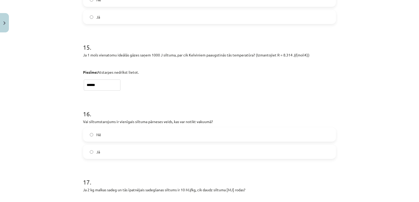
scroll to position [1177, 0]
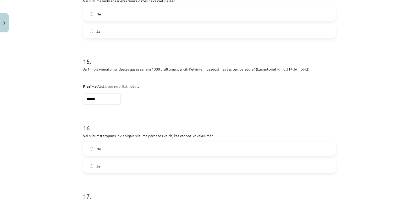
click at [94, 98] on input "******" at bounding box center [102, 99] width 37 height 11
type input "****"
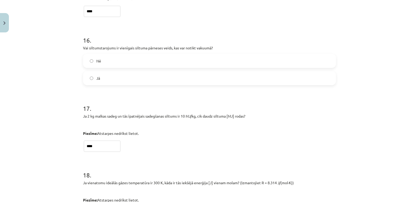
scroll to position [1550, 0]
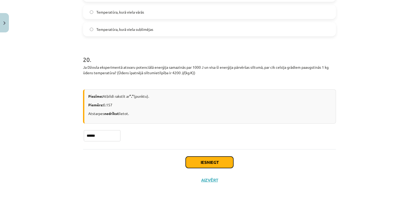
click at [191, 162] on button "Iesniegt" at bounding box center [210, 163] width 48 height 12
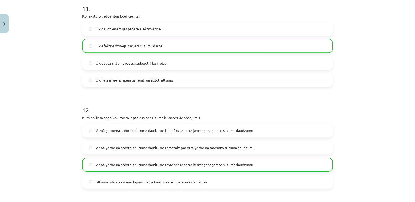
scroll to position [1567, 0]
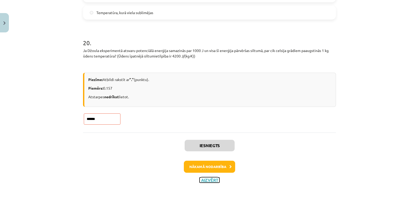
click at [205, 179] on button "Aizvērt" at bounding box center [209, 180] width 20 height 5
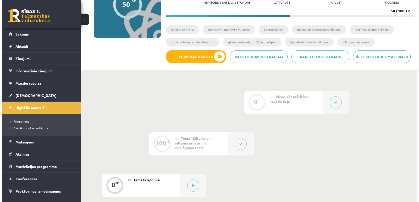
scroll to position [71, 0]
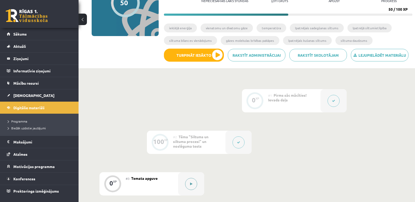
click at [186, 186] on button at bounding box center [191, 184] width 12 height 12
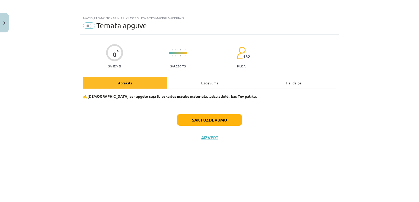
click at [196, 82] on div "Uzdevums" at bounding box center [209, 83] width 84 height 12
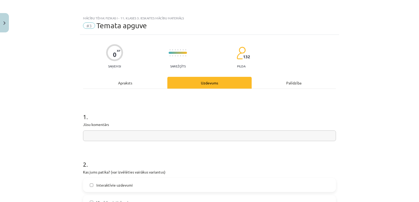
click at [221, 140] on input "text" at bounding box center [209, 136] width 253 height 11
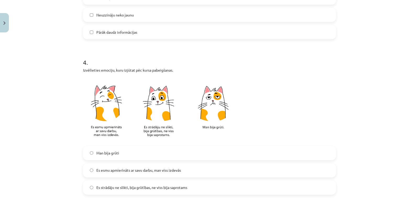
scroll to position [465, 0]
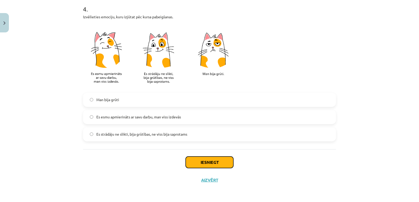
click at [211, 162] on button "Iesniegt" at bounding box center [210, 163] width 48 height 12
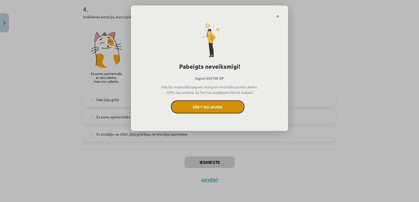
click at [205, 106] on button "Sākt no jauna" at bounding box center [207, 107] width 73 height 13
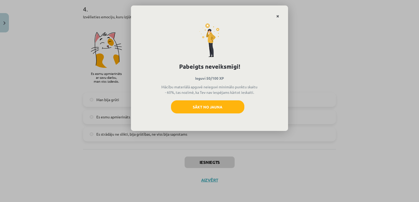
click at [278, 15] on icon "Close" at bounding box center [277, 17] width 3 height 4
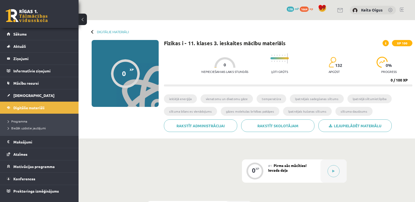
scroll to position [71, 0]
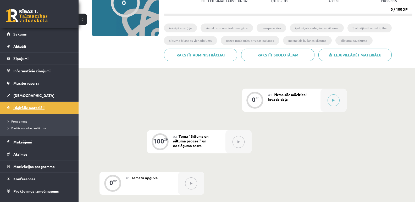
click at [21, 107] on span "Digitālie materiāli" at bounding box center [28, 107] width 31 height 5
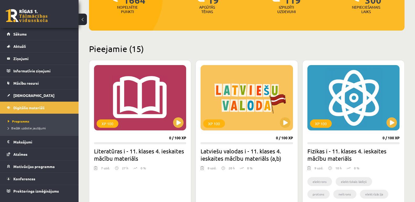
scroll to position [92, 0]
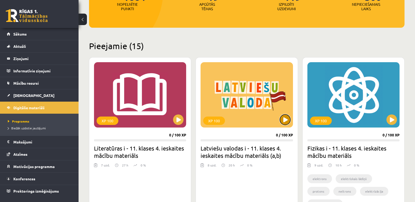
click at [285, 118] on button at bounding box center [285, 120] width 10 height 10
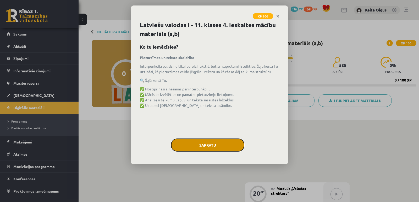
click at [223, 147] on button "Sapratu" at bounding box center [207, 145] width 73 height 13
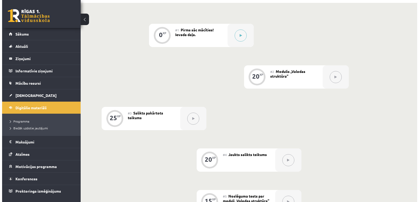
scroll to position [97, 0]
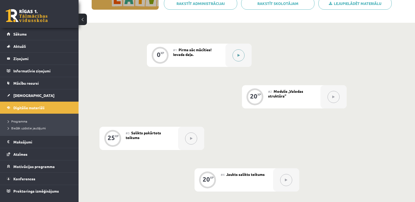
click at [236, 58] on button at bounding box center [238, 55] width 12 height 12
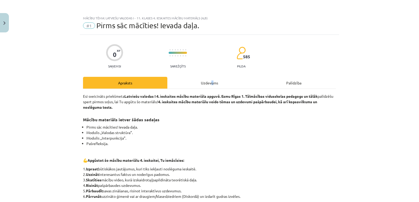
click at [210, 82] on div "Uzdevums" at bounding box center [209, 83] width 84 height 12
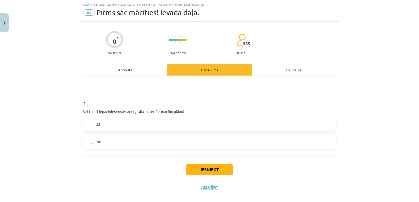
click at [131, 122] on label "Jā" at bounding box center [209, 124] width 252 height 13
click at [210, 170] on button "Iesniegt" at bounding box center [210, 170] width 48 height 12
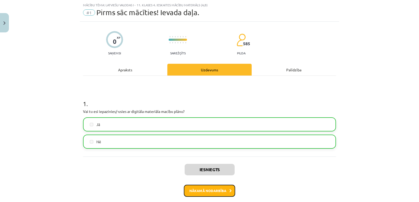
drag, startPoint x: 214, startPoint y: 192, endPoint x: 212, endPoint y: 190, distance: 3.1
click at [212, 190] on button "Nākamā nodarbība" at bounding box center [209, 191] width 51 height 12
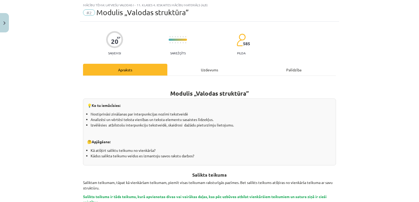
click at [237, 67] on div "Uzdevums" at bounding box center [209, 70] width 84 height 12
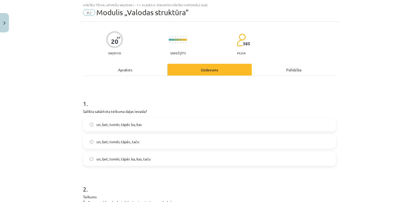
click at [113, 124] on span "un, bet, tomēr, tāpēc ka, kas" at bounding box center [118, 124] width 45 height 5
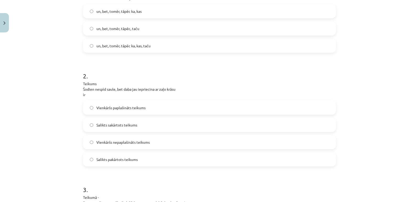
scroll to position [127, 0]
click at [162, 107] on label "Vienkāršs paplašināts teikums" at bounding box center [209, 107] width 252 height 13
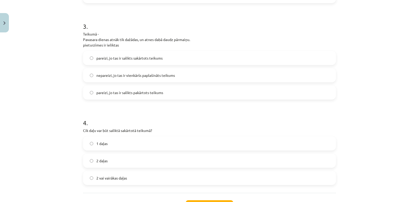
scroll to position [296, 0]
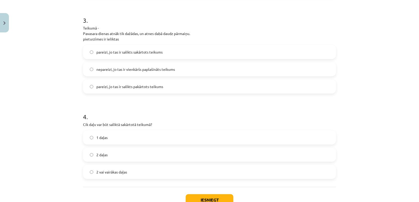
click at [138, 168] on label "2 vai vairākas daļas" at bounding box center [209, 172] width 252 height 13
drag, startPoint x: 143, startPoint y: 71, endPoint x: 92, endPoint y: 68, distance: 50.9
click at [92, 68] on label "nepareizi, jo tas ir vienkāršs paplašināts teikums" at bounding box center [209, 69] width 252 height 13
drag, startPoint x: 416, startPoint y: 117, endPoint x: 414, endPoint y: 125, distance: 8.0
click at [414, 125] on div "Mācību tēma: Latviešu valodas i - 11. klases 4. ieskaites mācību materiāls (a,b…" at bounding box center [209, 101] width 419 height 202
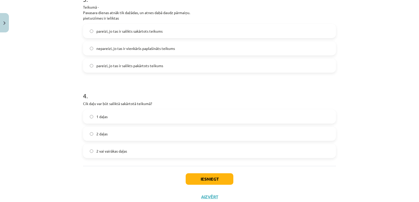
scroll to position [334, 0]
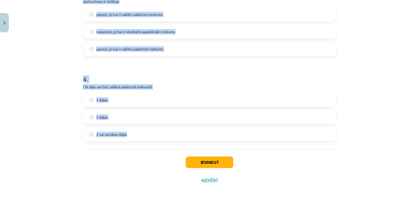
drag, startPoint x: 73, startPoint y: 37, endPoint x: 138, endPoint y: 135, distance: 117.6
click at [138, 135] on div "Mācību tēma: Latviešu valodas i - 11. klases 4. ieskaites mācību materiāls (a,b…" at bounding box center [209, 101] width 419 height 202
copy form "1 . Salikta sakārtota teikuma daļas ievada? un, bet, tomēr, tāpēc ka, kas un, b…"
click at [135, 46] on label "pareizi, jo tas ir salikts pakārtots teikums" at bounding box center [209, 48] width 252 height 13
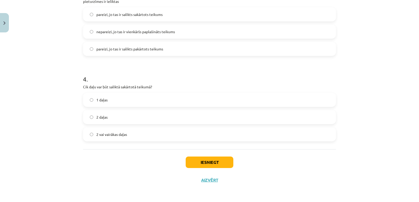
drag, startPoint x: 135, startPoint y: 15, endPoint x: 211, endPoint y: 14, distance: 75.9
click at [211, 14] on label "pareizi, jo tas ir salikts sakārtots teikums" at bounding box center [209, 14] width 252 height 13
click at [212, 14] on label "pareizi, jo tas ir salikts sakārtots teikums" at bounding box center [209, 14] width 252 height 13
drag, startPoint x: 419, startPoint y: 169, endPoint x: 370, endPoint y: 183, distance: 50.1
click at [370, 183] on div "Mācību tēma: Latviešu valodas i - 11. klases 4. ieskaites mācību materiāls (a,b…" at bounding box center [209, 101] width 419 height 202
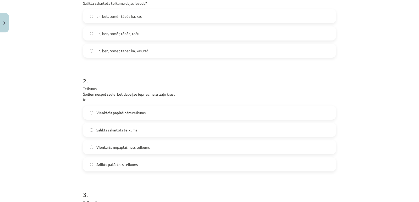
scroll to position [119, 0]
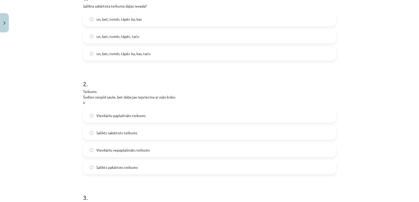
click at [183, 35] on label "un, bet, tomēr, tāpēc, taču" at bounding box center [209, 36] width 252 height 13
click at [127, 134] on span "Salikts sakārtots teikums" at bounding box center [116, 132] width 41 height 5
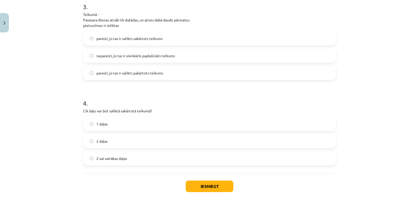
scroll to position [334, 0]
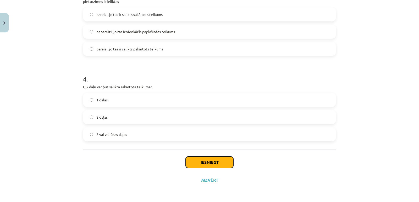
click at [222, 160] on button "Iesniegt" at bounding box center [210, 163] width 48 height 12
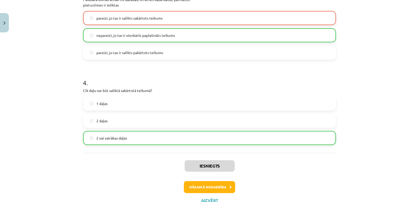
scroll to position [331, 0]
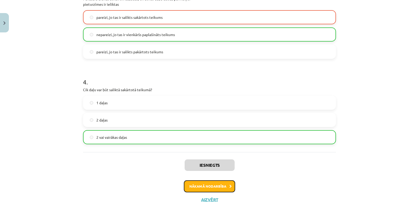
click at [207, 185] on button "Nākamā nodarbība" at bounding box center [209, 187] width 51 height 12
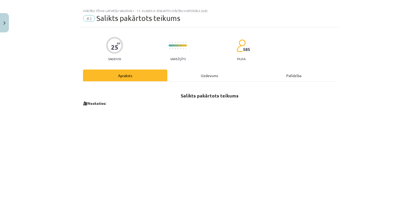
scroll to position [0, 0]
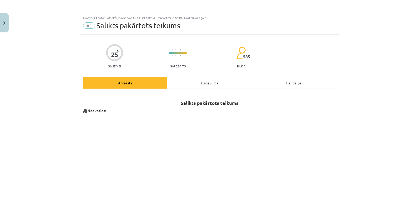
click at [206, 82] on div "Uzdevums" at bounding box center [209, 83] width 84 height 12
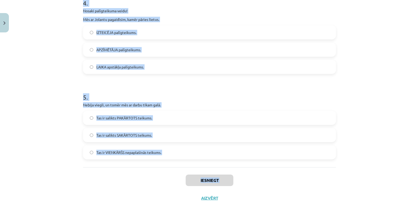
scroll to position [389, 0]
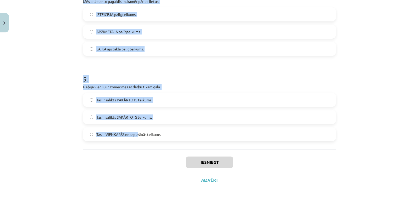
drag, startPoint x: 85, startPoint y: 105, endPoint x: 137, endPoint y: 148, distance: 68.1
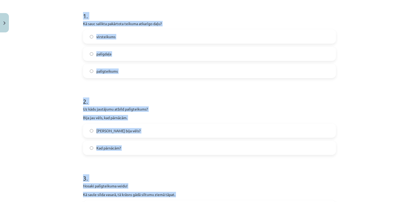
scroll to position [0, 0]
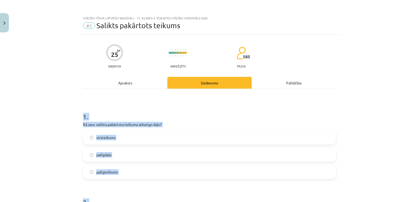
drag, startPoint x: 139, startPoint y: 130, endPoint x: 79, endPoint y: 94, distance: 69.5
copy form "1 . Kā sauc salikta pakārtota teikuma atkarīgo daļu? virsteikums palīgdaļa palī…"
click at [222, 105] on h1 "1 ." at bounding box center [209, 112] width 253 height 16
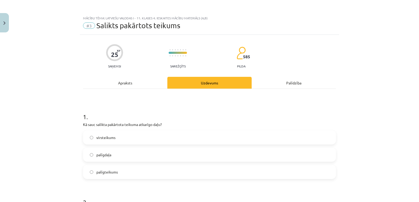
drag, startPoint x: 115, startPoint y: 167, endPoint x: 106, endPoint y: 169, distance: 8.7
click at [106, 169] on label "palīgteikums" at bounding box center [209, 172] width 252 height 13
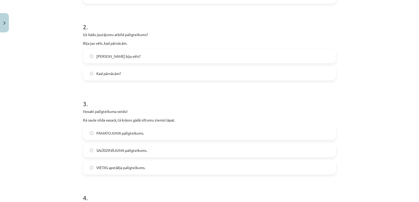
scroll to position [177, 0]
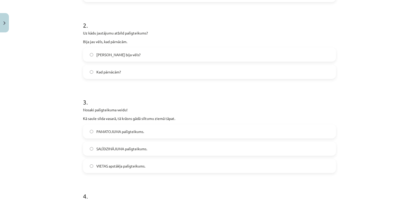
drag, startPoint x: 138, startPoint y: 147, endPoint x: 113, endPoint y: 144, distance: 25.3
drag, startPoint x: 113, startPoint y: 144, endPoint x: 110, endPoint y: 147, distance: 4.1
drag, startPoint x: 110, startPoint y: 147, endPoint x: 92, endPoint y: 147, distance: 18.6
click at [92, 147] on label "SALĪDZINĀJUMA palīgteikums." at bounding box center [209, 148] width 252 height 13
click at [103, 71] on span "Kad pārnācām?" at bounding box center [108, 71] width 25 height 5
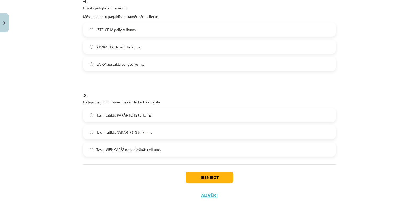
scroll to position [375, 0]
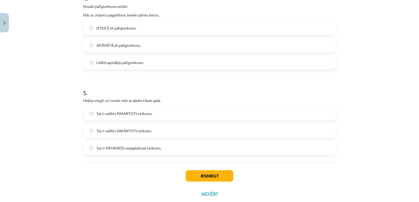
click at [133, 67] on label "LAIKA apstākļa palīgteikums." at bounding box center [209, 62] width 252 height 13
click at [133, 126] on label "Tas ir salikts SAKĀRTOTS teikums." at bounding box center [209, 130] width 252 height 13
click at [202, 172] on button "Iesniegt" at bounding box center [210, 176] width 48 height 12
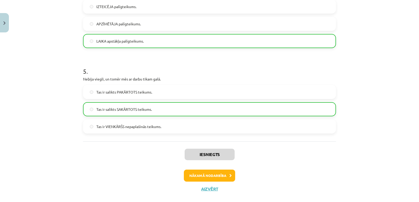
scroll to position [405, 0]
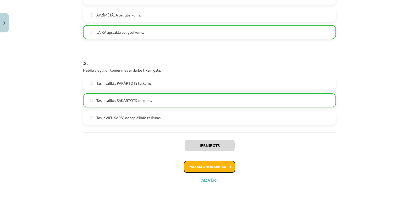
click at [208, 165] on button "Nākamā nodarbība" at bounding box center [209, 167] width 51 height 12
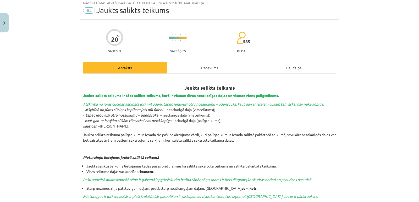
scroll to position [13, 0]
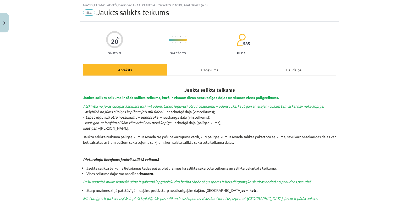
click at [200, 65] on div "Uzdevums" at bounding box center [209, 70] width 84 height 12
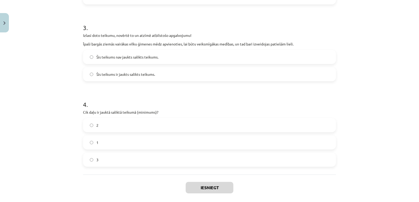
scroll to position [303, 0]
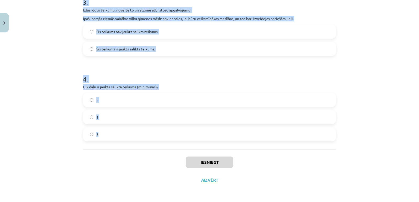
drag, startPoint x: 85, startPoint y: 105, endPoint x: 131, endPoint y: 136, distance: 55.3
copy form ". Atzīmē pareizo apgalvojumu! Jauktam saliktam teikumam ir kopīga pazīme ar sal…"
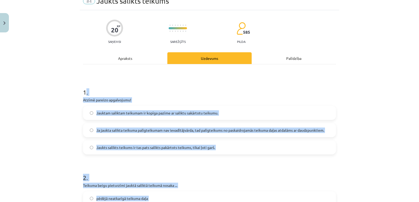
scroll to position [0, 0]
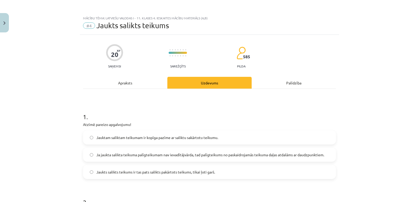
click at [171, 137] on span "Jauktam saliktam teikumam ir kopīga pazīme ar saliktu sakārtotu teikumu." at bounding box center [157, 137] width 122 height 5
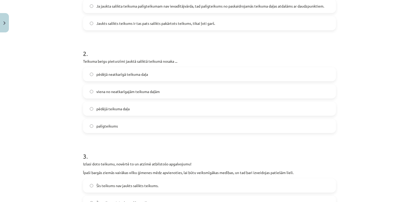
scroll to position [153, 0]
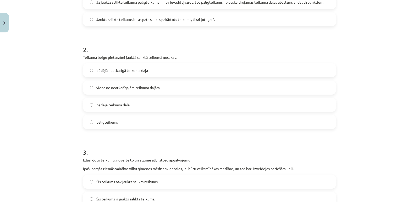
click at [126, 68] on span "pēdējā neatkarīgā teikuma daļa" at bounding box center [122, 70] width 52 height 5
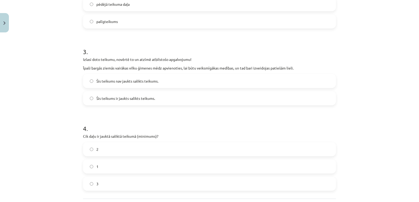
scroll to position [254, 0]
click at [231, 108] on form "1 . Atzīmē pareizo apgalvojumu! Jauktam saliktam teikumam ir kopīga pazīme ar s…" at bounding box center [209, 20] width 253 height 341
click at [215, 93] on label "Šis teikums ir jaukts salikts teikums." at bounding box center [209, 97] width 252 height 13
drag, startPoint x: 129, startPoint y: 187, endPoint x: 112, endPoint y: 179, distance: 18.7
click at [112, 179] on label "3" at bounding box center [209, 183] width 252 height 13
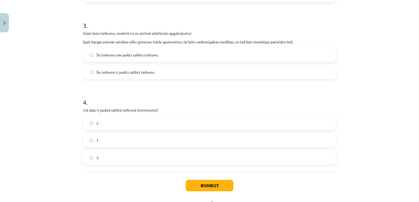
scroll to position [282, 0]
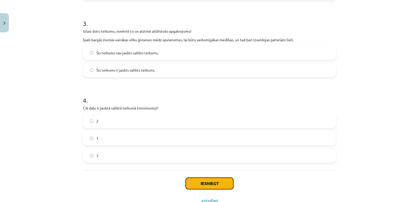
click at [209, 185] on button "Iesniegt" at bounding box center [210, 184] width 48 height 12
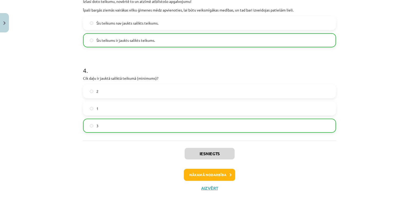
scroll to position [320, 0]
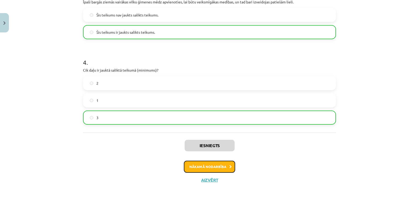
click at [202, 166] on button "Nākamā nodarbība" at bounding box center [209, 167] width 51 height 12
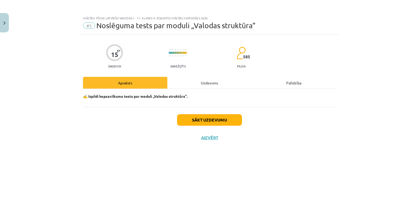
scroll to position [0, 0]
click at [207, 83] on div "Uzdevums" at bounding box center [209, 83] width 84 height 12
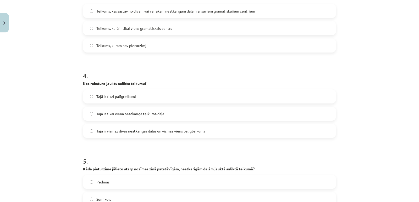
scroll to position [380, 0]
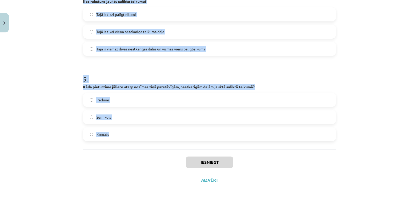
drag, startPoint x: 80, startPoint y: 112, endPoint x: 125, endPoint y: 143, distance: 54.5
copy form "1 . Kas nosaka beigu pieturzīmi jauktā saliktā teikumā? Teikuma garums Pirmais …"
click at [340, 123] on div "Mācību tēma: Latviešu valodas i - 11. klases 4. ieskaites mācību materiāls (a,b…" at bounding box center [209, 101] width 419 height 202
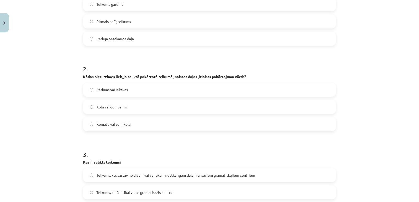
scroll to position [122, 0]
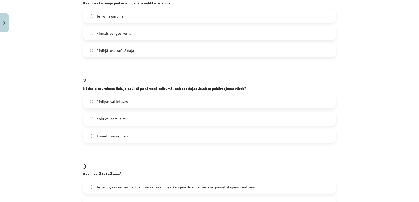
click at [172, 50] on label "Pēdējā neatkarīgā daļa" at bounding box center [209, 50] width 252 height 13
click at [148, 138] on label "Komatu vai semikolu" at bounding box center [209, 136] width 252 height 13
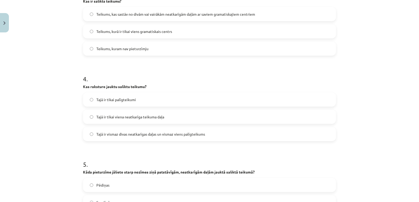
scroll to position [296, 0]
click at [125, 15] on span "Teikums, kas sastāv no divām vai vairākām neatkarīgām daļām ar saviem gramatisk…" at bounding box center [175, 13] width 159 height 5
drag, startPoint x: 180, startPoint y: 132, endPoint x: 281, endPoint y: 140, distance: 100.5
click at [281, 140] on label "Tajā ir vismaz divas neatkarīgas daļas un vismaz viens palīgteikums" at bounding box center [209, 133] width 252 height 13
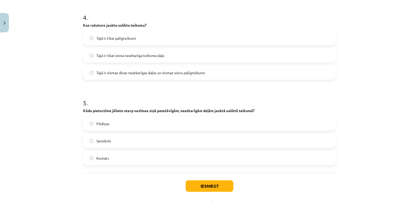
scroll to position [359, 0]
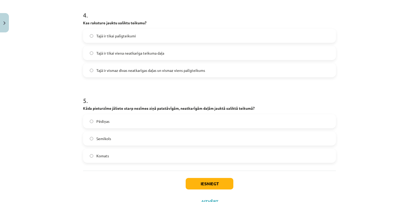
click at [182, 154] on label "Komats" at bounding box center [209, 155] width 252 height 13
click at [210, 184] on button "Iesniegt" at bounding box center [210, 184] width 48 height 12
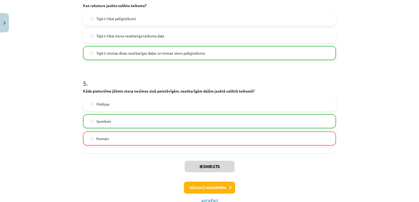
scroll to position [397, 0]
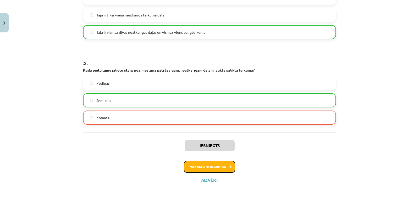
click at [207, 167] on button "Nākamā nodarbība" at bounding box center [209, 167] width 51 height 12
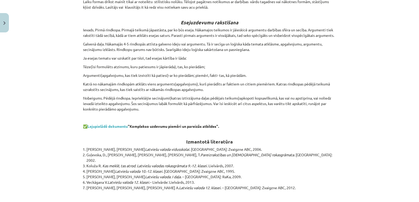
scroll to position [1586, 0]
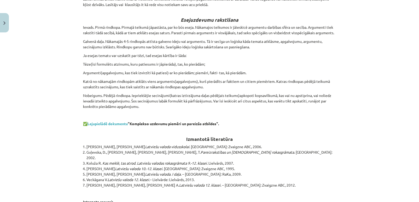
drag, startPoint x: 419, startPoint y: 191, endPoint x: 315, endPoint y: 124, distance: 123.6
click at [315, 130] on h2 "Izmantotā literatūra" at bounding box center [209, 136] width 253 height 13
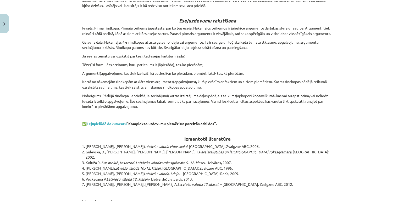
scroll to position [1679, 0]
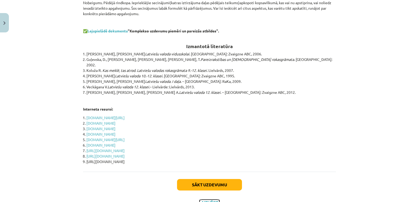
click at [207, 200] on button "Aizvērt" at bounding box center [209, 202] width 20 height 5
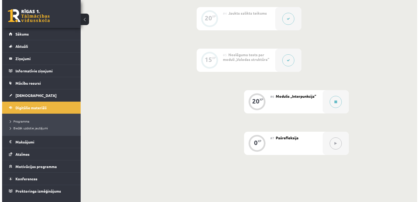
scroll to position [271, 0]
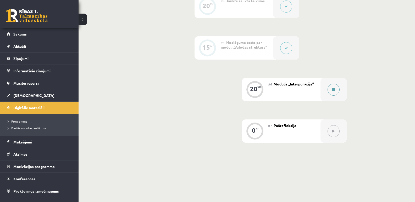
click at [333, 90] on icon at bounding box center [333, 89] width 3 height 3
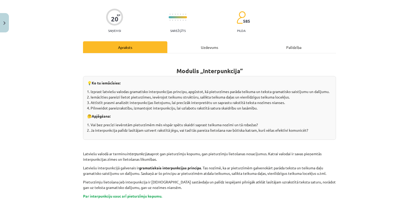
scroll to position [0, 0]
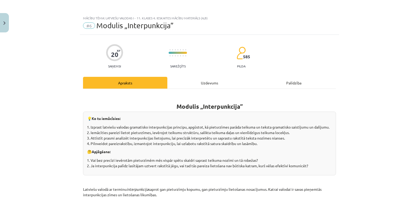
drag, startPoint x: 204, startPoint y: 84, endPoint x: 200, endPoint y: 81, distance: 5.2
click at [200, 81] on div "Uzdevums" at bounding box center [209, 83] width 84 height 12
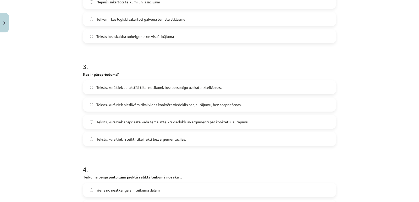
scroll to position [364, 0]
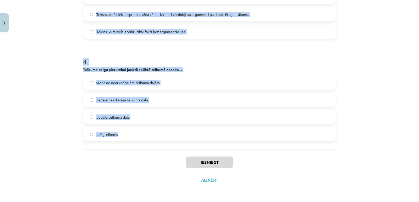
drag, startPoint x: 81, startPoint y: 101, endPoint x: 135, endPoint y: 137, distance: 64.9
copy form "9 . Lor ips, dol sitametco ad elitseddoe tempor, inc utlabo etdolo? Magna aliqu…"
drag, startPoint x: 416, startPoint y: 138, endPoint x: 400, endPoint y: 130, distance: 17.4
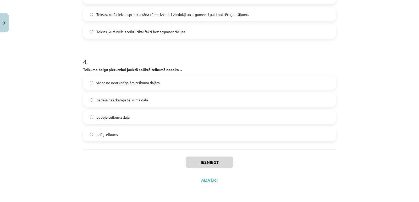
drag, startPoint x: 400, startPoint y: 130, endPoint x: 394, endPoint y: 191, distance: 61.9
click at [394, 191] on div "Mācību tēma: Latviešu valodas i - 11. klases 4. ieskaites mācību materiāls (a,b…" at bounding box center [209, 101] width 419 height 202
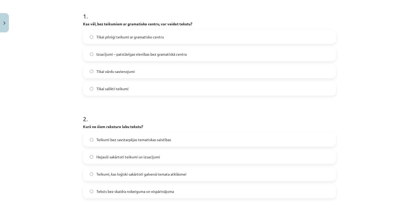
scroll to position [86, 0]
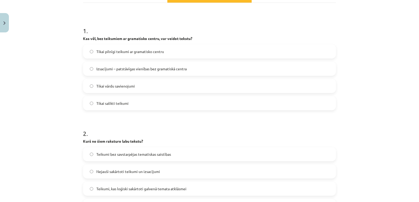
click at [205, 64] on label "Izsacījumi – patstāvīgas vienības bez gramatiskā centra" at bounding box center [209, 68] width 252 height 13
drag, startPoint x: 415, startPoint y: 59, endPoint x: 401, endPoint y: 56, distance: 14.2
click at [401, 56] on div "Mācību tēma: Latviešu valodas i - 11. klases 4. ieskaites mācību materiāls (a,b…" at bounding box center [209, 101] width 419 height 202
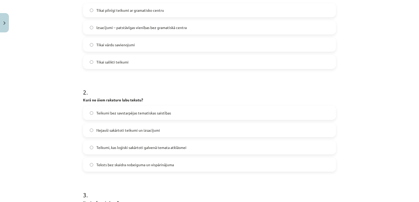
scroll to position [135, 0]
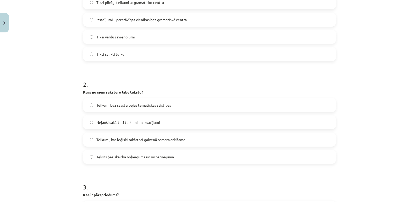
click at [194, 138] on label "Teikumi, kas loģiski sakārtoti galvenā temata atklāsmei" at bounding box center [209, 139] width 252 height 13
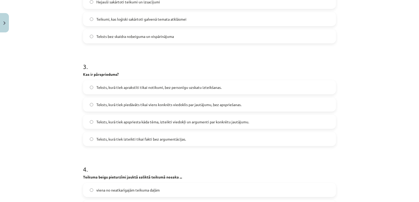
scroll to position [255, 0]
drag, startPoint x: 139, startPoint y: 122, endPoint x: 118, endPoint y: 121, distance: 20.7
drag, startPoint x: 118, startPoint y: 121, endPoint x: 106, endPoint y: 119, distance: 12.4
click at [106, 119] on label "Teksts, kurā tiek apspriesta kāda tēma, izteikti viedokļi un argumenti par konk…" at bounding box center [209, 122] width 252 height 13
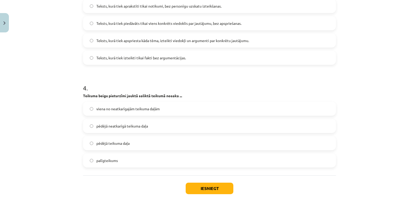
scroll to position [338, 0]
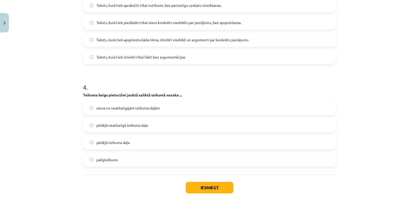
click at [107, 126] on span "pēdējā neatkarīgā teikuma daļa" at bounding box center [122, 125] width 52 height 5
click at [206, 184] on button "Iesniegt" at bounding box center [210, 188] width 48 height 12
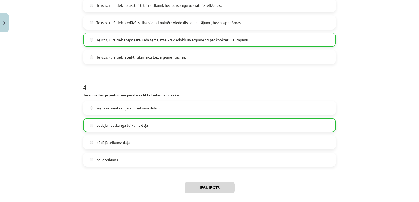
scroll to position [380, 0]
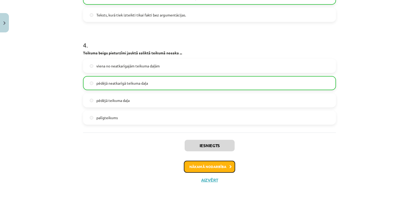
click at [208, 165] on button "Nākamā nodarbība" at bounding box center [209, 167] width 51 height 12
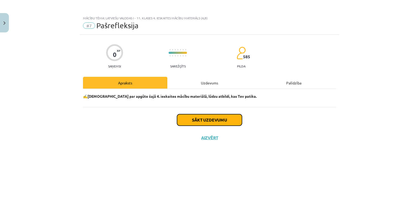
click at [203, 116] on button "Sākt uzdevumu" at bounding box center [209, 120] width 65 height 12
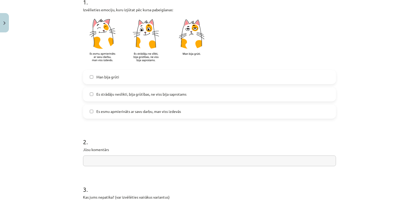
scroll to position [122, 0]
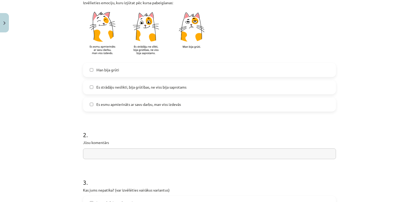
click at [186, 87] on label "Es strādāju neslikti, bija grūtības, ne viss bija saprotams" at bounding box center [209, 87] width 252 height 13
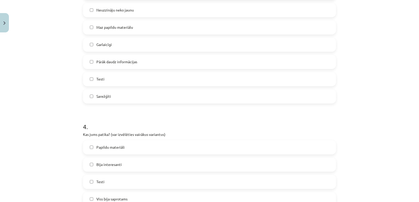
scroll to position [333, 0]
drag, startPoint x: 408, startPoint y: 147, endPoint x: 411, endPoint y: 167, distance: 20.1
click at [411, 167] on div "Mācību tēma: Latviešu valodas i - 11. klases 4. ieskaites mācību materiāls (a,b…" at bounding box center [209, 101] width 419 height 202
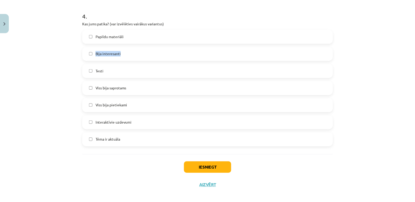
scroll to position [447, 0]
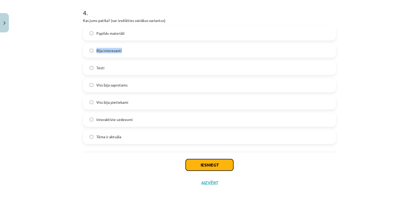
click at [211, 163] on button "Iesniegt" at bounding box center [210, 165] width 48 height 12
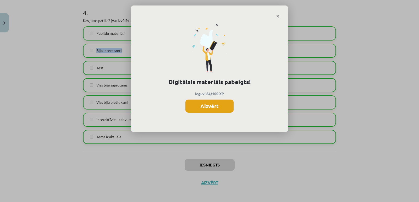
click at [215, 107] on button "Aizvērt" at bounding box center [209, 106] width 48 height 13
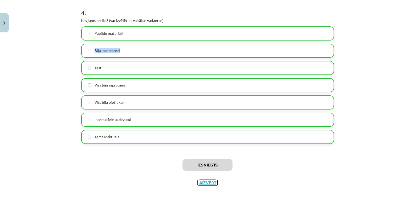
click at [202, 183] on button "Aizvērt" at bounding box center [208, 182] width 20 height 5
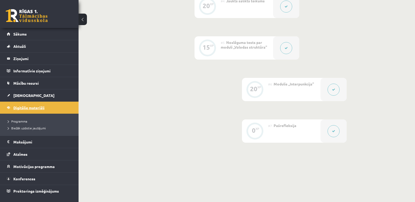
click at [27, 108] on span "Digitālie materiāli" at bounding box center [28, 107] width 31 height 5
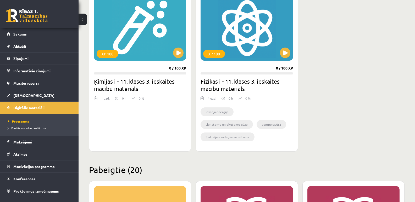
scroll to position [798, 0]
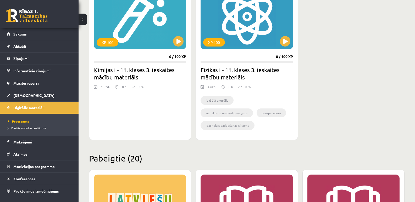
drag, startPoint x: 395, startPoint y: 89, endPoint x: 380, endPoint y: 60, distance: 32.2
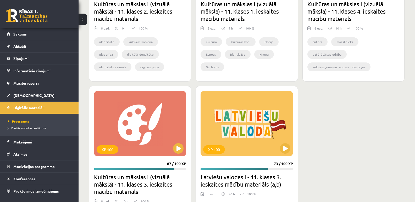
scroll to position [1851, 0]
